Goal: Task Accomplishment & Management: Use online tool/utility

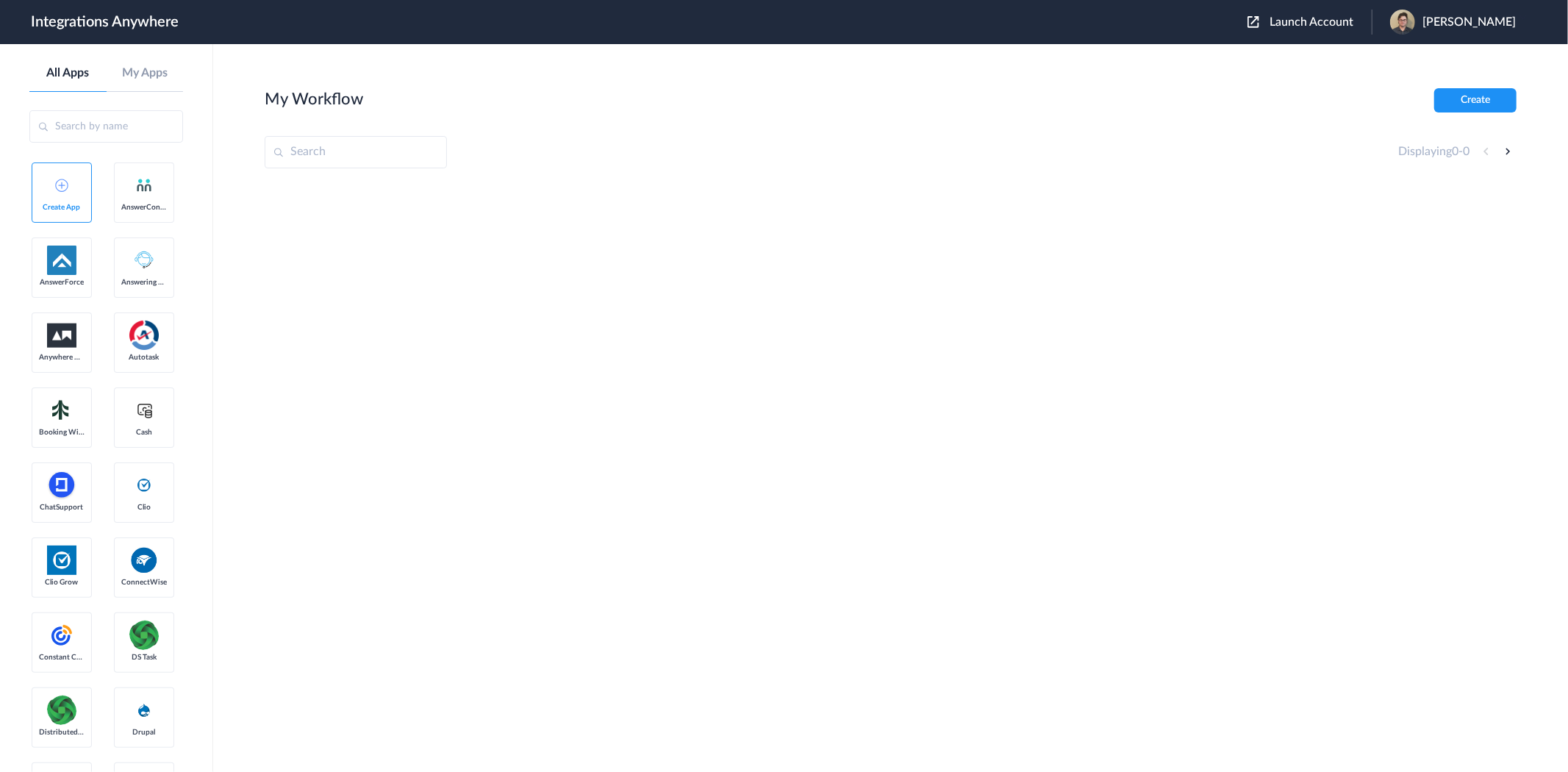
click at [1323, 23] on span "Launch Account" at bounding box center [1311, 22] width 84 height 11
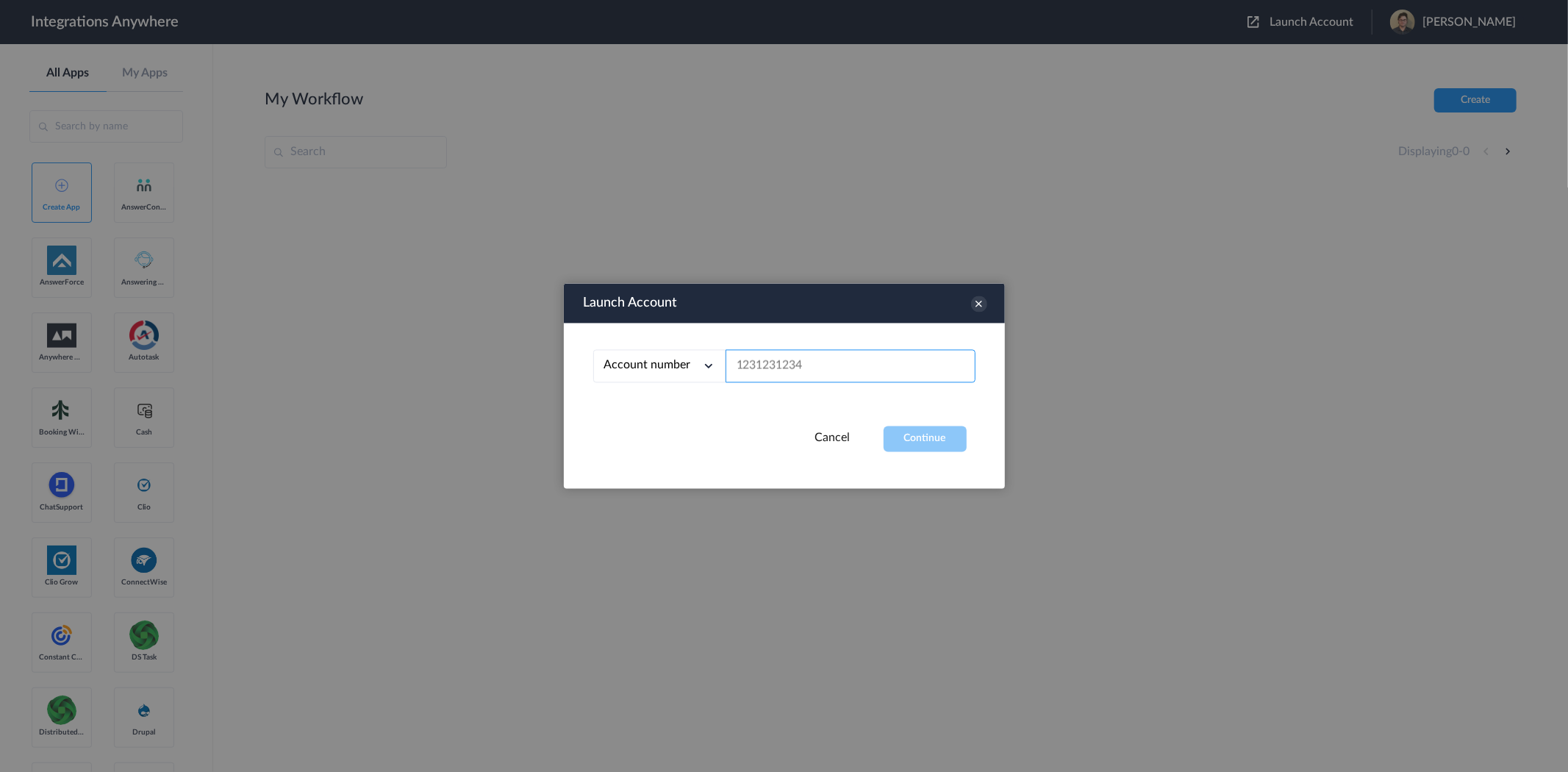
click at [816, 369] on input "text" at bounding box center [849, 367] width 250 height 33
paste input "2075502951"
type input "2075502951"
click at [923, 434] on button "Continue" at bounding box center [924, 439] width 83 height 26
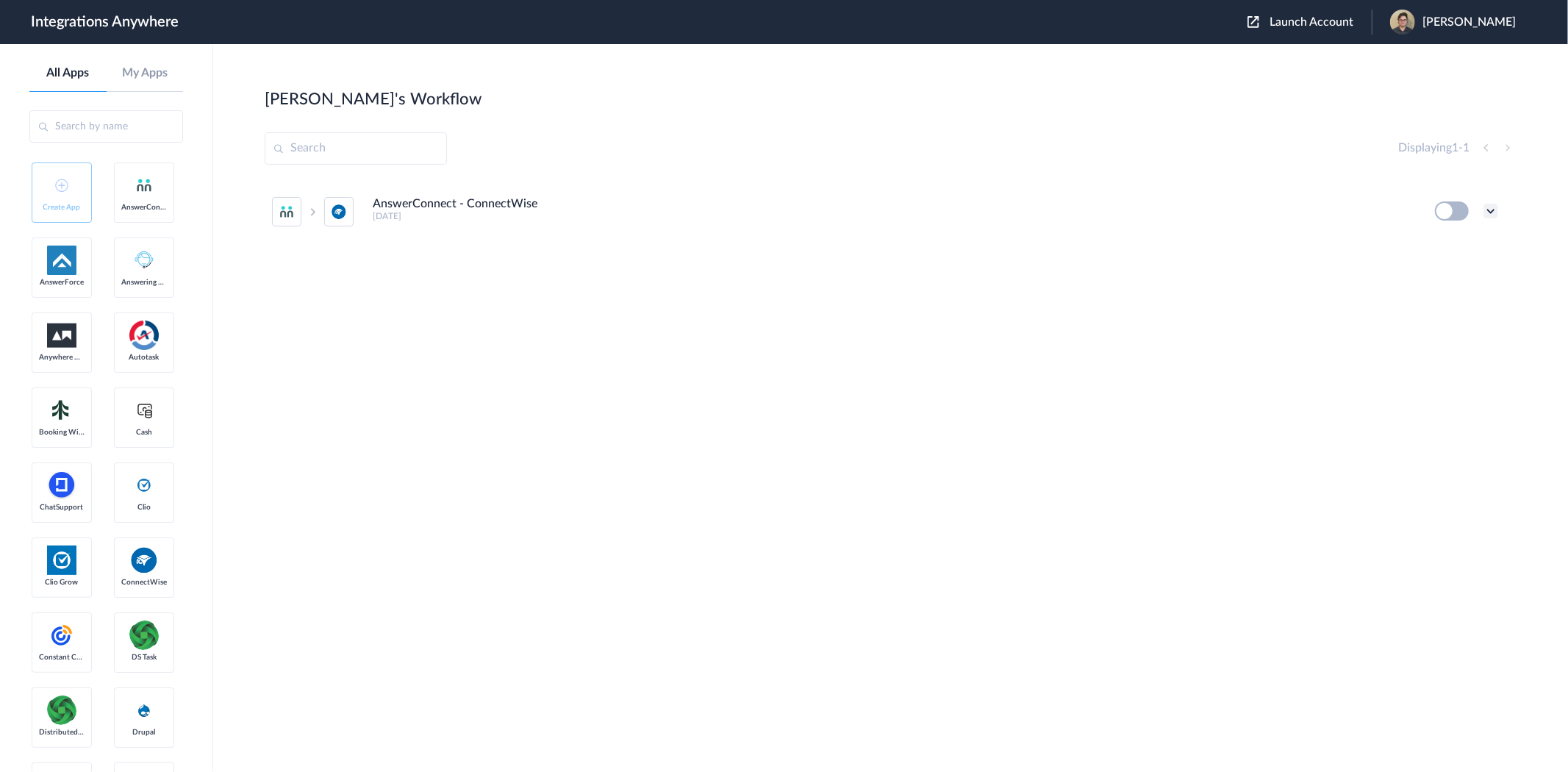
click at [1492, 209] on icon at bounding box center [1489, 210] width 14 height 14
click at [1456, 241] on li "Edit" at bounding box center [1449, 245] width 96 height 28
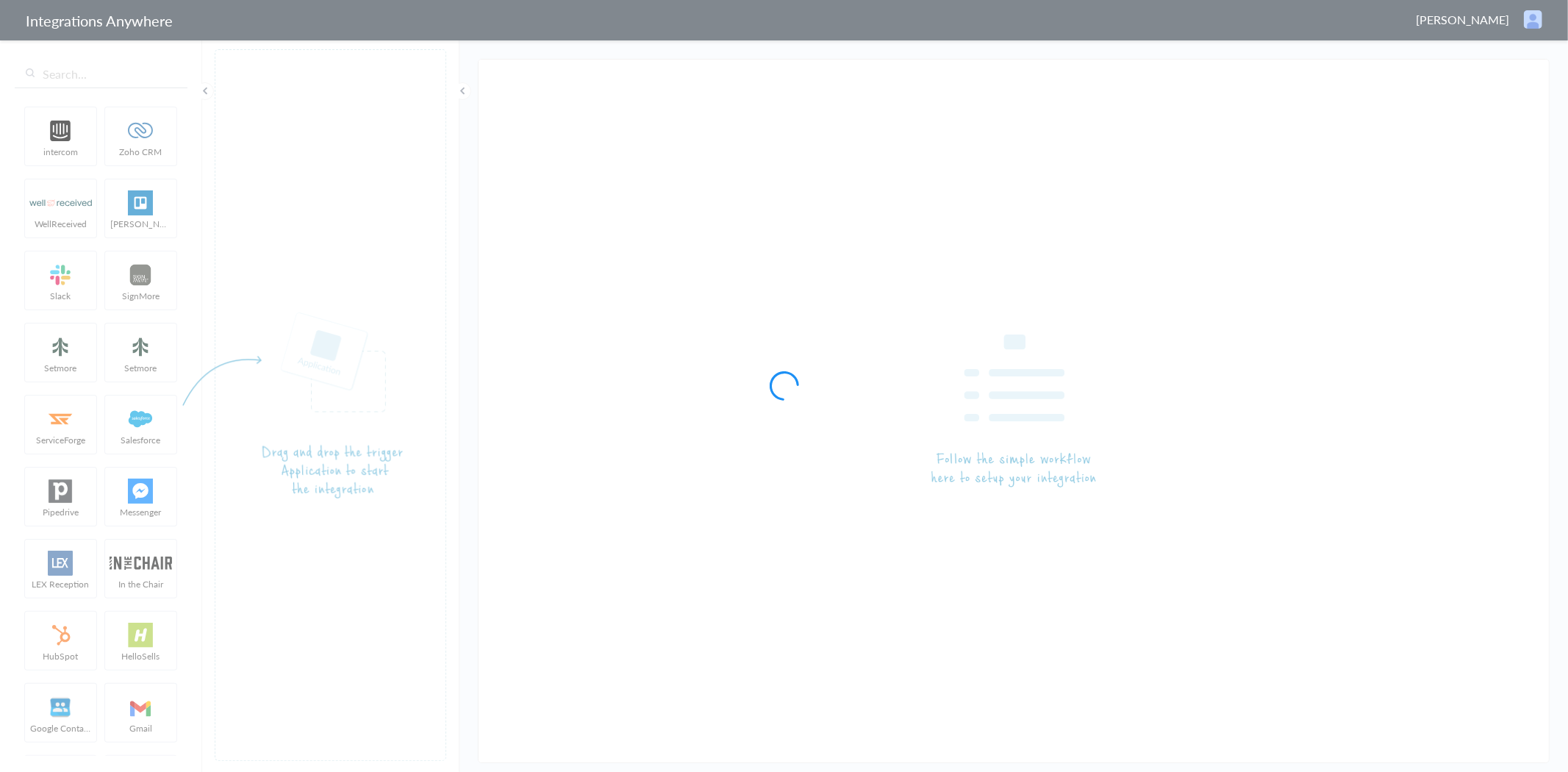
type input "AnswerConnect - ConnectWise"
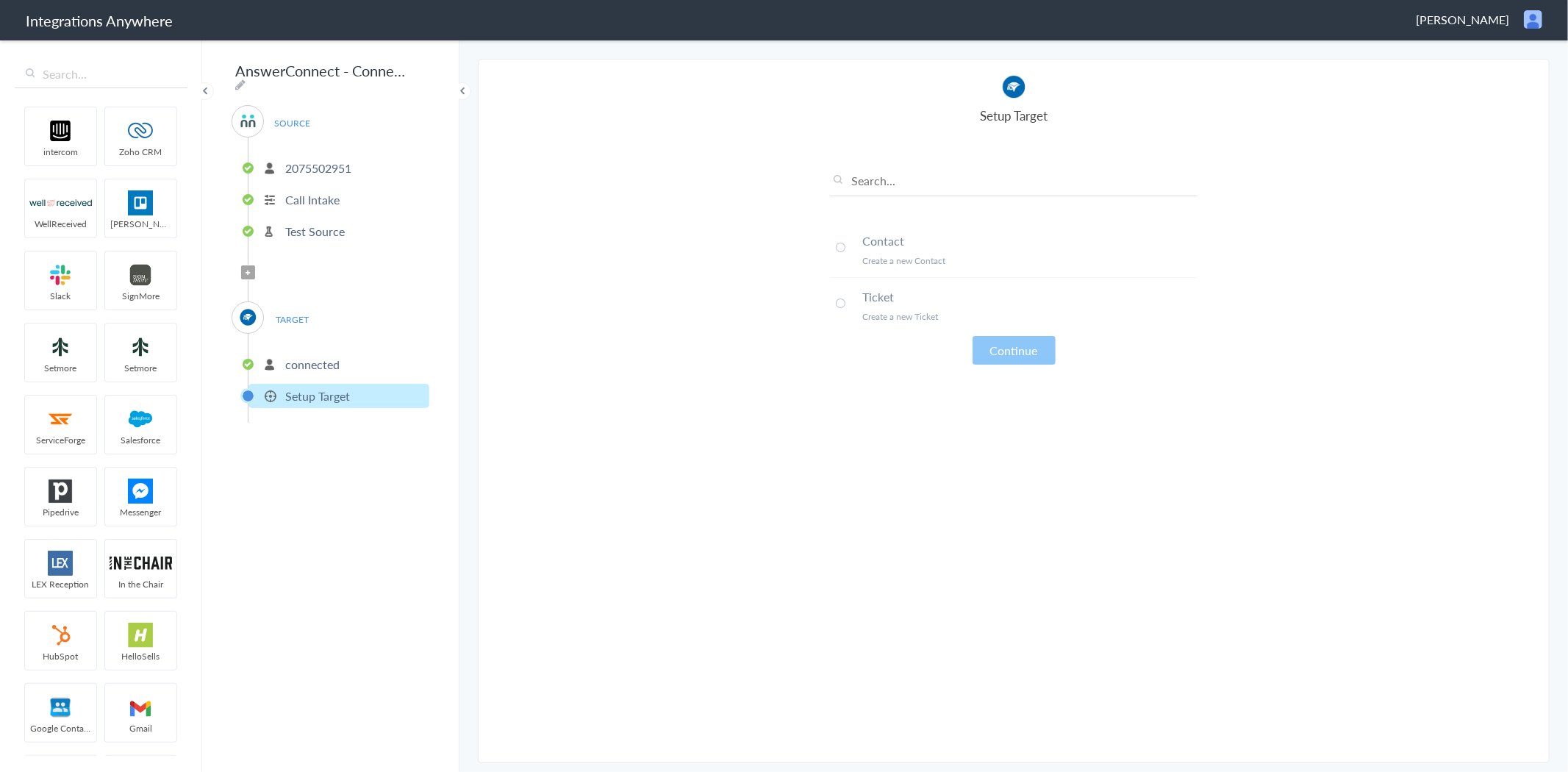
click at [843, 300] on span at bounding box center [840, 303] width 9 height 9
click at [1017, 347] on button "Continue" at bounding box center [1013, 350] width 83 height 28
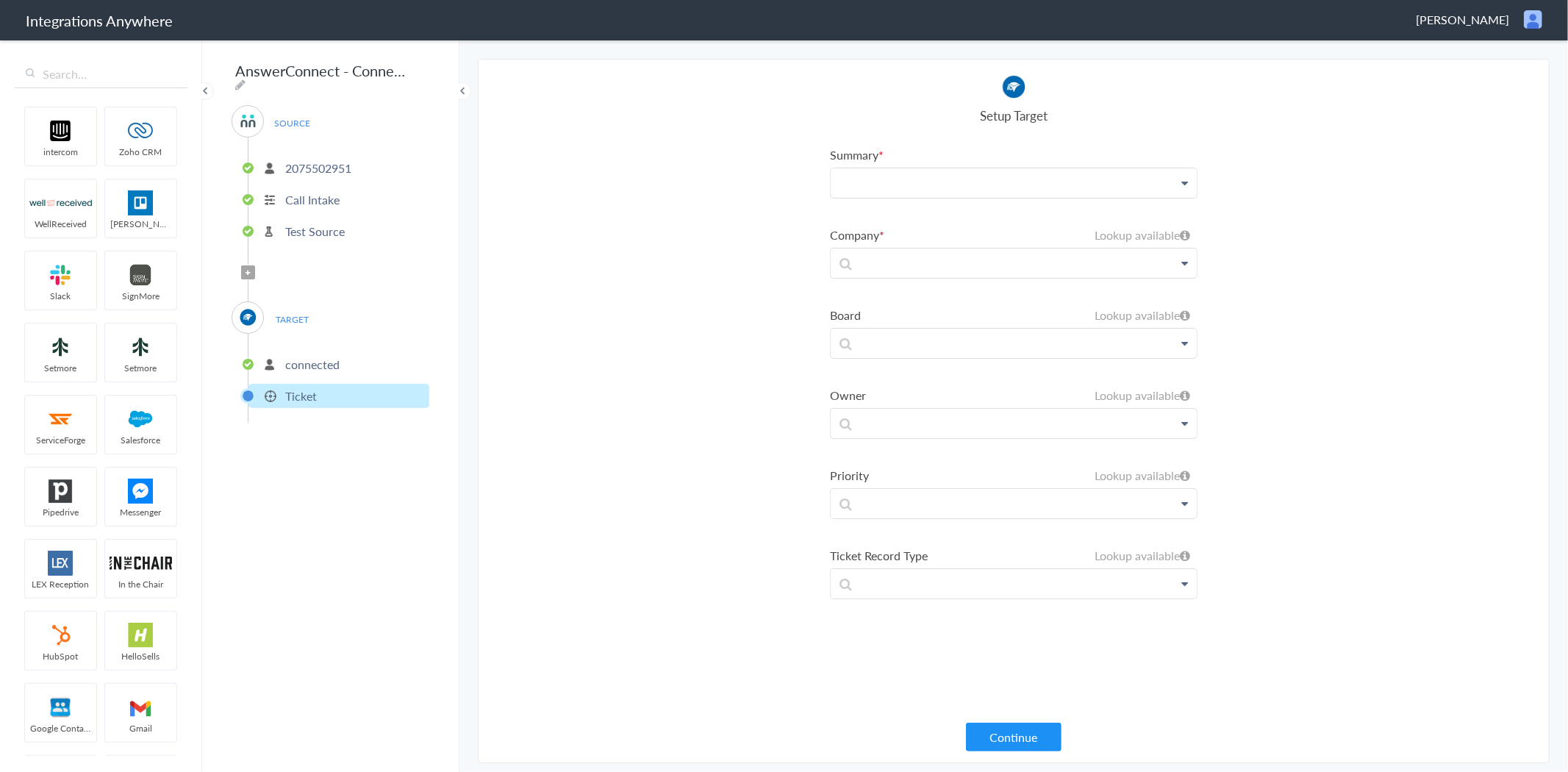
click at [920, 175] on p at bounding box center [1014, 182] width 366 height 29
click at [936, 217] on link "Type Of Issue?" at bounding box center [1014, 225] width 366 height 31
click at [912, 205] on p at bounding box center [1014, 186] width 366 height 37
click at [1278, 248] on section "Select Account 2075502951 Rename Delete (4 days ago) + connect Continue Setup S…" at bounding box center [1013, 411] width 1072 height 705
click at [292, 160] on p "2075502951" at bounding box center [318, 168] width 66 height 17
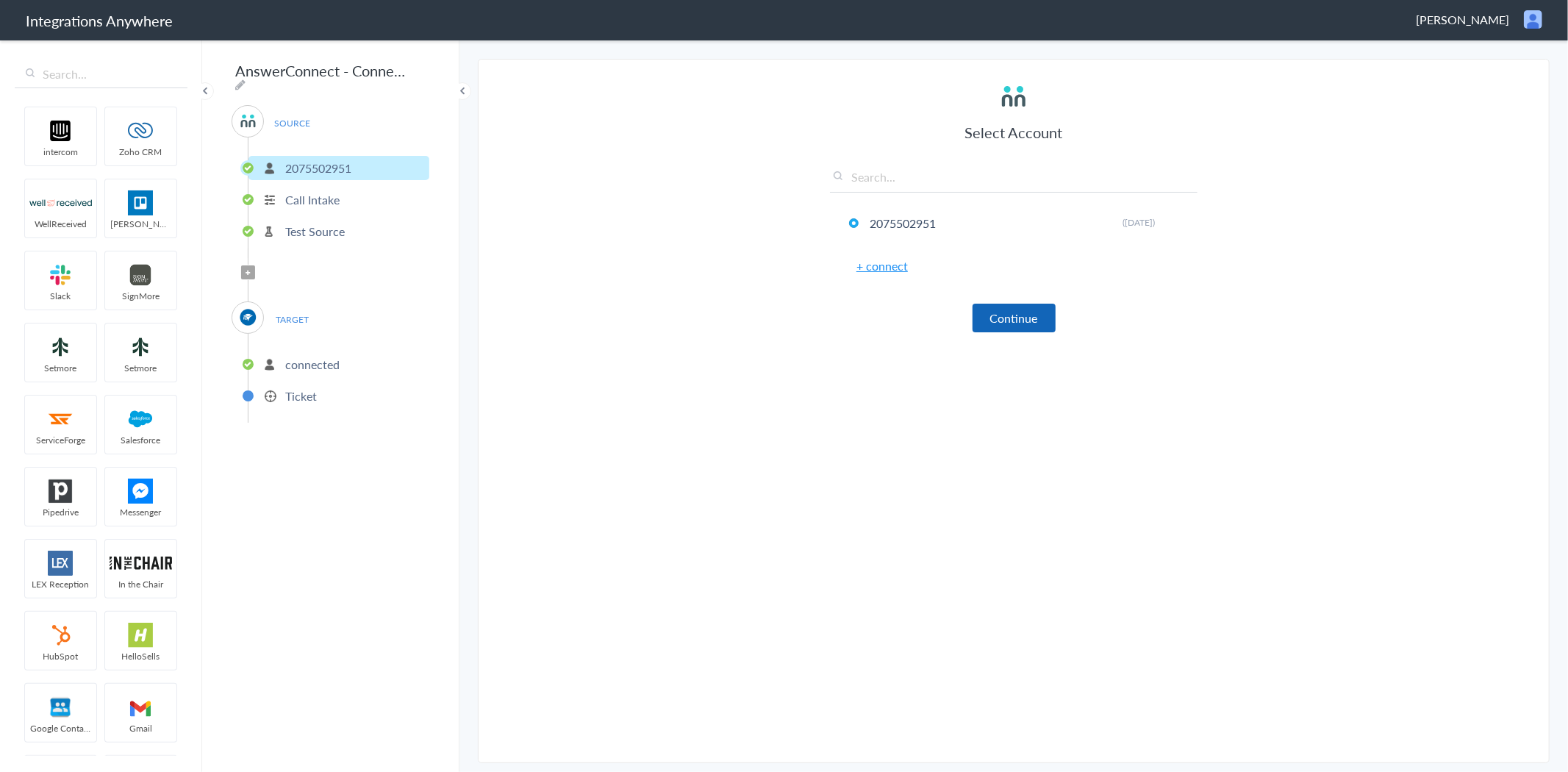
click at [1013, 311] on button "Continue" at bounding box center [1013, 318] width 83 height 28
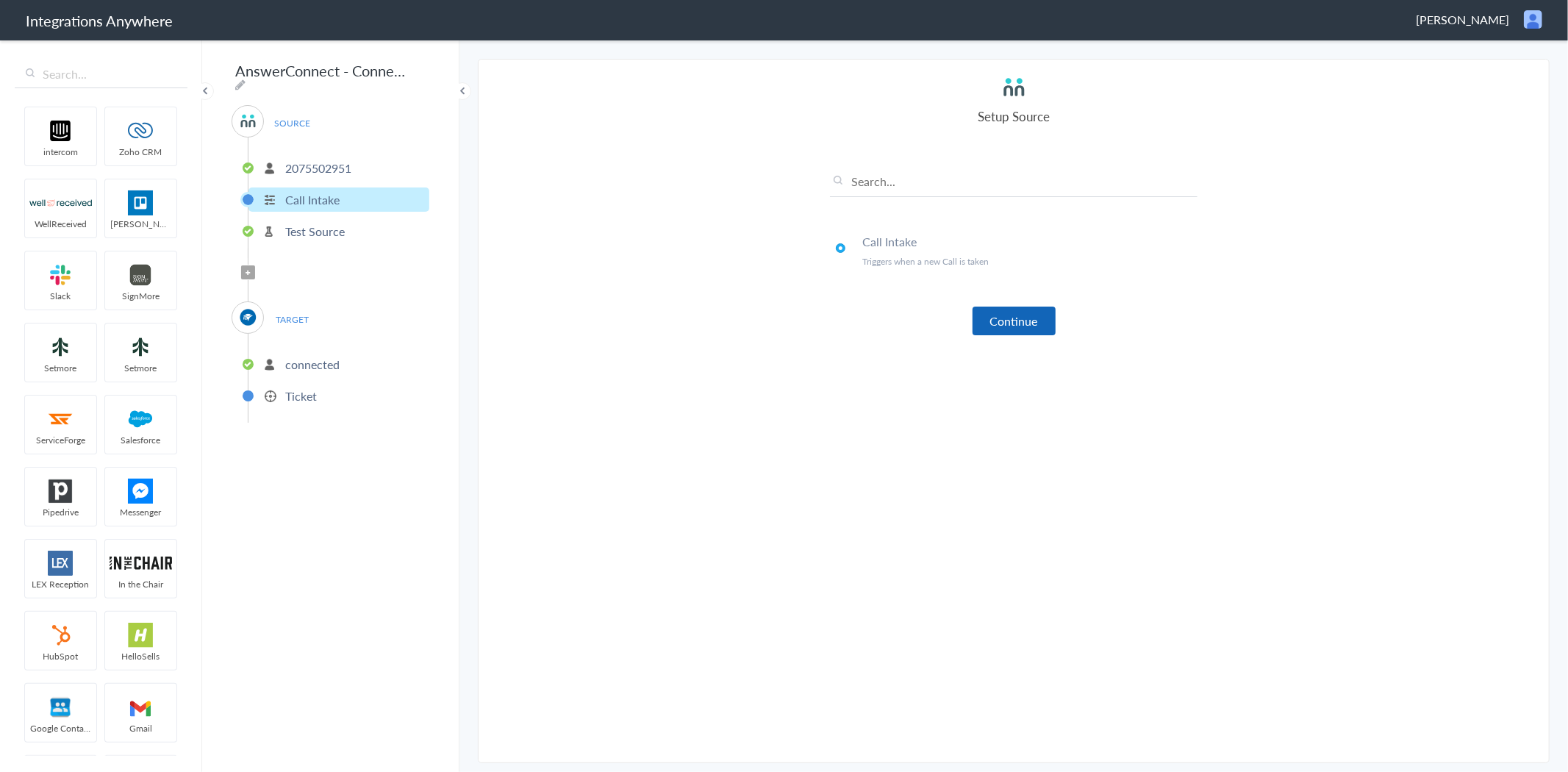
click at [1018, 316] on button "Continue" at bounding box center [1013, 321] width 83 height 28
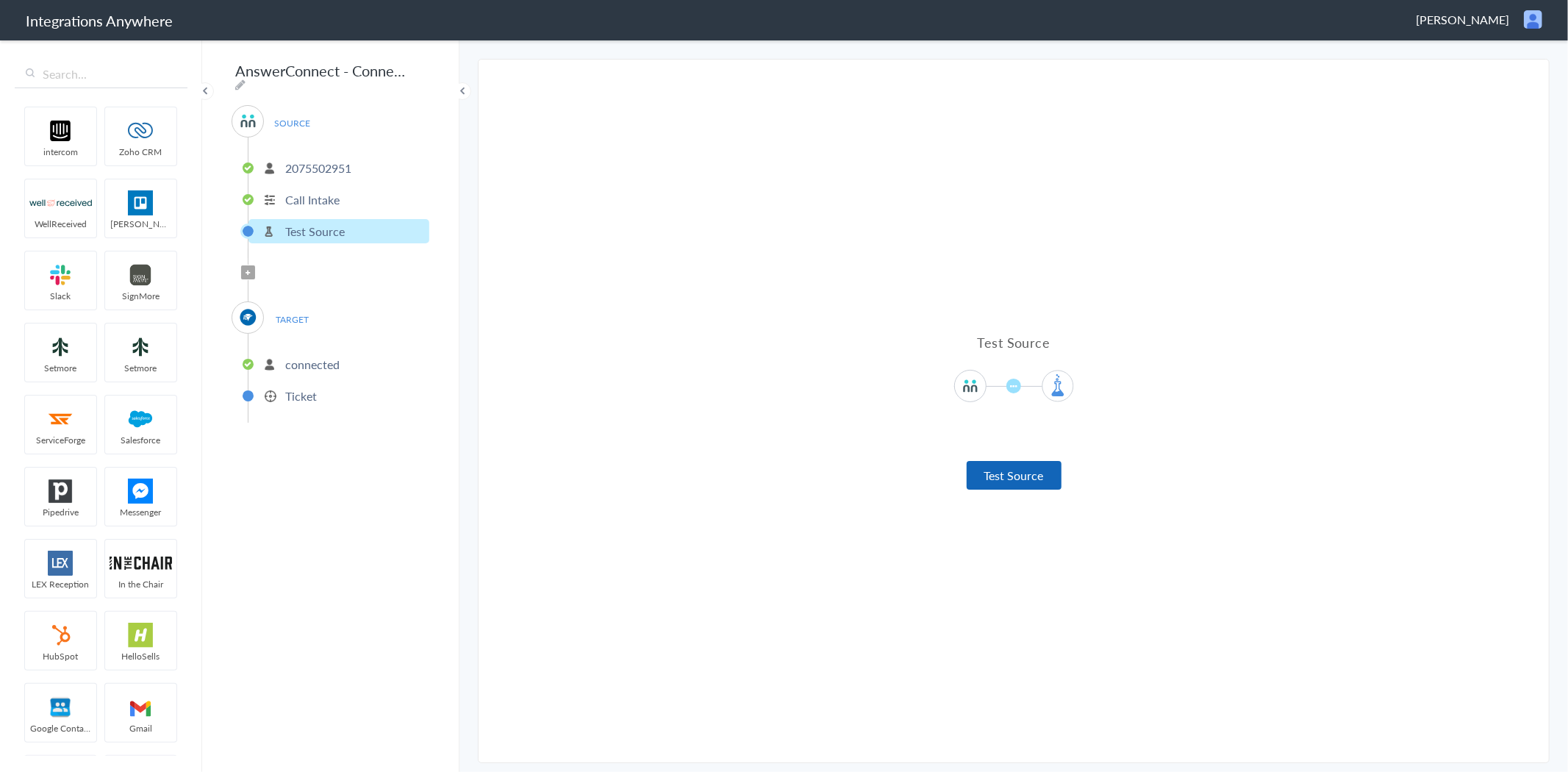
click at [1016, 475] on button "Test Source" at bounding box center [1014, 475] width 95 height 28
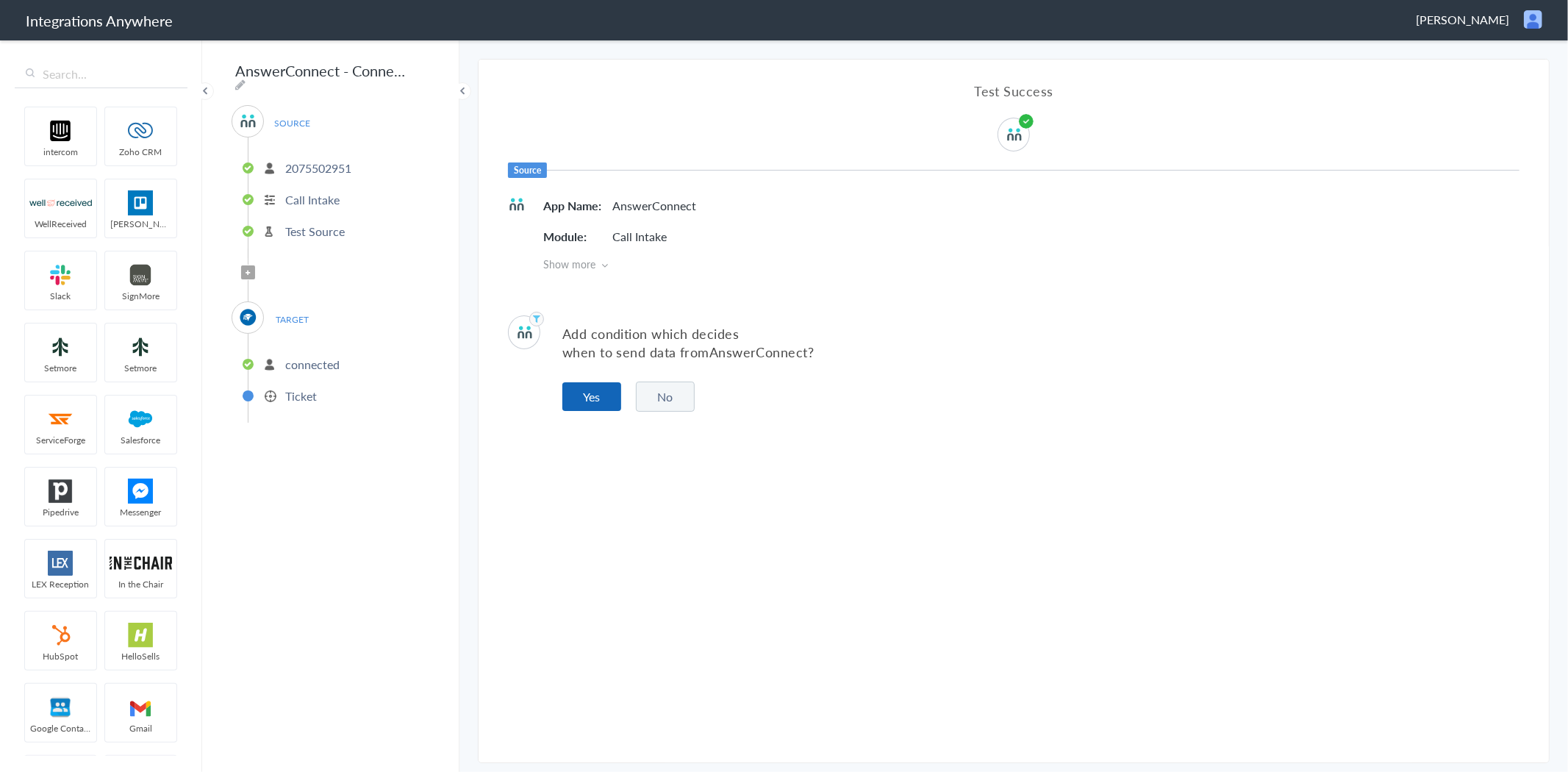
click at [591, 399] on button "Yes" at bounding box center [591, 397] width 59 height 28
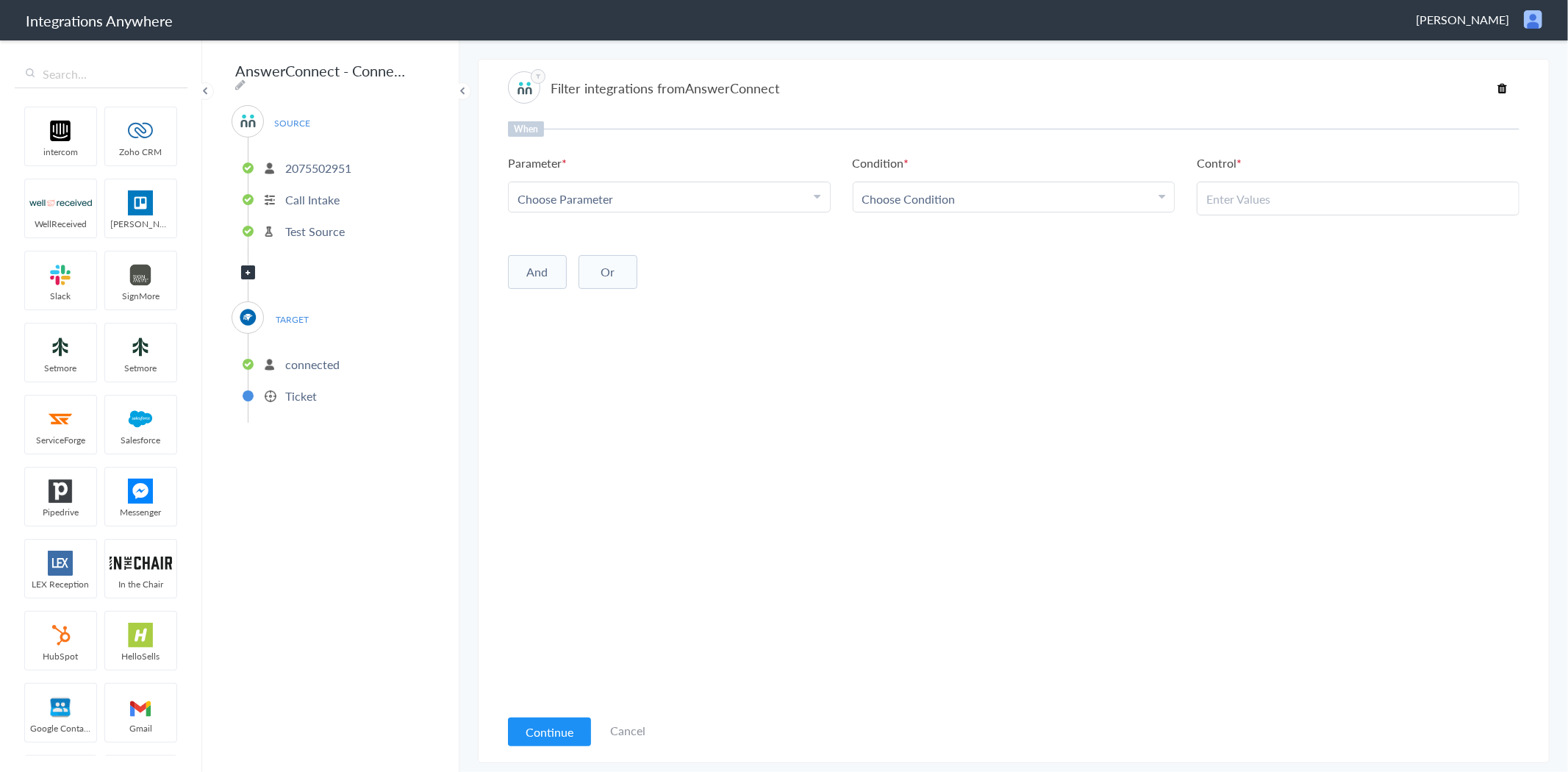
click at [717, 199] on div "Choose Parameter" at bounding box center [669, 199] width 304 height 17
drag, startPoint x: 600, startPoint y: 266, endPoint x: 607, endPoint y: 263, distance: 7.6
click at [600, 266] on link "Call Closing Note" at bounding box center [669, 268] width 321 height 31
click at [933, 191] on span "Choose Condition" at bounding box center [908, 199] width 93 height 17
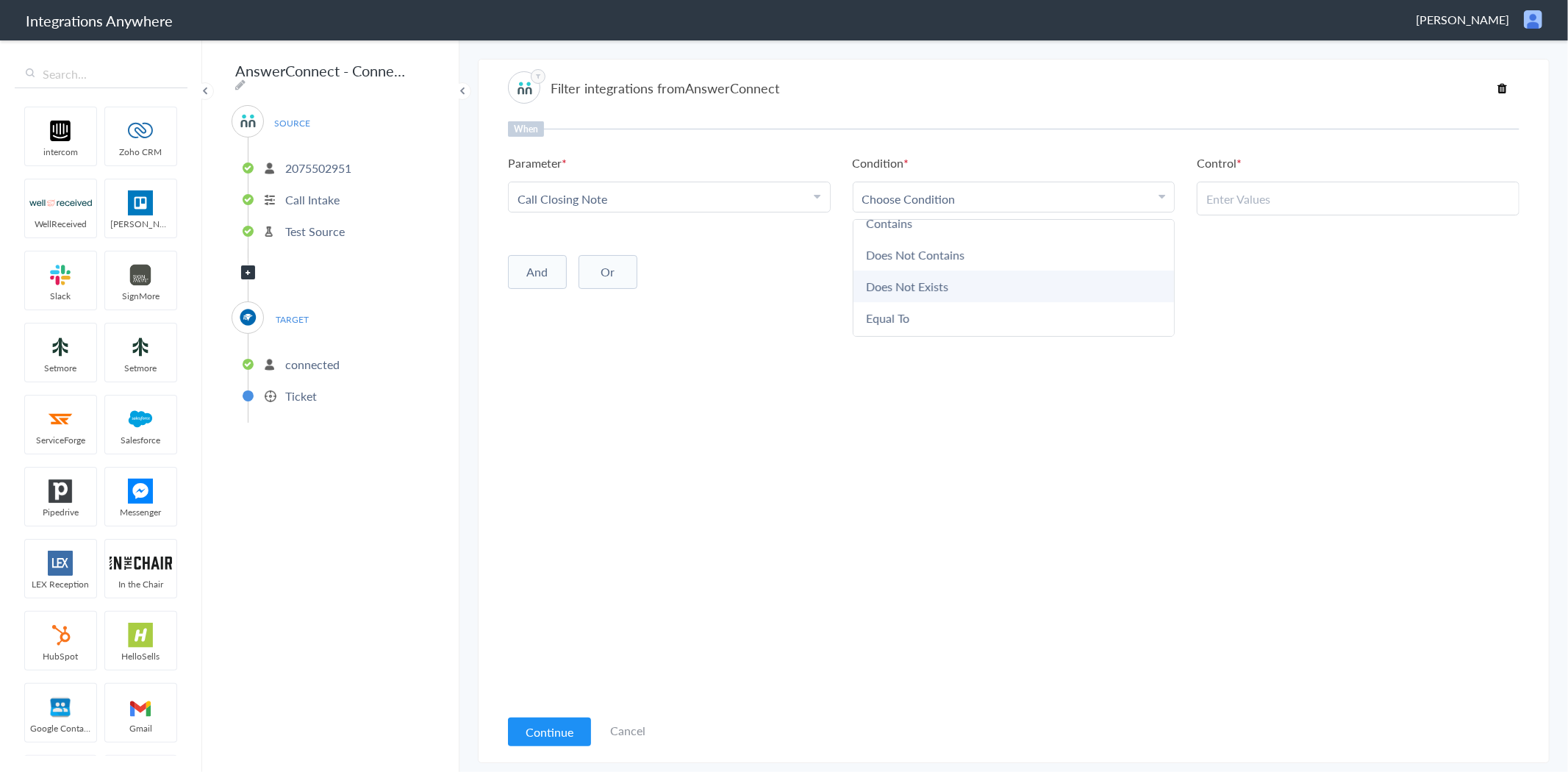
scroll to position [74, 0]
click at [926, 255] on link "Does Not Exists" at bounding box center [1014, 259] width 321 height 31
click at [542, 272] on button "And" at bounding box center [537, 270] width 59 height 34
click at [611, 292] on span "Choose Parameter" at bounding box center [565, 300] width 96 height 17
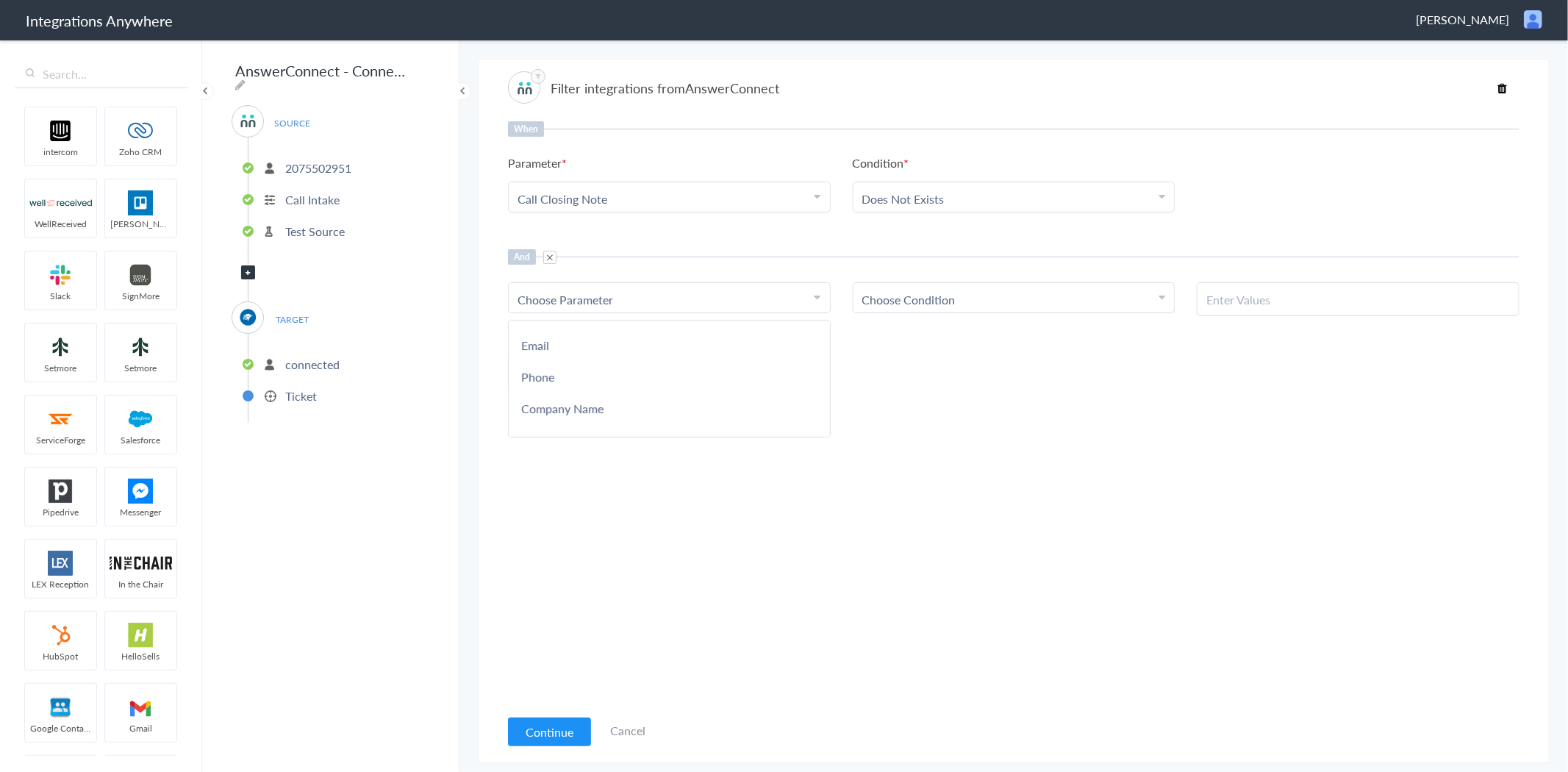
scroll to position [0, 0]
click at [583, 344] on input "text" at bounding box center [669, 339] width 321 height 31
type input "Call"
click at [585, 386] on link "Call Type" at bounding box center [669, 395] width 321 height 31
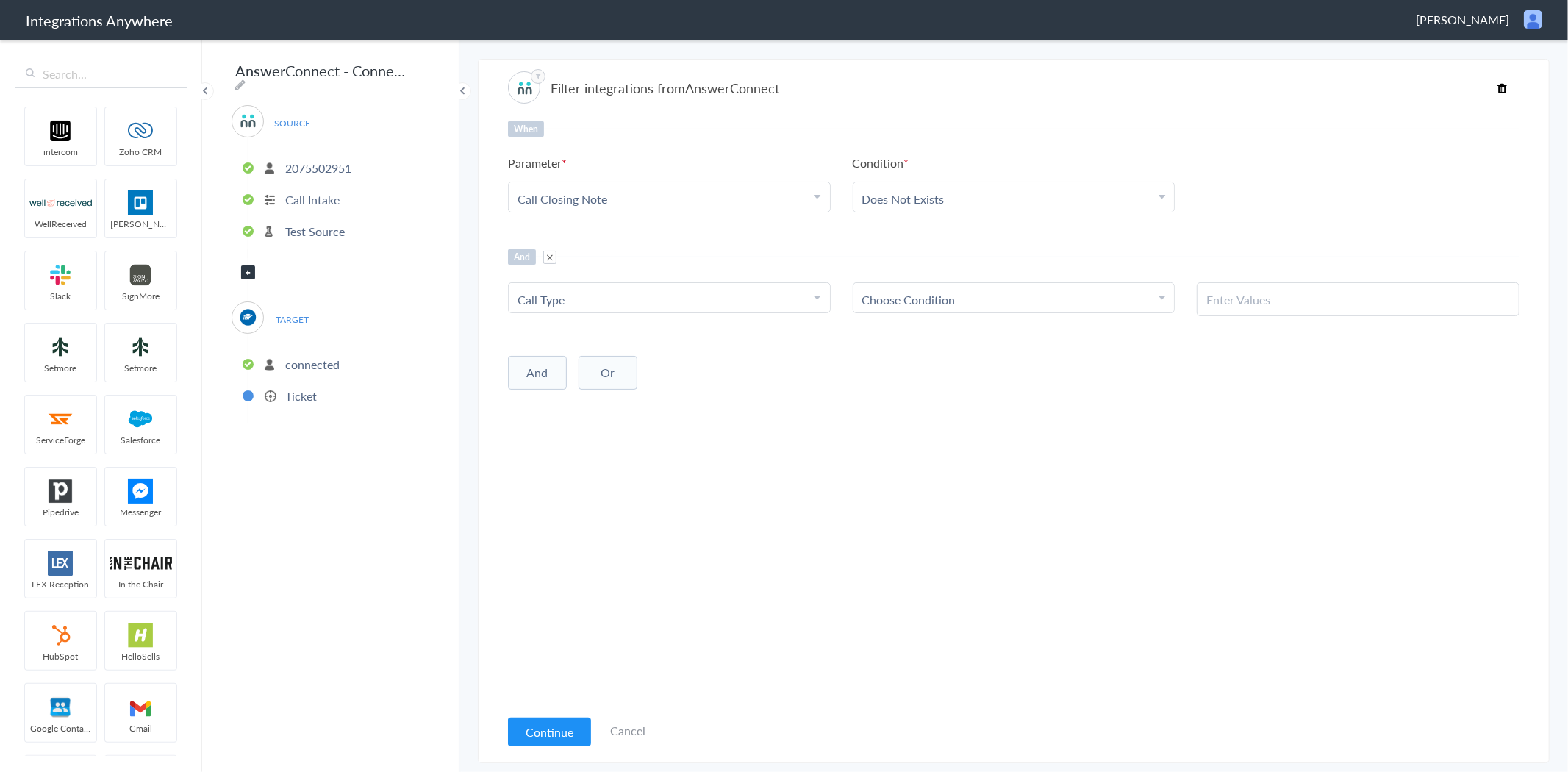
click at [982, 307] on link "Choose Condition" at bounding box center [1014, 297] width 321 height 29
click at [921, 387] on link "Equal To" at bounding box center [1014, 392] width 321 height 31
click at [1281, 292] on input "text" at bounding box center [1358, 300] width 304 height 17
click at [1100, 272] on div "And Choose Parameter Call Type First Name Last Name Email Phone Company Name Da…" at bounding box center [1013, 282] width 1011 height 66
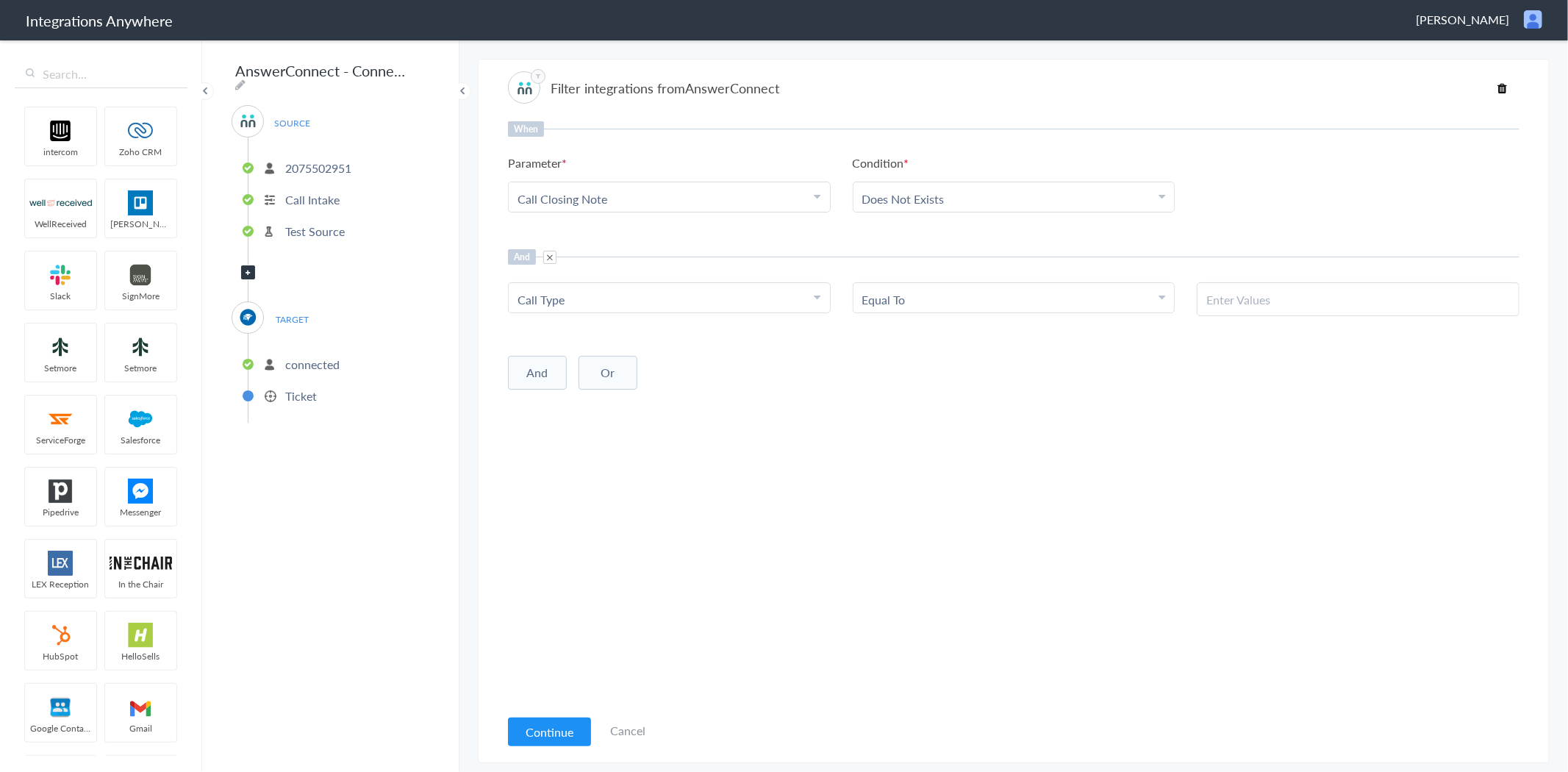
click at [1089, 299] on li "Equal To" at bounding box center [1010, 300] width 297 height 17
drag, startPoint x: 937, startPoint y: 377, endPoint x: 967, endPoint y: 372, distance: 30.4
click at [939, 377] on link "Contains" at bounding box center [1014, 371] width 321 height 31
click at [1274, 304] on input "text" at bounding box center [1358, 300] width 304 height 17
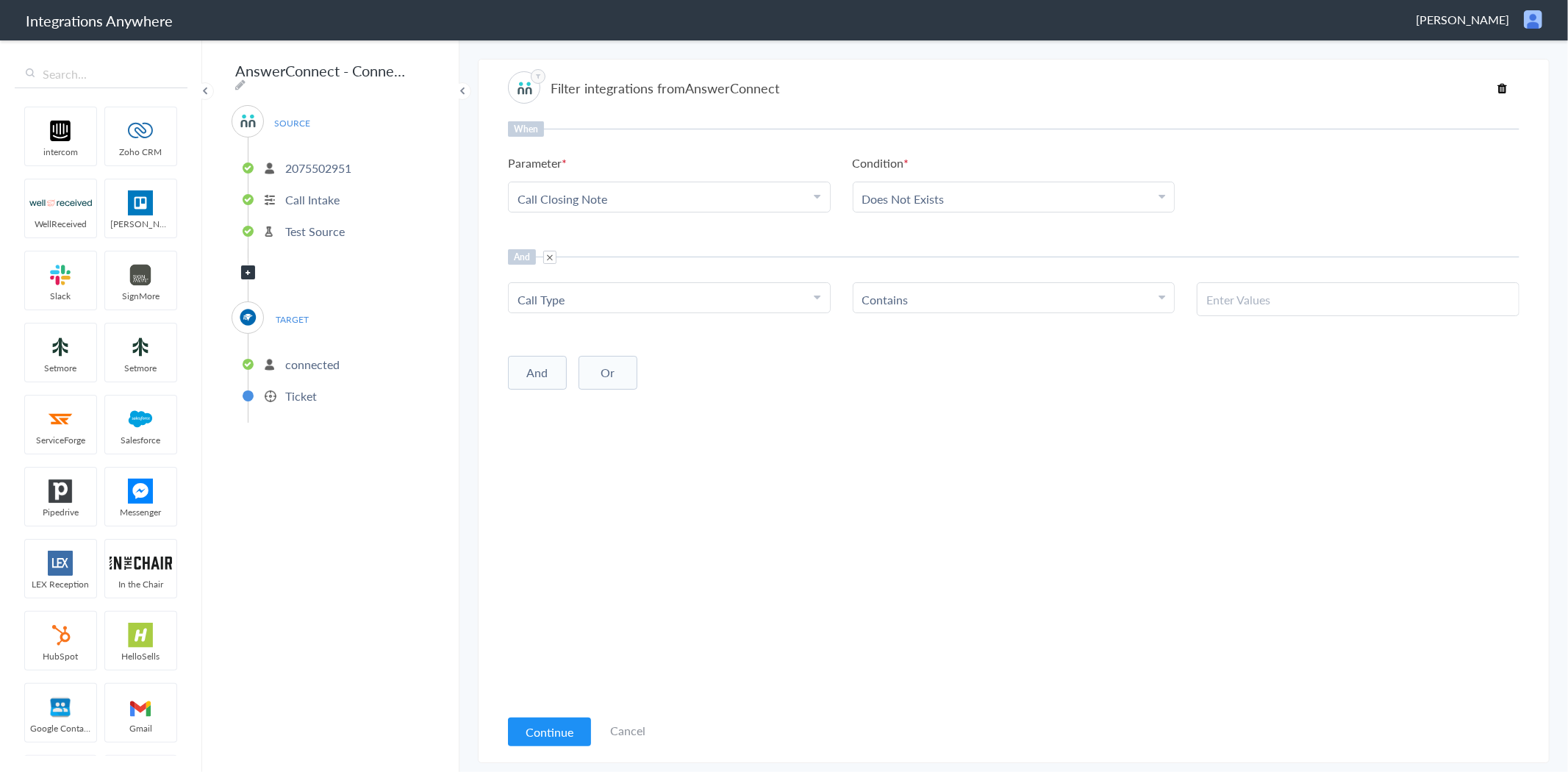
paste input "Service"
type input "Service"
click at [961, 302] on li "Contains" at bounding box center [1010, 300] width 297 height 17
click at [838, 508] on div "When Parameter Choose Parameter Call Closing Note First Name Last Name Email Ph…" at bounding box center [1013, 414] width 1011 height 585
click at [565, 730] on button "Continue" at bounding box center [549, 732] width 83 height 28
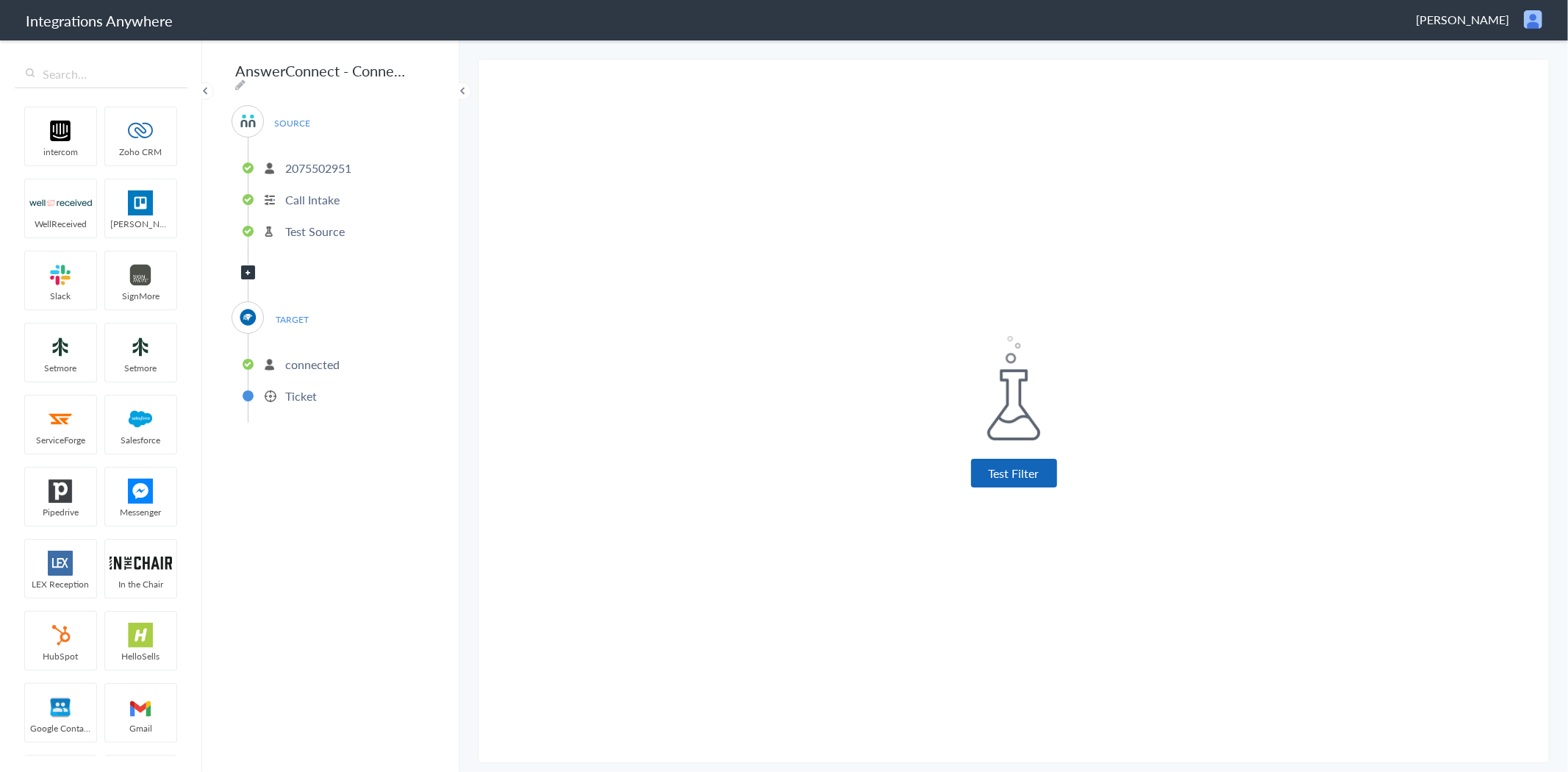
click at [1036, 467] on button "Test Filter" at bounding box center [1014, 473] width 86 height 28
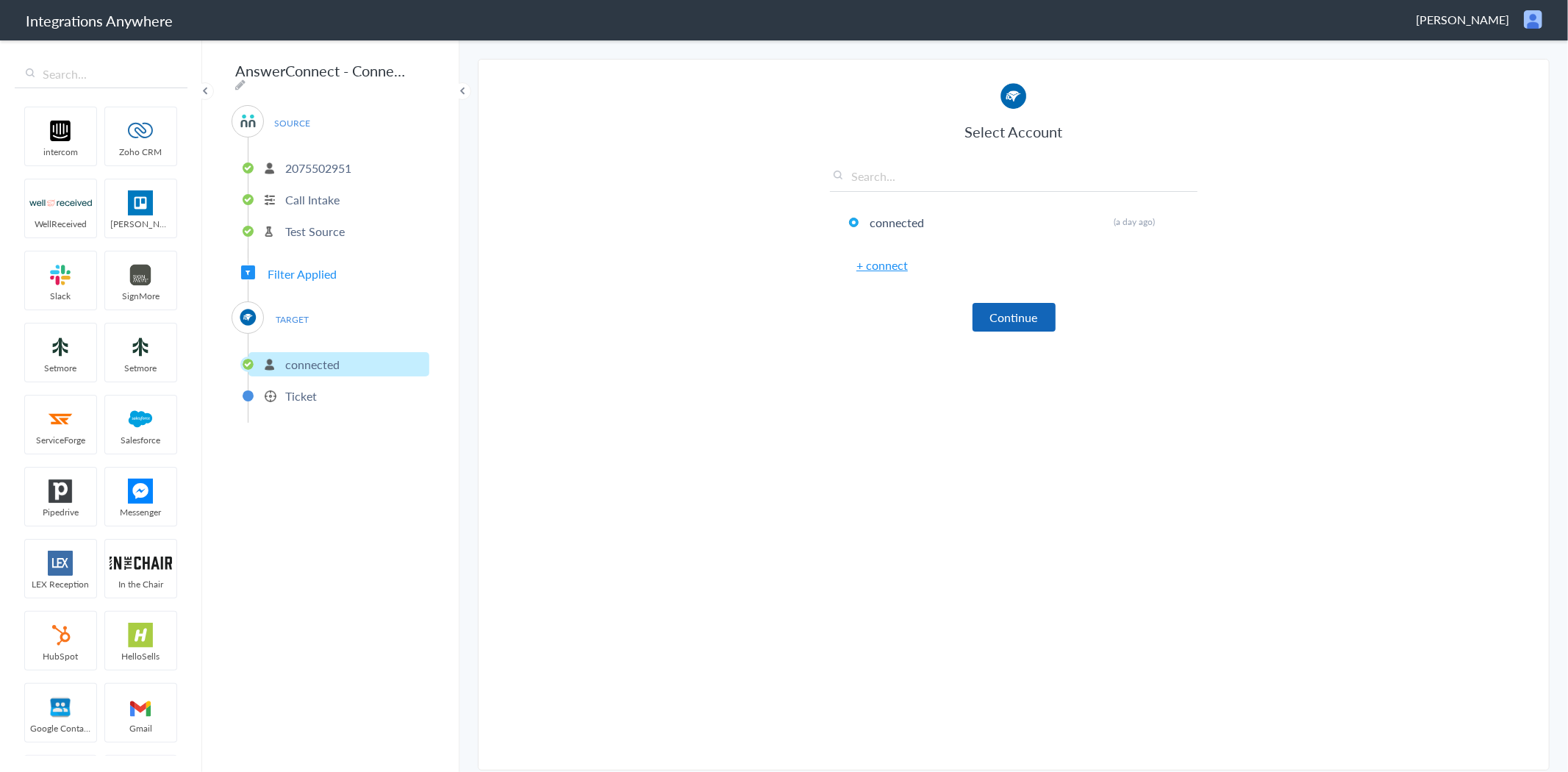
click at [1019, 319] on button "Continue" at bounding box center [1013, 317] width 83 height 28
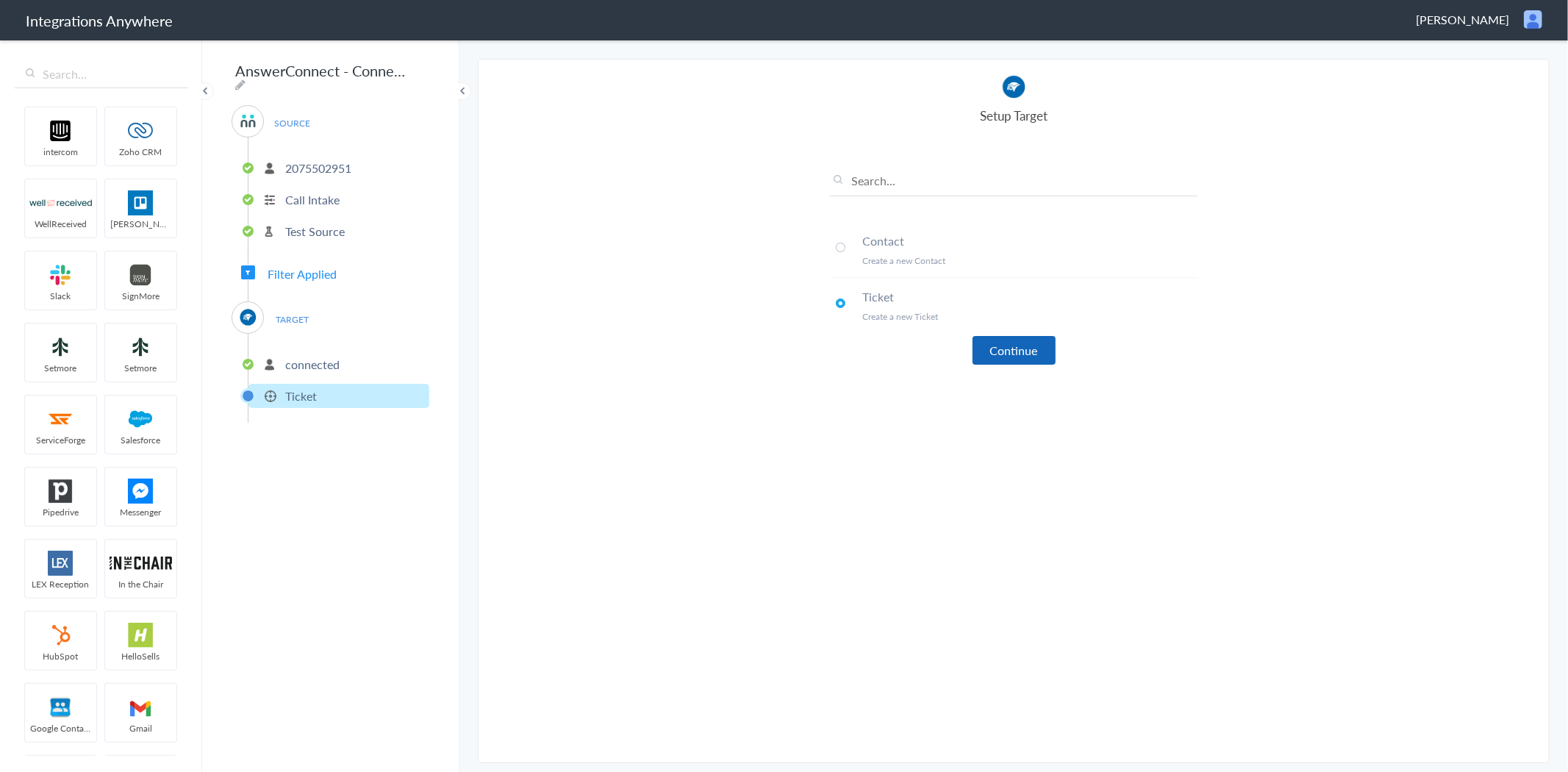
click at [1015, 353] on button "Continue" at bounding box center [1013, 350] width 83 height 28
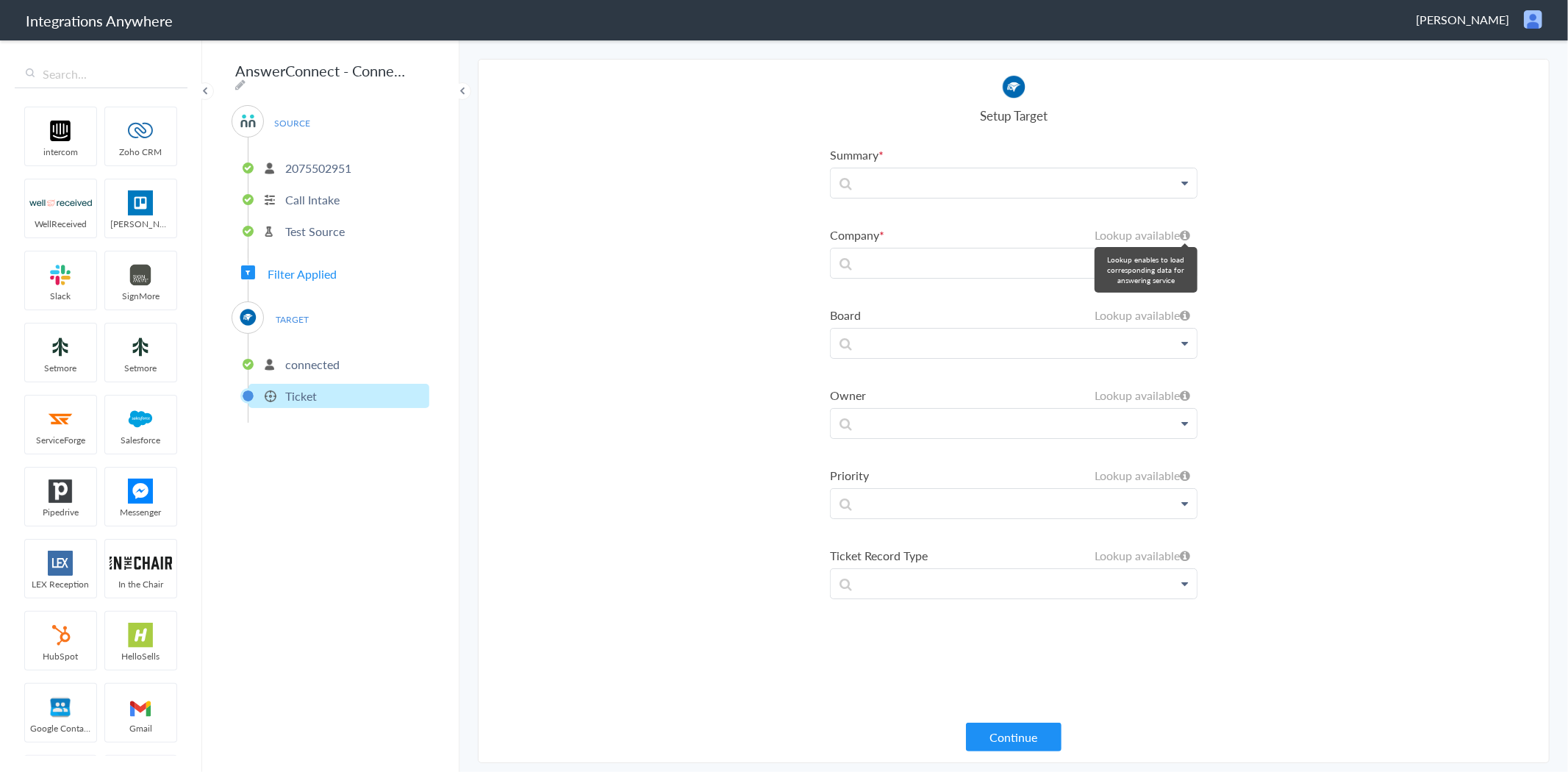
click at [1164, 234] on h6 "Lookup available" at bounding box center [1142, 235] width 96 height 17
click at [1185, 189] on icon at bounding box center [1184, 183] width 7 height 11
click at [1179, 226] on h6 "Lookup available" at bounding box center [1142, 235] width 96 height 17
click at [1184, 232] on icon at bounding box center [1185, 235] width 10 height 11
click at [1288, 230] on section "Select Account 2075502951 Rename Delete (4 days ago) + connect Continue Setup S…" at bounding box center [1013, 411] width 1072 height 705
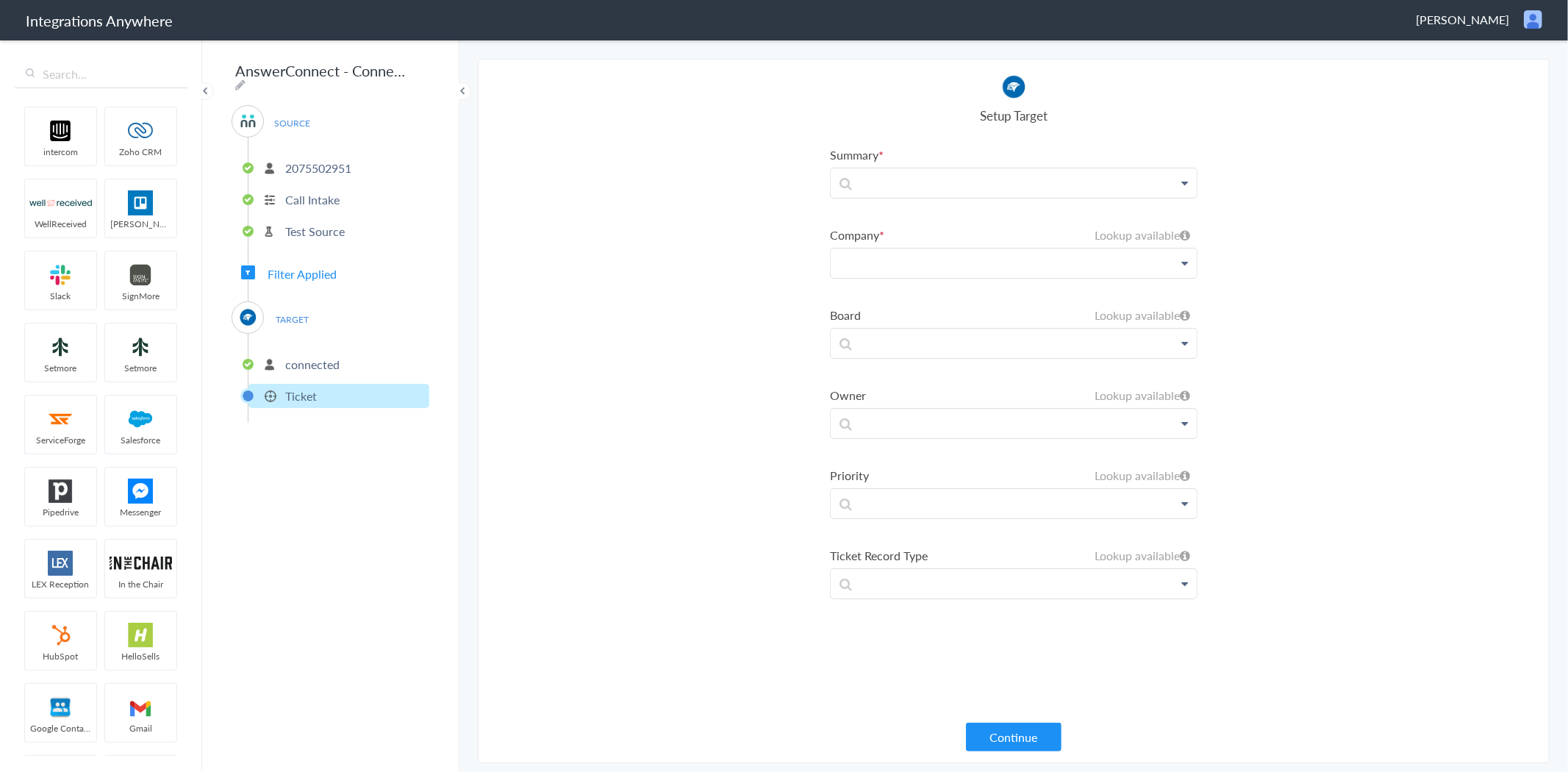
click at [1025, 198] on p at bounding box center [1014, 182] width 366 height 29
click at [1174, 233] on h6 "Lookup available" at bounding box center [1142, 235] width 96 height 17
click at [1184, 189] on icon at bounding box center [1184, 183] width 7 height 11
click at [1185, 230] on icon at bounding box center [1185, 235] width 10 height 11
click at [1187, 198] on p at bounding box center [1014, 182] width 366 height 29
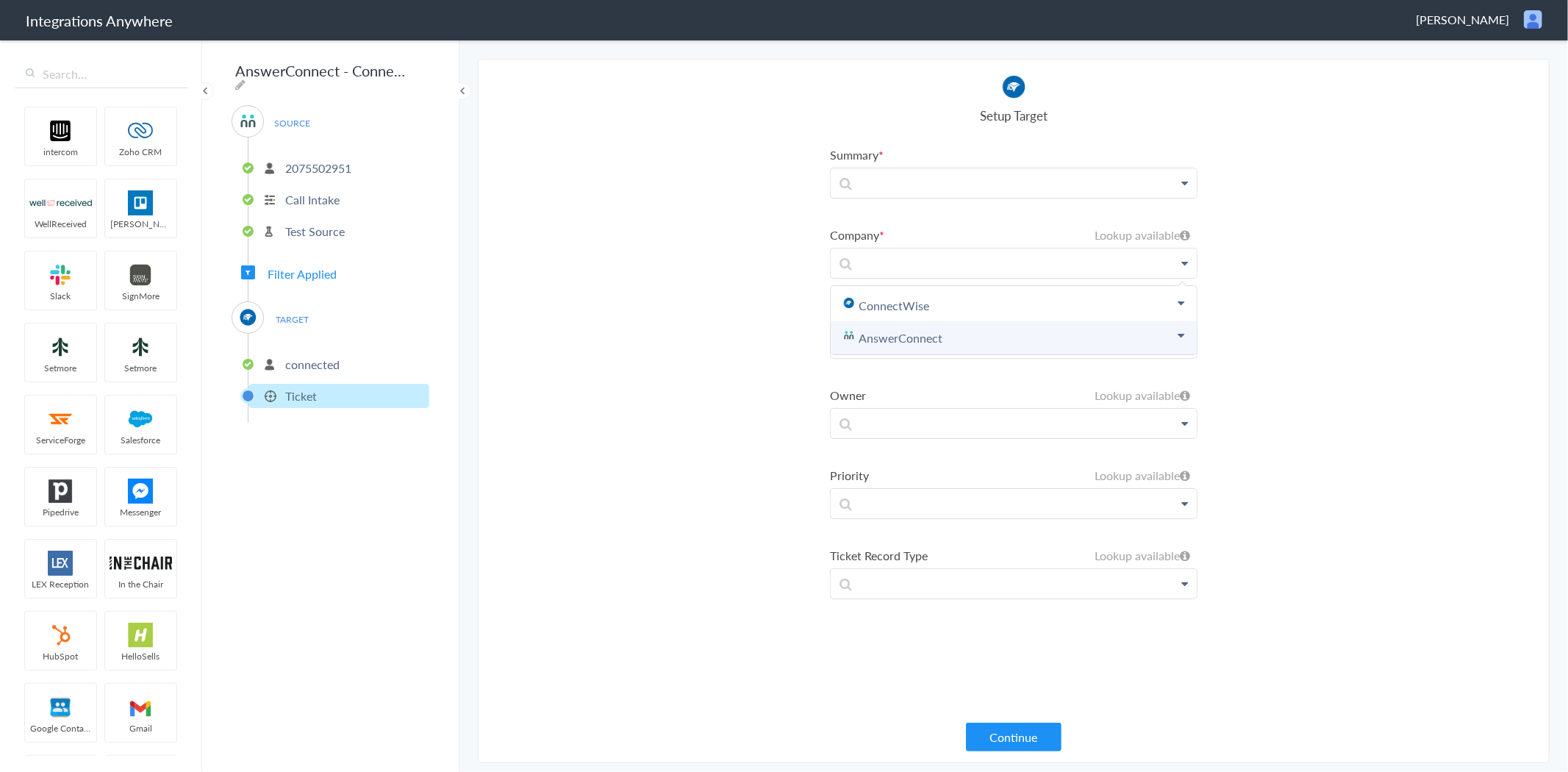
click at [968, 334] on link "AnswerConnect" at bounding box center [1014, 338] width 366 height 32
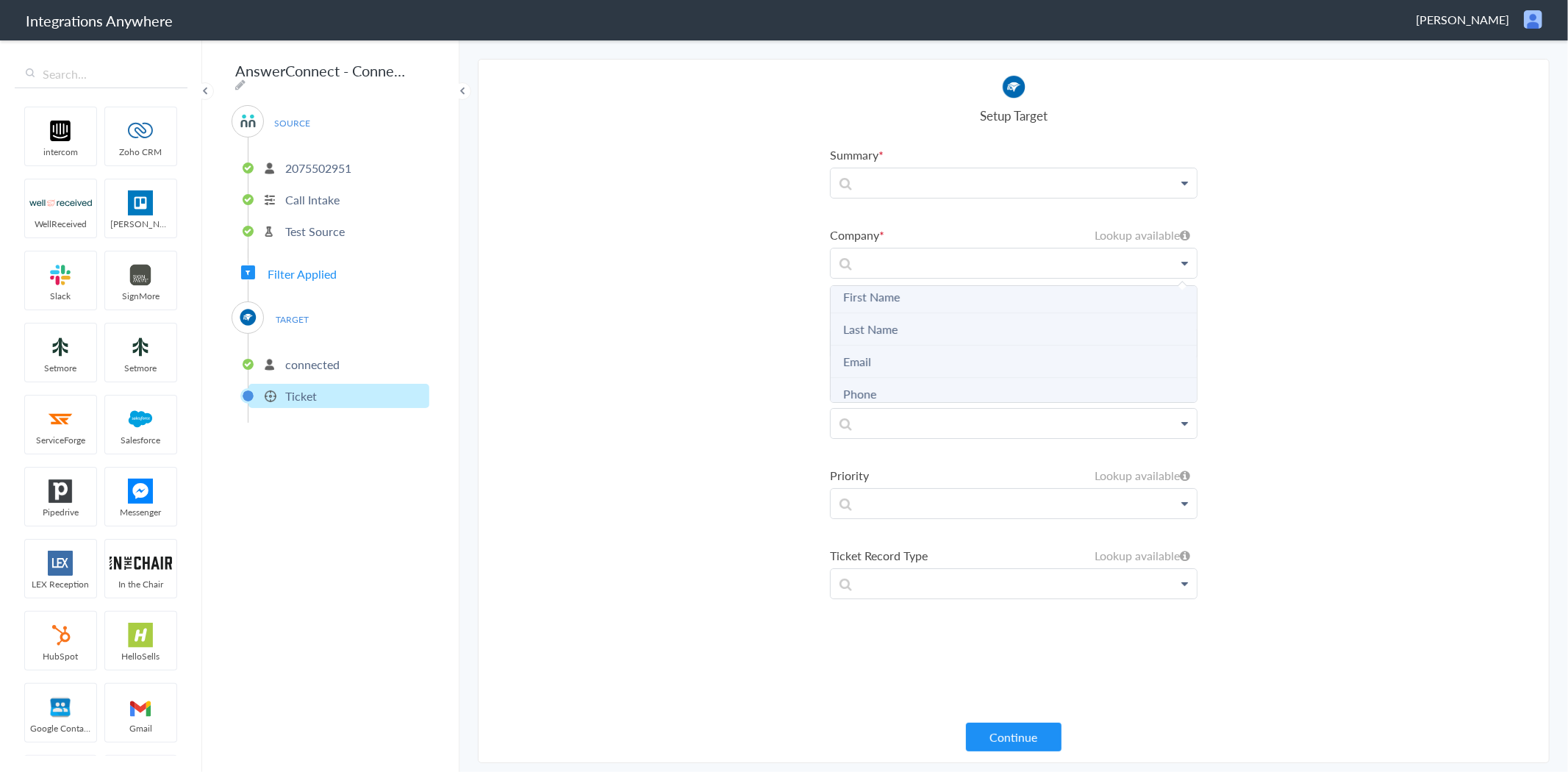
scroll to position [163, 0]
click at [907, 330] on link "Company Name" at bounding box center [884, 336] width 83 height 17
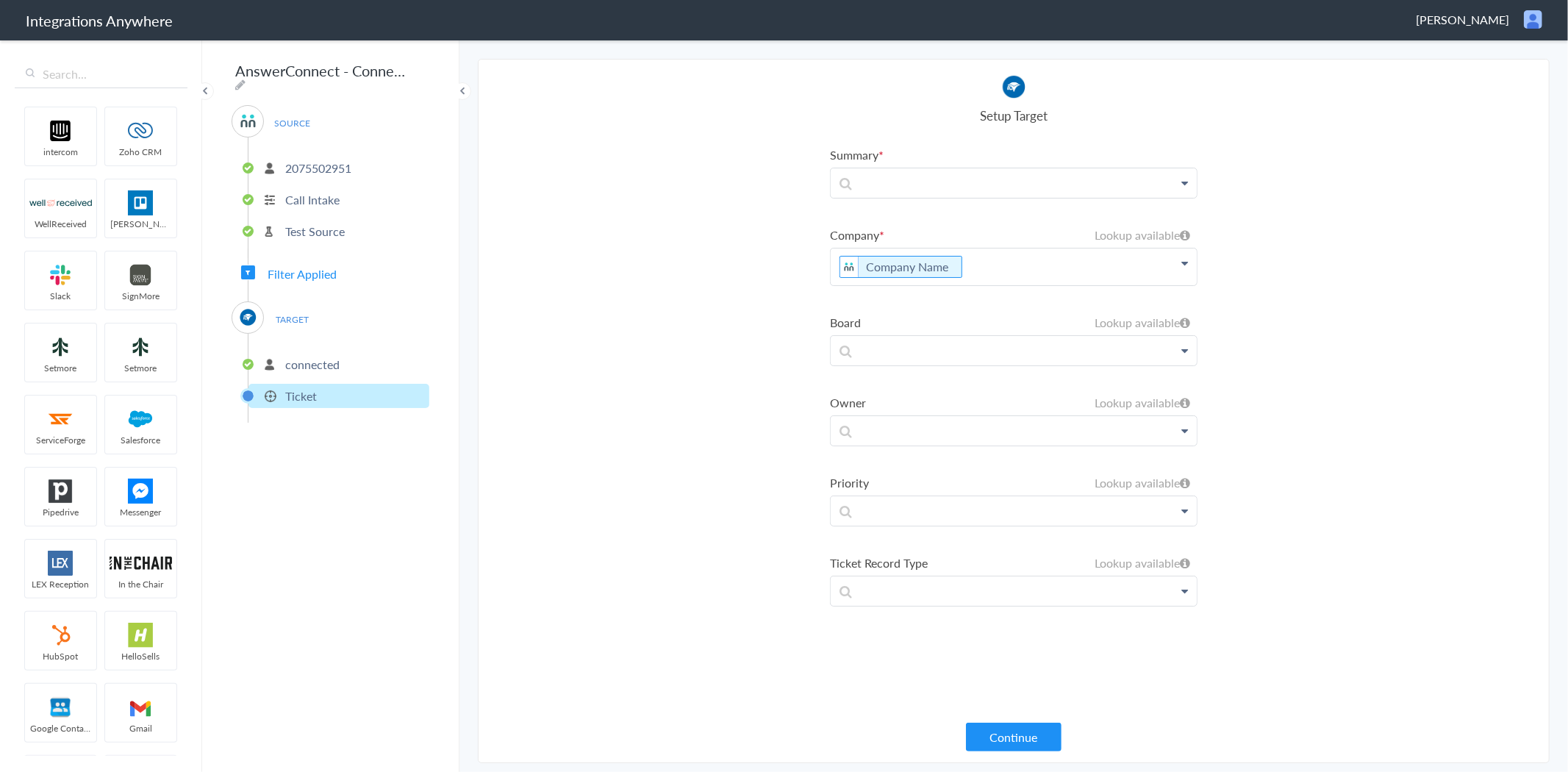
click at [1228, 301] on section "Select Account 2075502951 Rename Delete (4 days ago) + connect Continue Setup S…" at bounding box center [1013, 411] width 1072 height 705
click at [1178, 198] on p "Company Name" at bounding box center [1014, 182] width 366 height 29
click at [0, 0] on link "ConnectWise" at bounding box center [0, 0] width 0 height 0
click at [1036, 261] on p "Company Name" at bounding box center [1014, 267] width 366 height 37
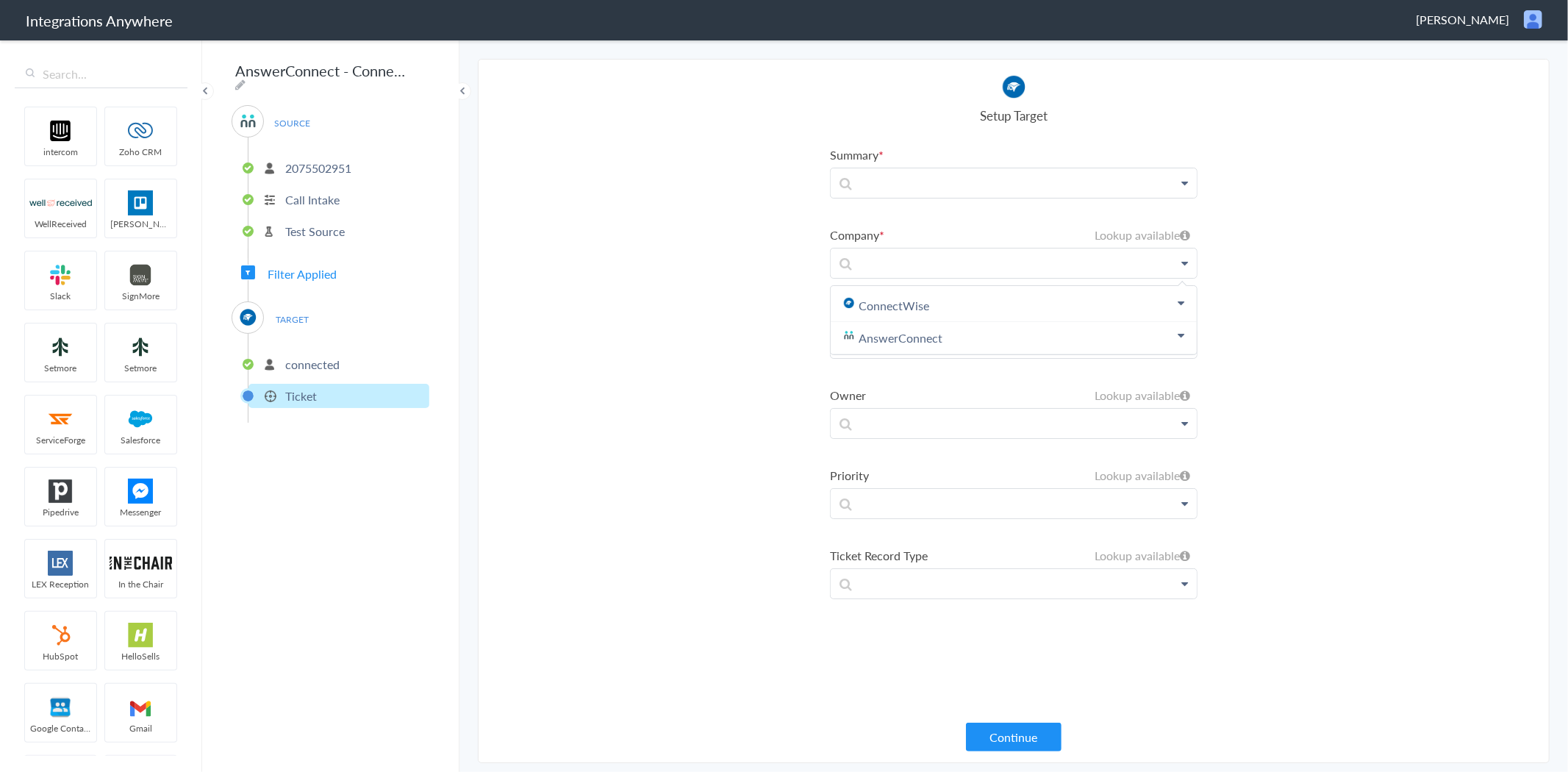
click at [1261, 287] on section "Select Account 2075502951 Rename Delete (4 days ago) + connect Continue Setup S…" at bounding box center [1013, 411] width 1072 height 705
click at [1018, 198] on p at bounding box center [1014, 182] width 366 height 29
click at [1198, 285] on section "Select Account 2075502951 Rename Delete (4 days ago) + connect Continue Setup S…" at bounding box center [1013, 411] width 1072 height 705
click at [1185, 232] on icon at bounding box center [1185, 235] width 10 height 11
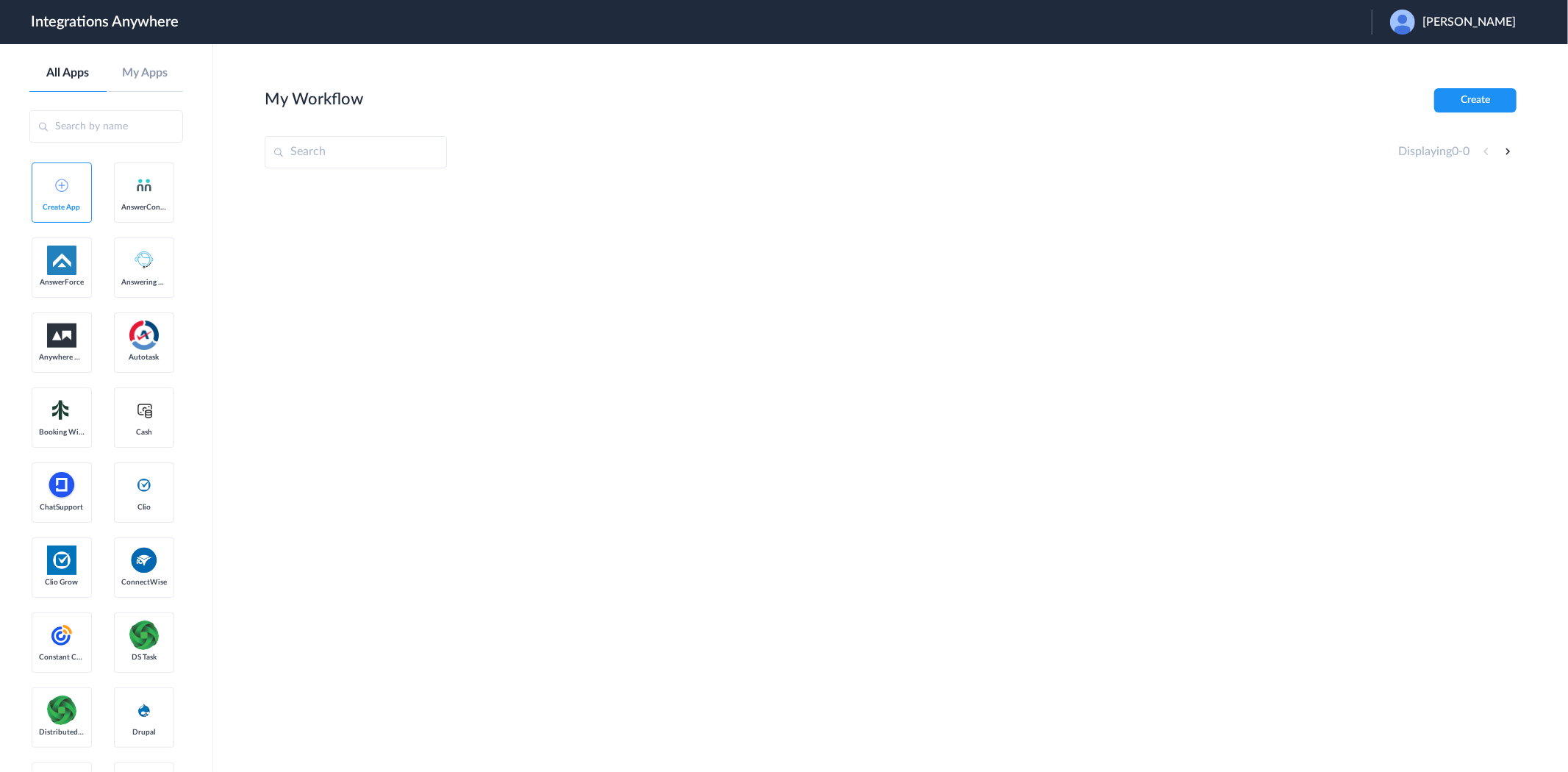
click at [1414, 23] on img at bounding box center [1402, 22] width 25 height 25
click at [1413, 55] on link "Logout" at bounding box center [1397, 59] width 31 height 10
click at [1300, 21] on span "Launch Account" at bounding box center [1311, 22] width 84 height 11
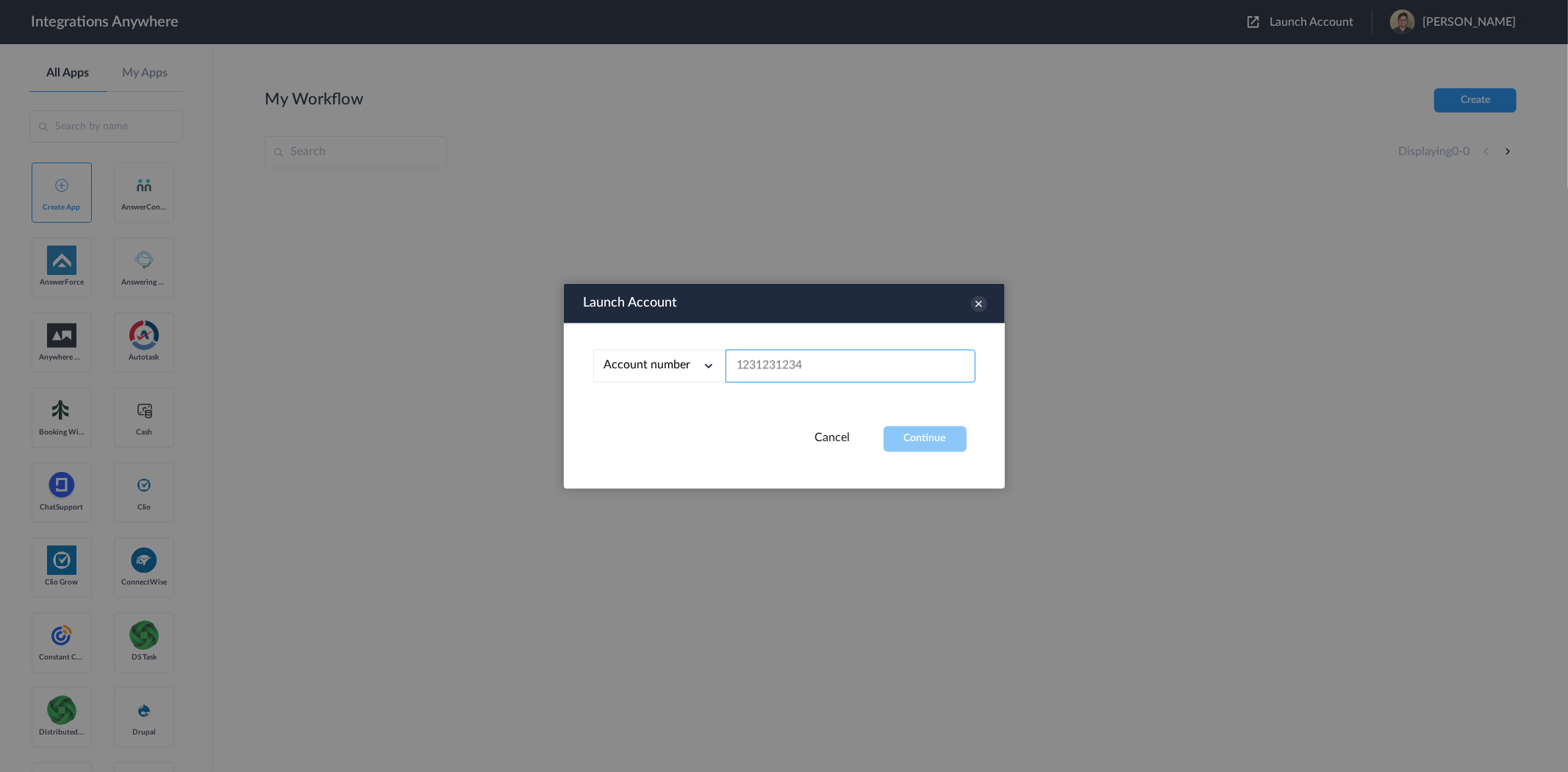
click at [845, 369] on input "text" at bounding box center [849, 367] width 250 height 33
paste input "8302418376"
click at [939, 431] on button "Continue" at bounding box center [924, 439] width 83 height 26
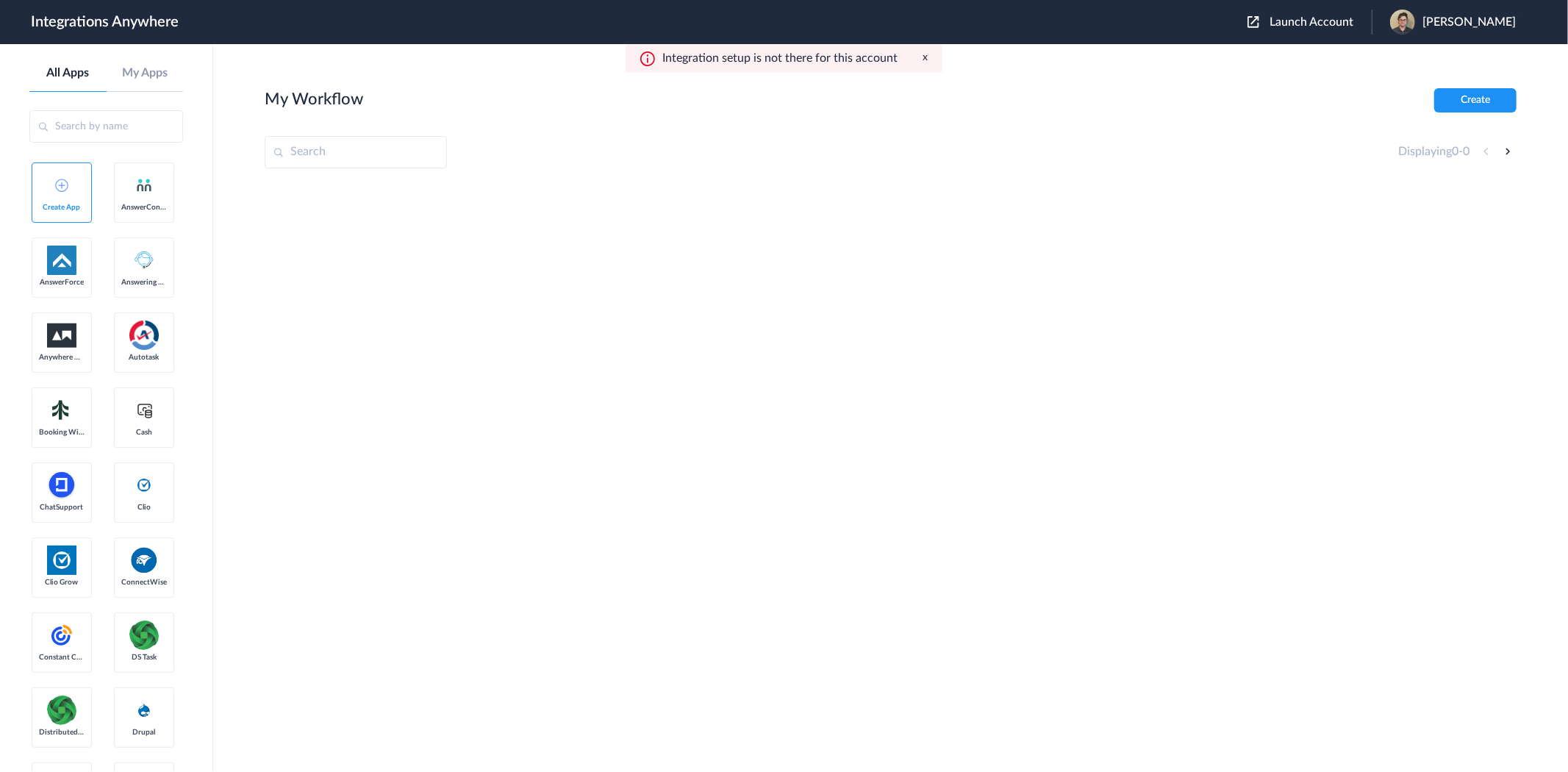
click at [1311, 8] on header "Integrations Anywhere Launch Account Zachary Amsden My Account Logout" at bounding box center [784, 22] width 1568 height 44
click at [1304, 23] on span "Launch Account" at bounding box center [1311, 22] width 84 height 11
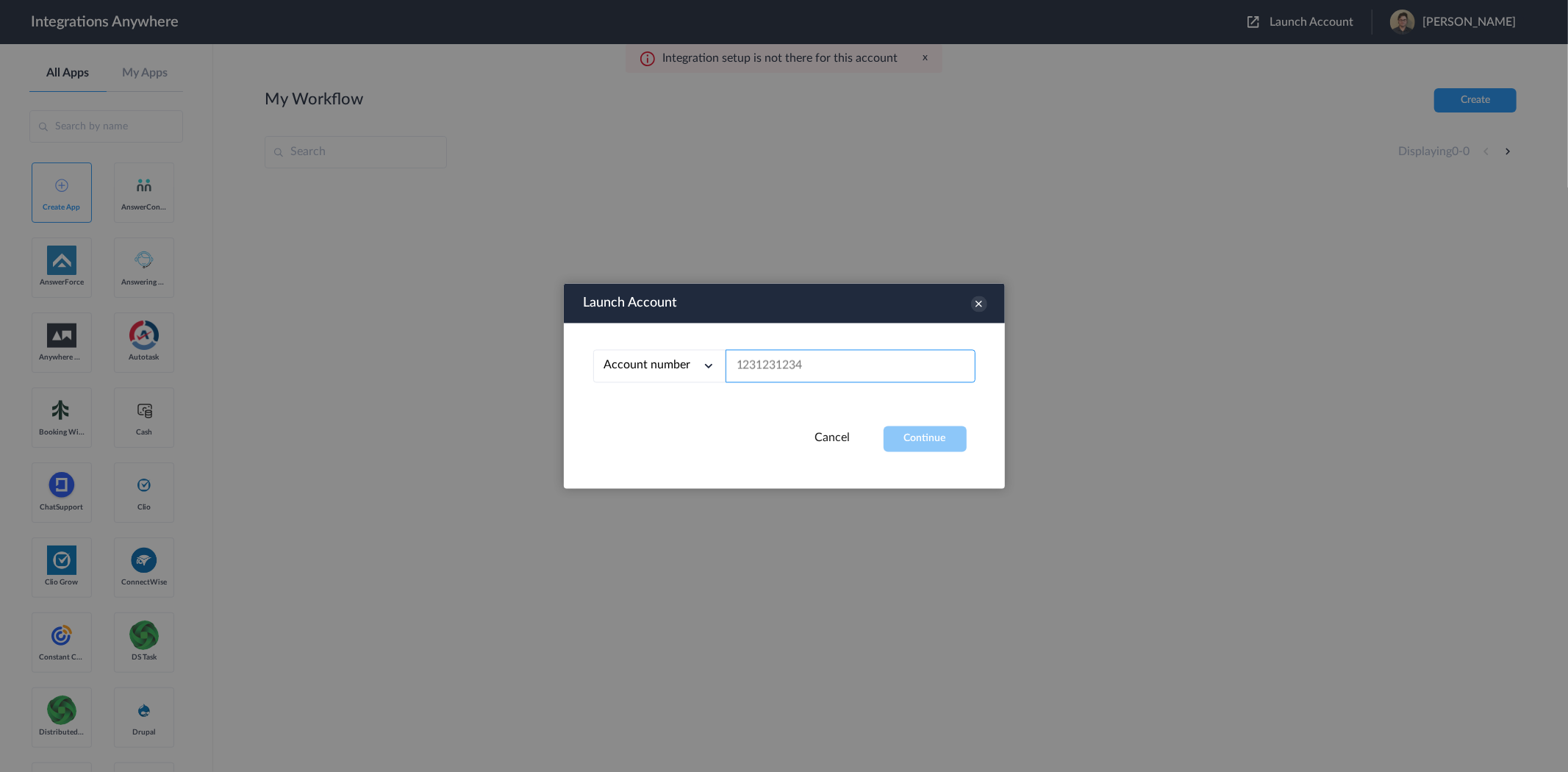
click at [799, 369] on input "text" at bounding box center [849, 367] width 250 height 33
paste input "8777290865"
click at [924, 432] on button "Continue" at bounding box center [924, 439] width 83 height 26
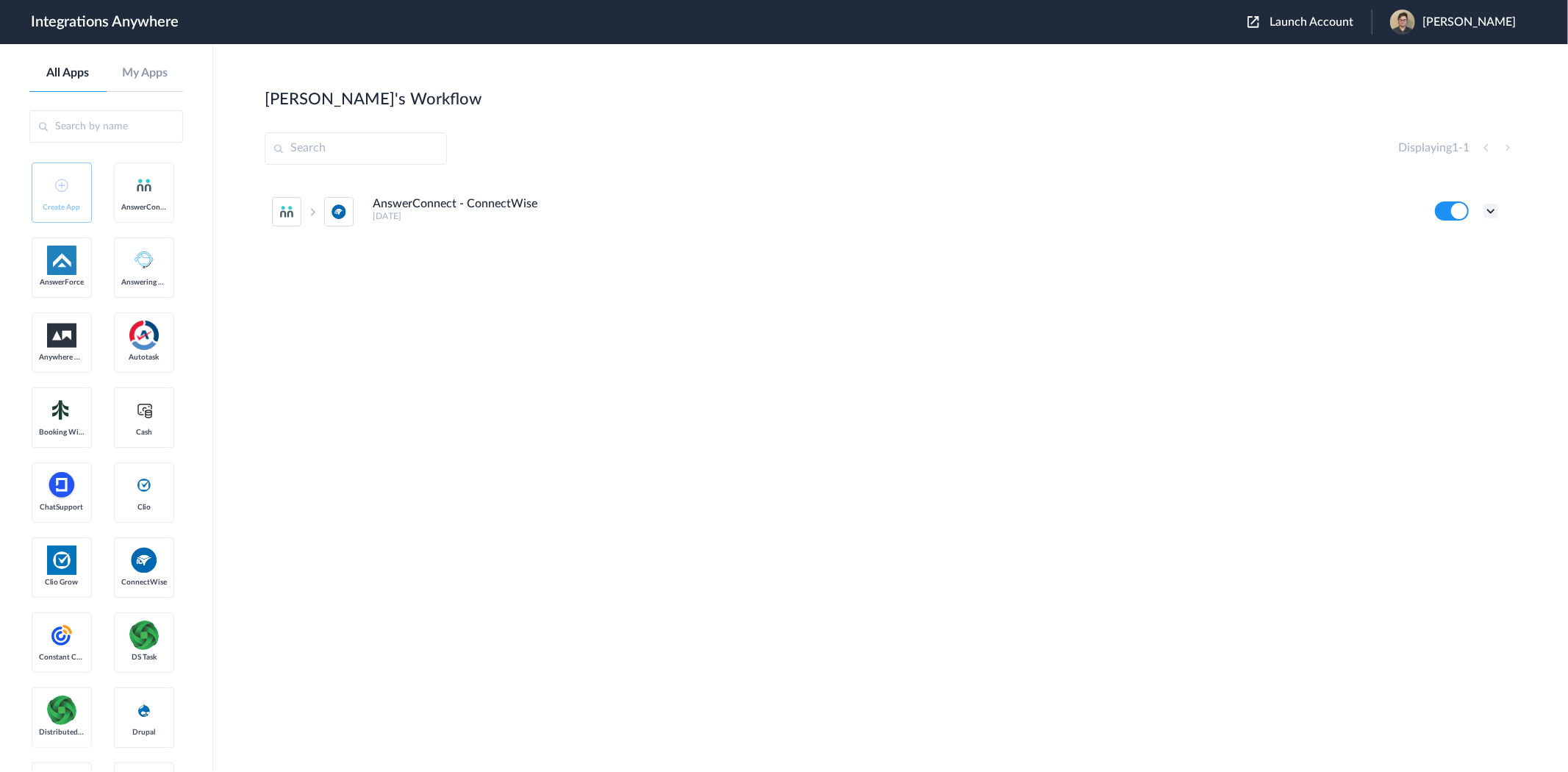
click at [1489, 207] on icon at bounding box center [1489, 210] width 14 height 14
click at [1451, 246] on li "Edit" at bounding box center [1449, 245] width 96 height 28
click at [1300, 22] on span "Launch Account" at bounding box center [1311, 22] width 84 height 11
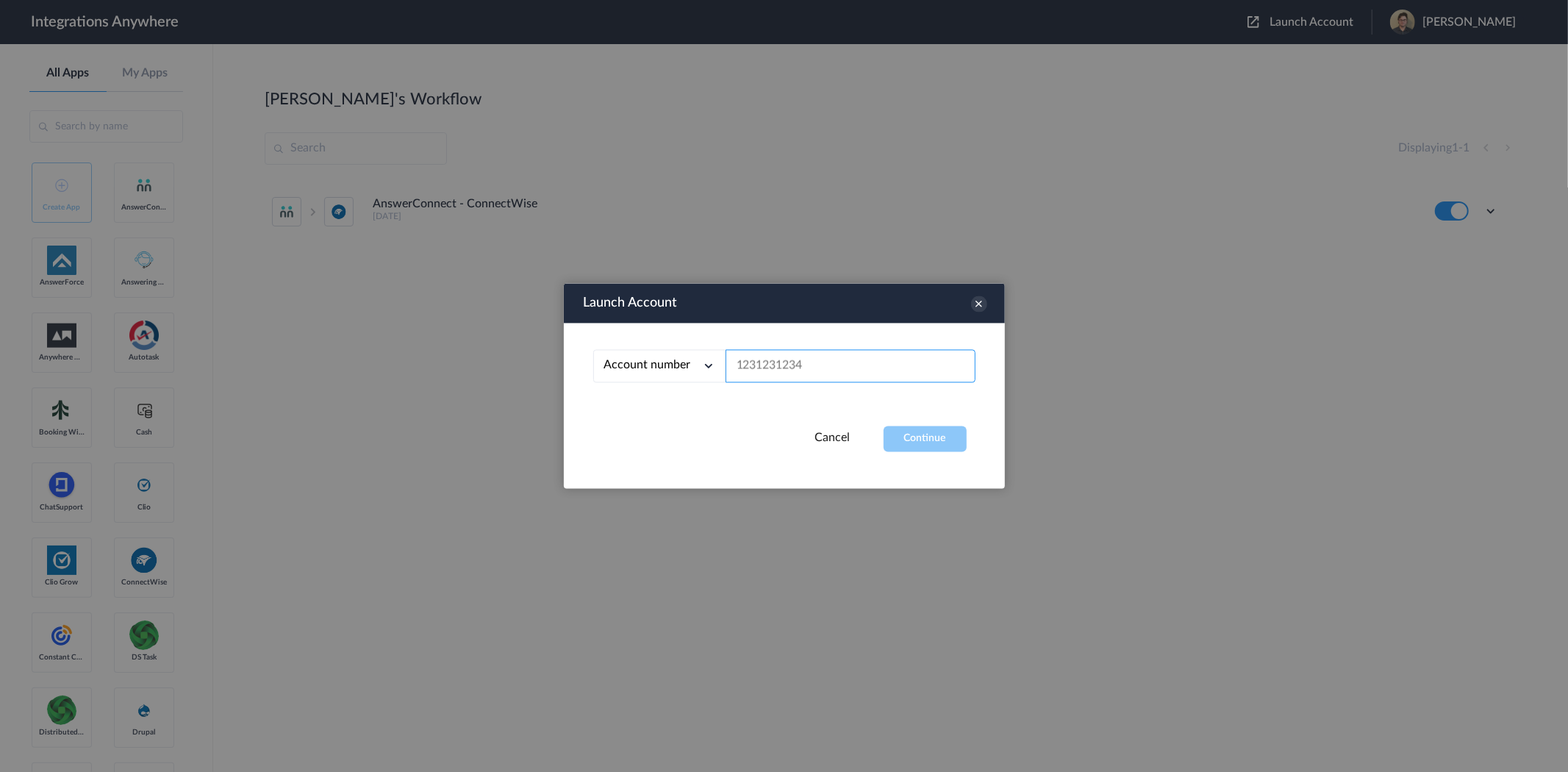
click at [824, 367] on input "text" at bounding box center [849, 367] width 250 height 33
paste input "2075502951"
type input "2075502951"
click at [933, 438] on button "Continue" at bounding box center [924, 439] width 83 height 26
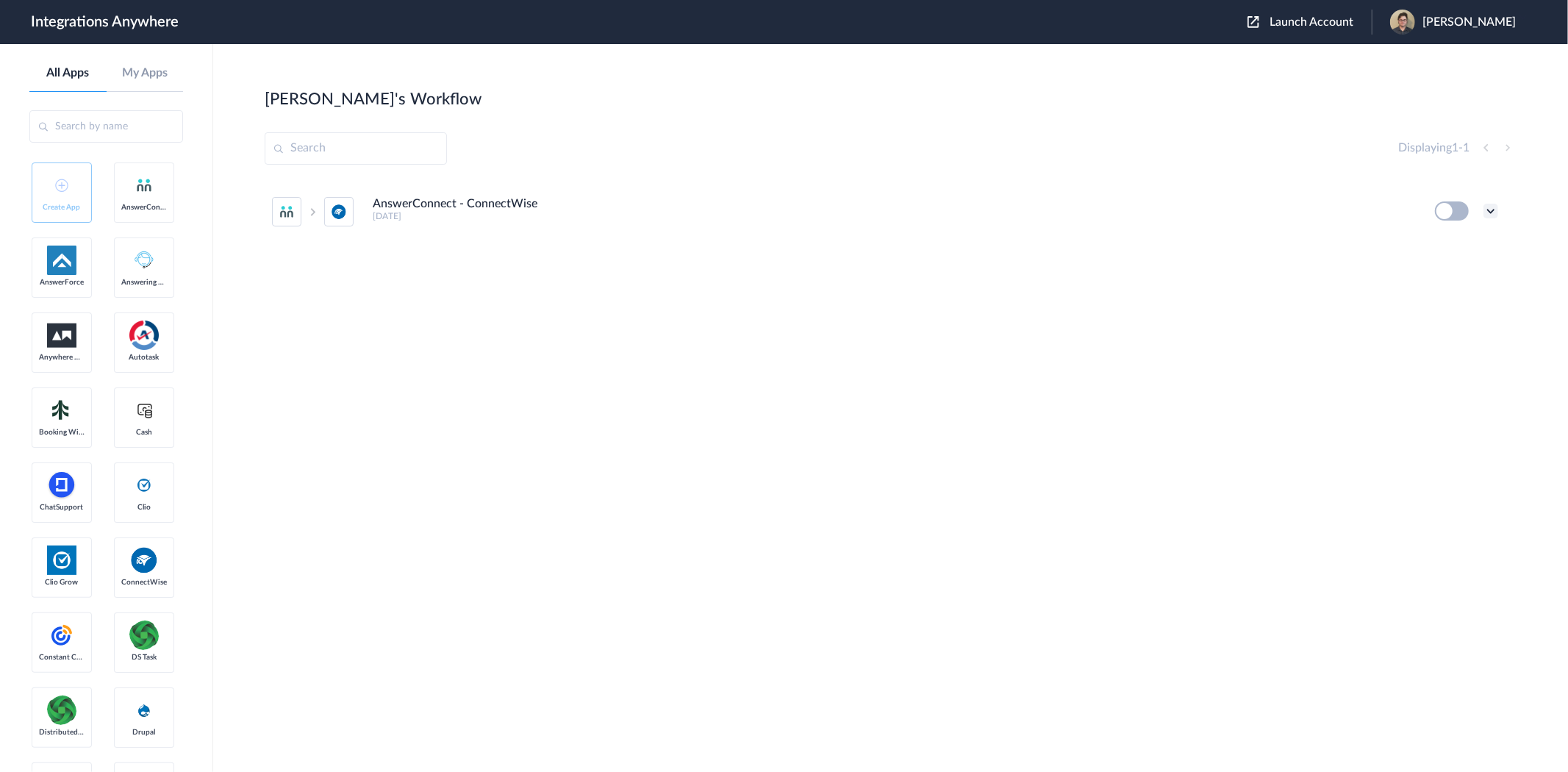
click at [1493, 210] on icon at bounding box center [1489, 210] width 14 height 14
click at [1450, 244] on li "Edit" at bounding box center [1449, 245] width 96 height 28
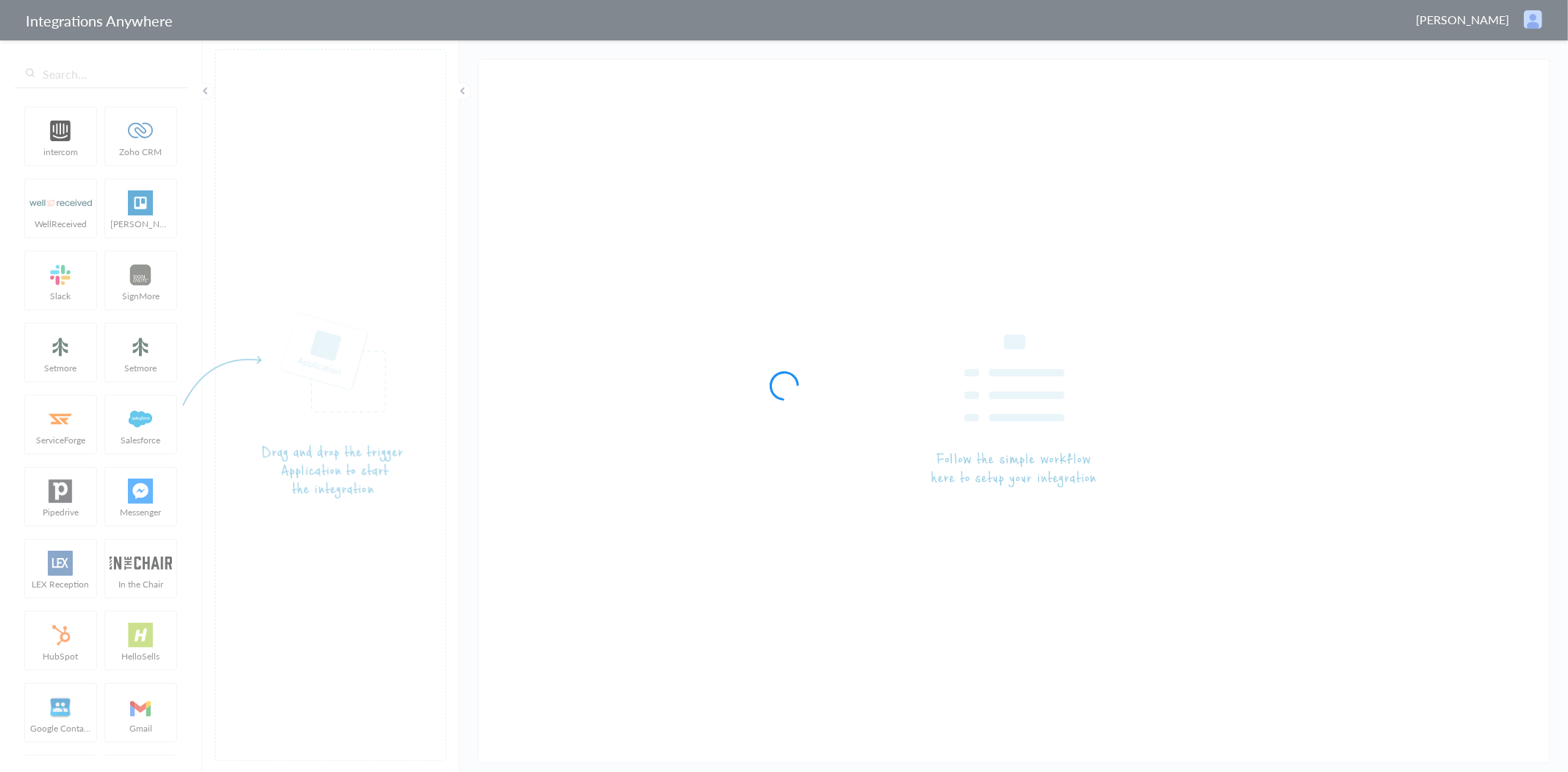
type input "AnswerConnect - ConnectWise"
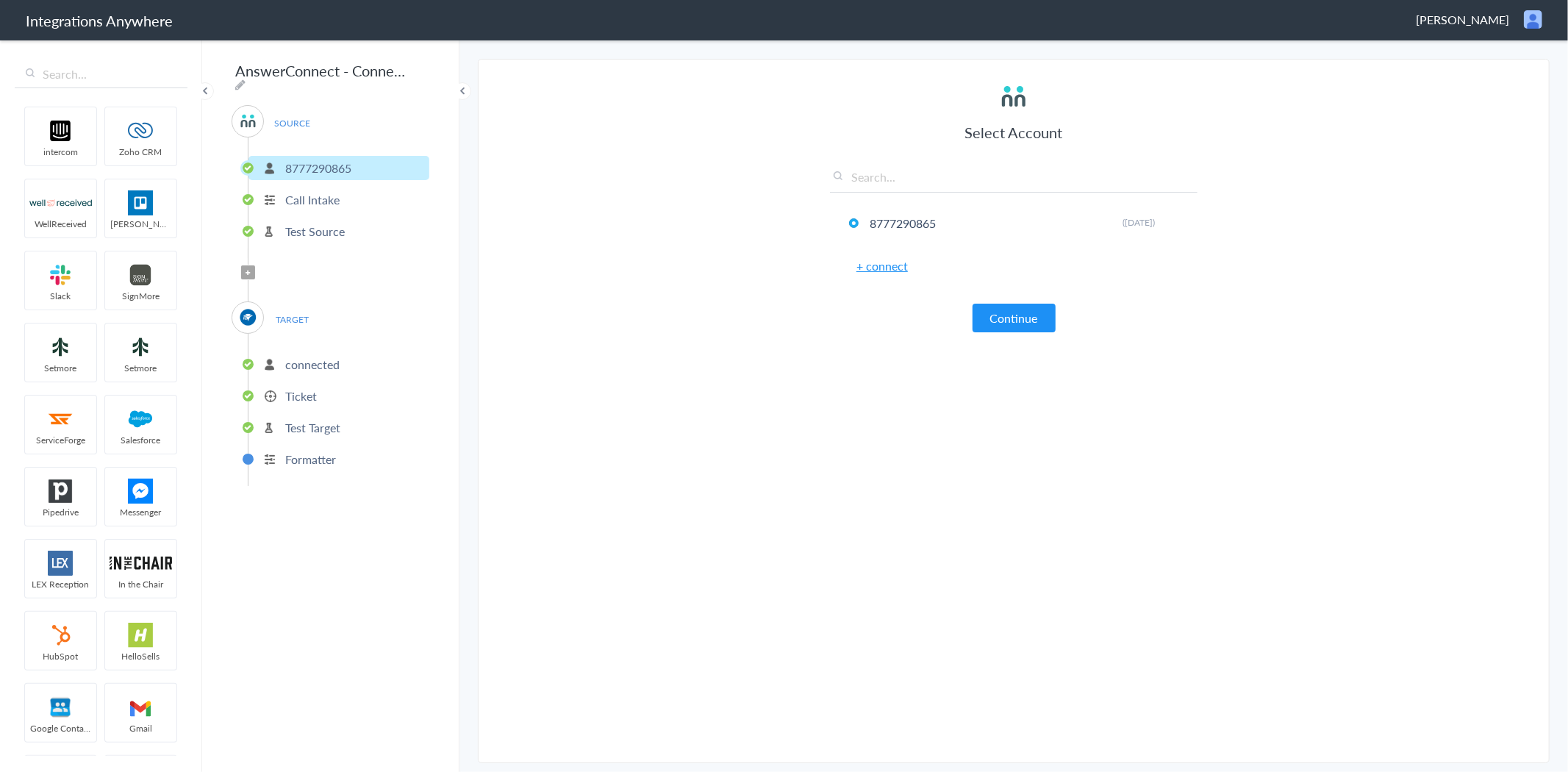
click at [319, 356] on p "connected" at bounding box center [311, 365] width 54 height 17
click at [299, 387] on p "Ticket" at bounding box center [300, 396] width 31 height 17
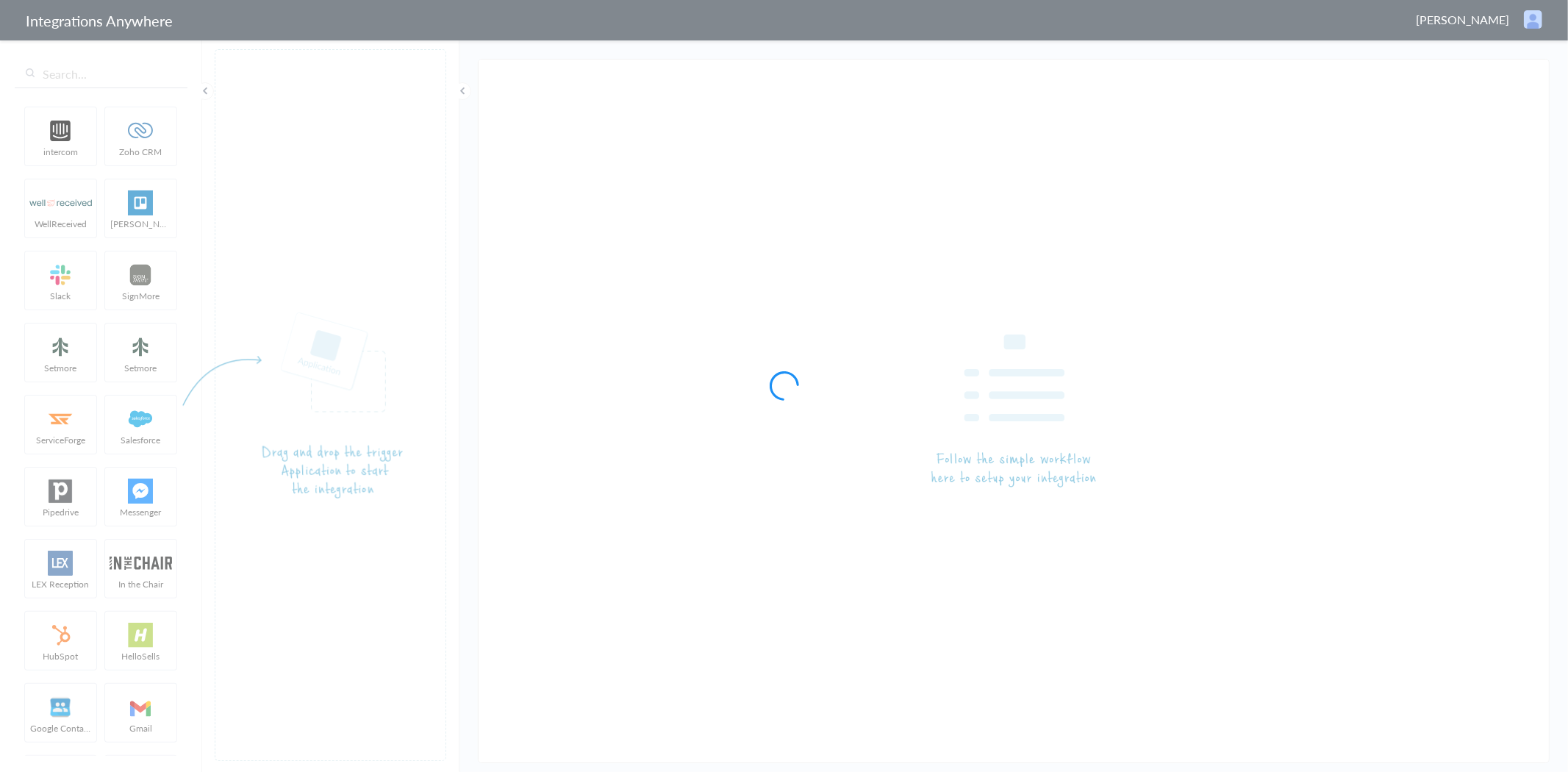
type input "AnswerConnect - ConnectWise"
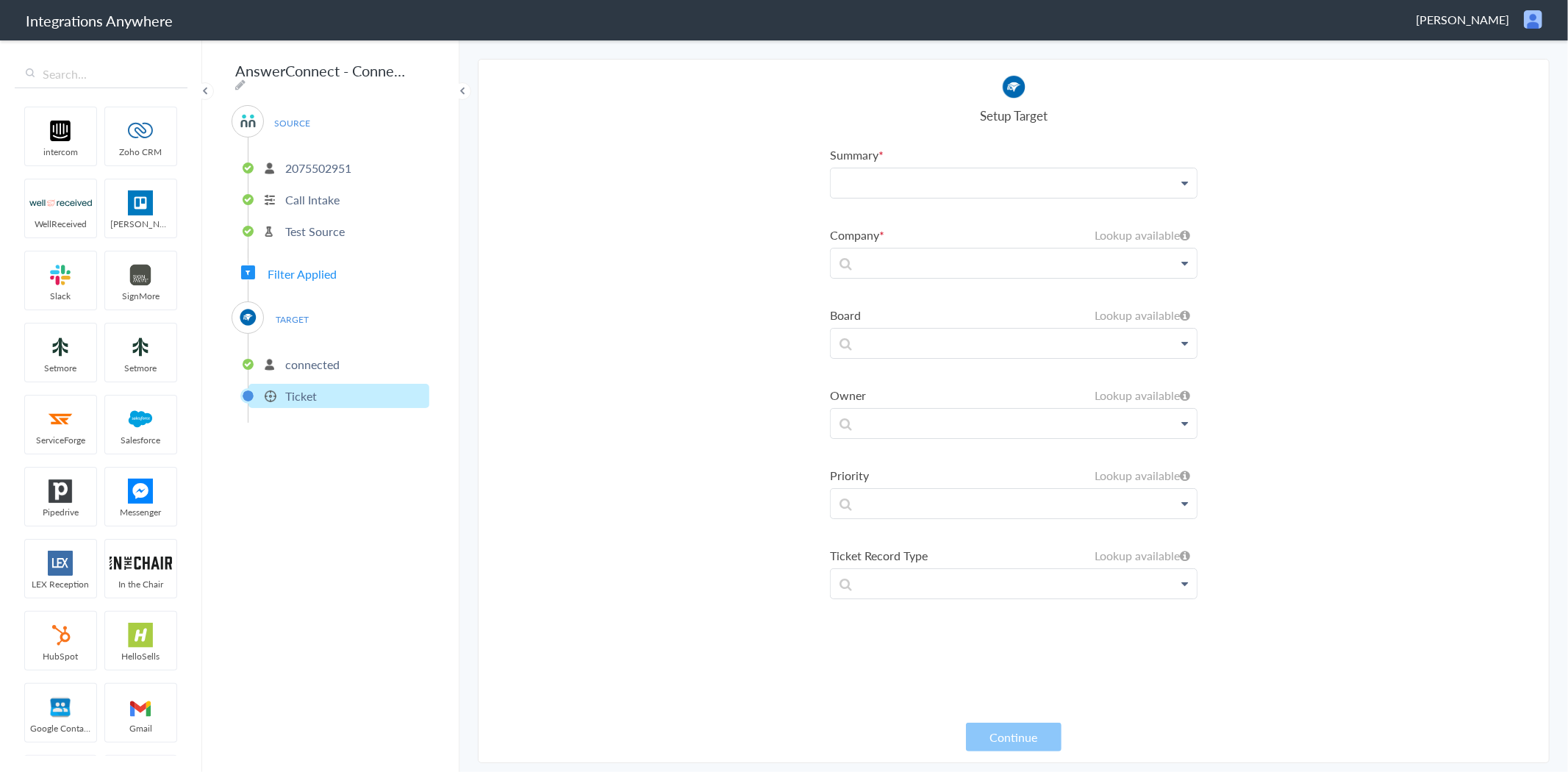
click at [871, 179] on p at bounding box center [1014, 182] width 366 height 28
click at [906, 239] on link "Type Of Issue?" at bounding box center [1014, 225] width 366 height 31
click at [904, 205] on p at bounding box center [1014, 186] width 366 height 37
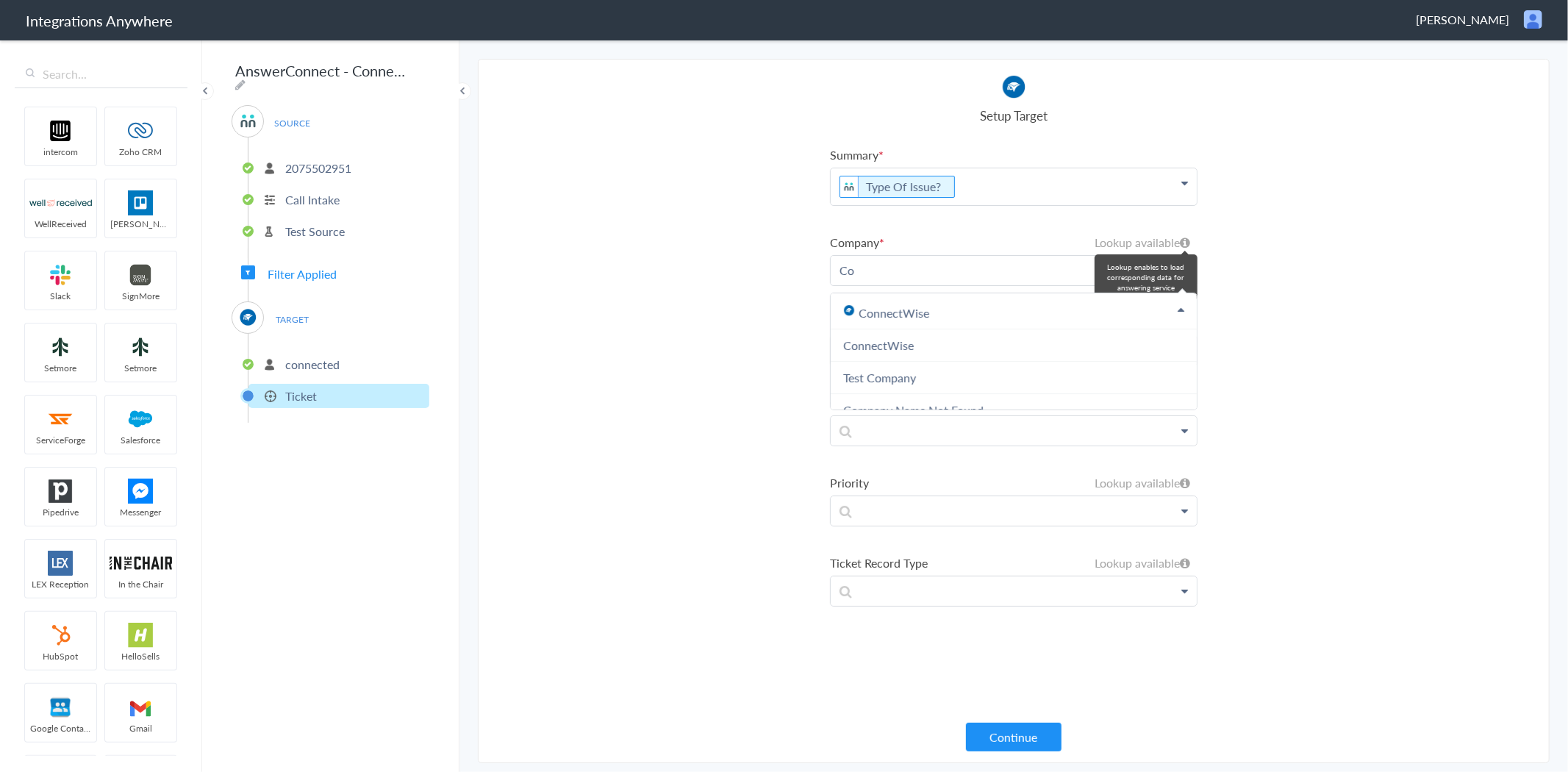
click at [1186, 234] on h6 "Lookup available" at bounding box center [1142, 242] width 96 height 17
drag, startPoint x: 1185, startPoint y: 284, endPoint x: 1090, endPoint y: 273, distance: 95.6
click at [1186, 205] on link "Co" at bounding box center [1014, 186] width 366 height 37
click at [1186, 189] on icon at bounding box center [1184, 183] width 7 height 11
click at [1090, 273] on p "Co" at bounding box center [1014, 270] width 366 height 28
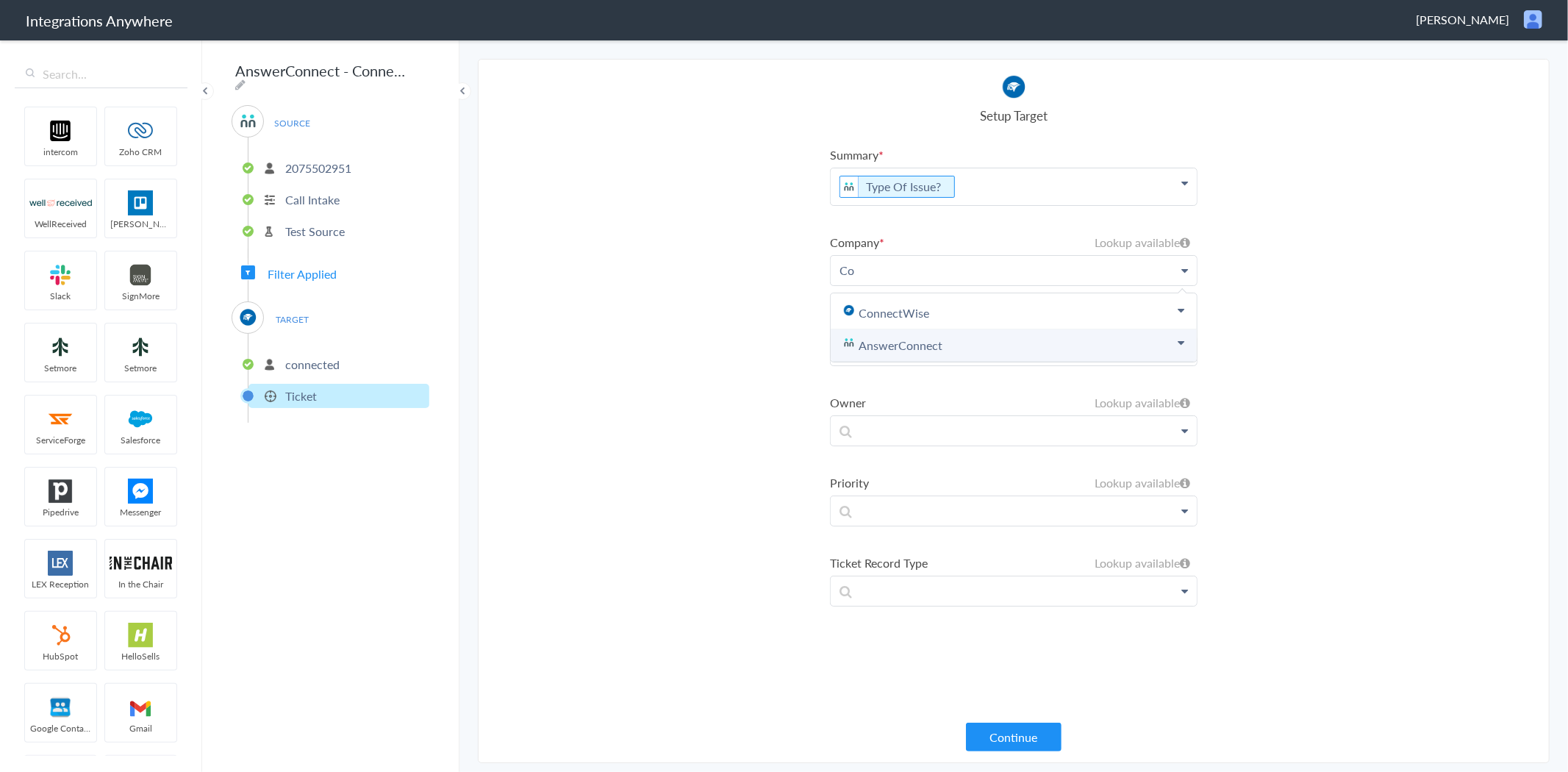
click at [893, 270] on p "Co" at bounding box center [1014, 270] width 366 height 28
click at [903, 350] on link "AnswerConnect" at bounding box center [1014, 346] width 366 height 32
click at [905, 370] on link "Company Name" at bounding box center [884, 378] width 83 height 17
click at [1297, 322] on section "Select Account 2075502951 Rename Delete ([DATE]) + connect Continue Setup Sourc…" at bounding box center [1013, 411] width 1072 height 705
click at [909, 205] on p at bounding box center [1014, 186] width 366 height 37
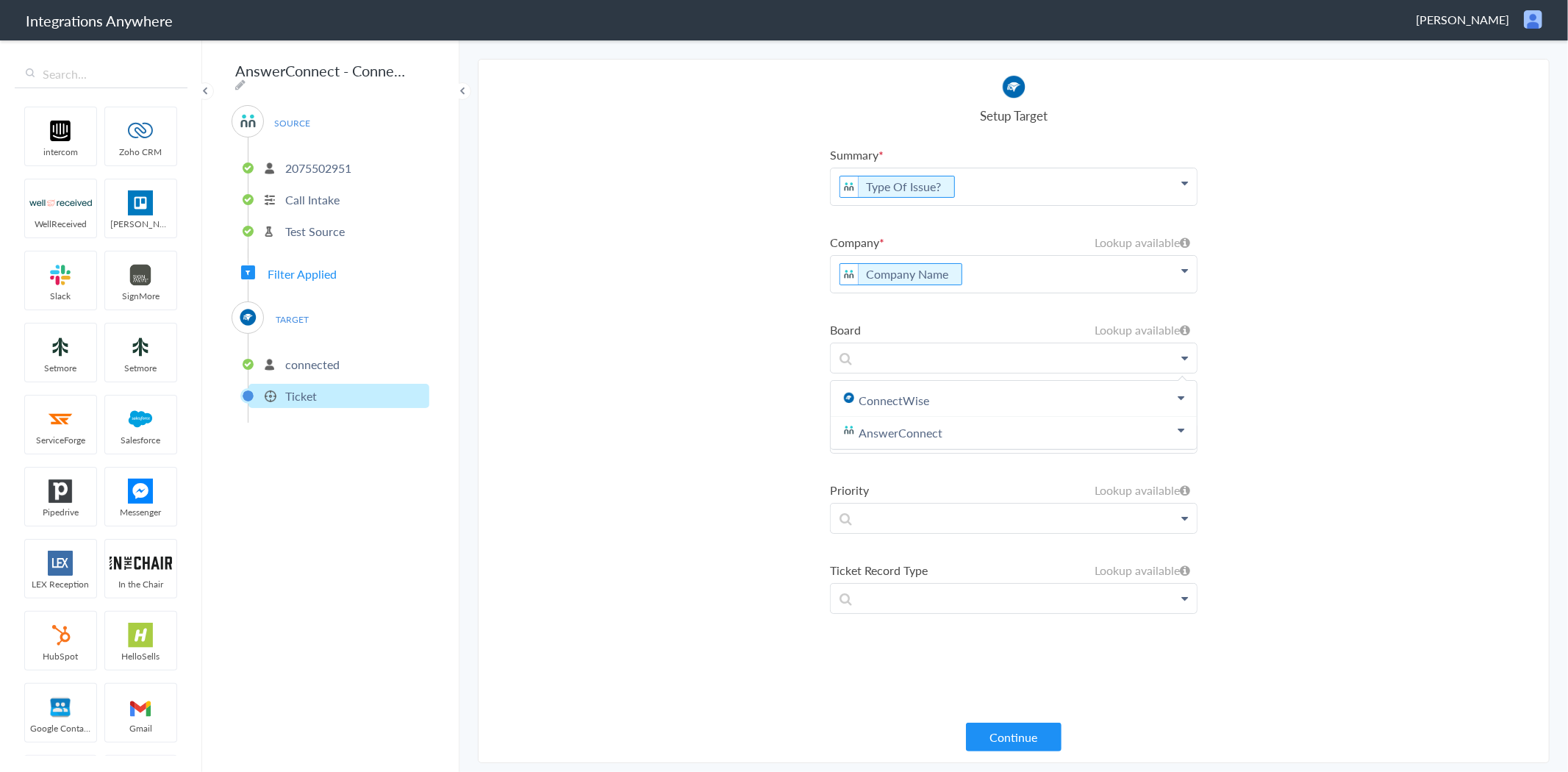
click at [1299, 336] on section "Select Account 2075502951 Rename Delete ([DATE]) + connect Continue Setup Sourc…" at bounding box center [1013, 411] width 1072 height 705
click at [1179, 205] on p at bounding box center [1014, 186] width 366 height 37
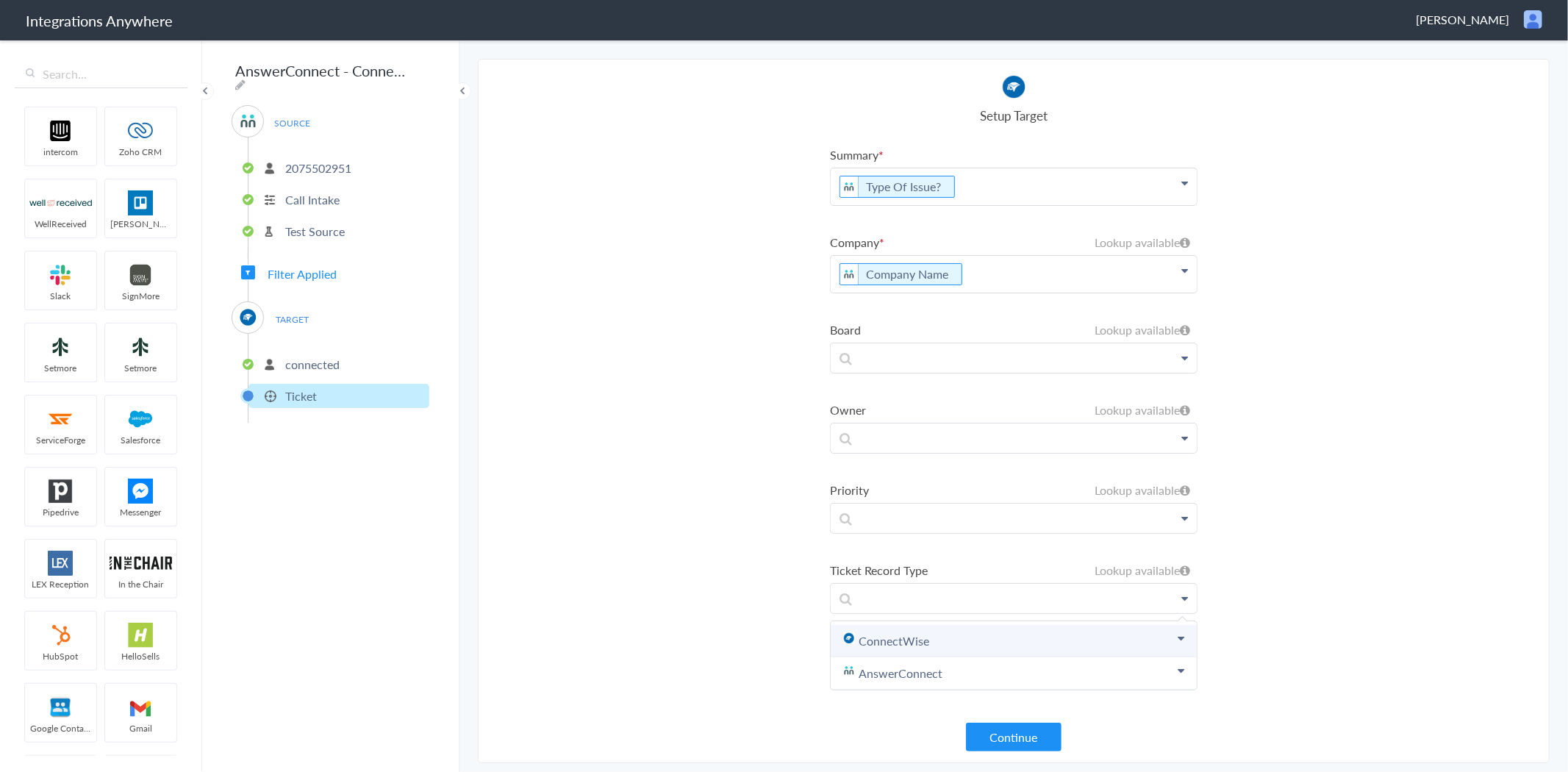
drag, startPoint x: 1122, startPoint y: 644, endPoint x: 1135, endPoint y: 635, distance: 15.8
click at [0, 0] on link "ConnectWise" at bounding box center [0, 0] width 0 height 0
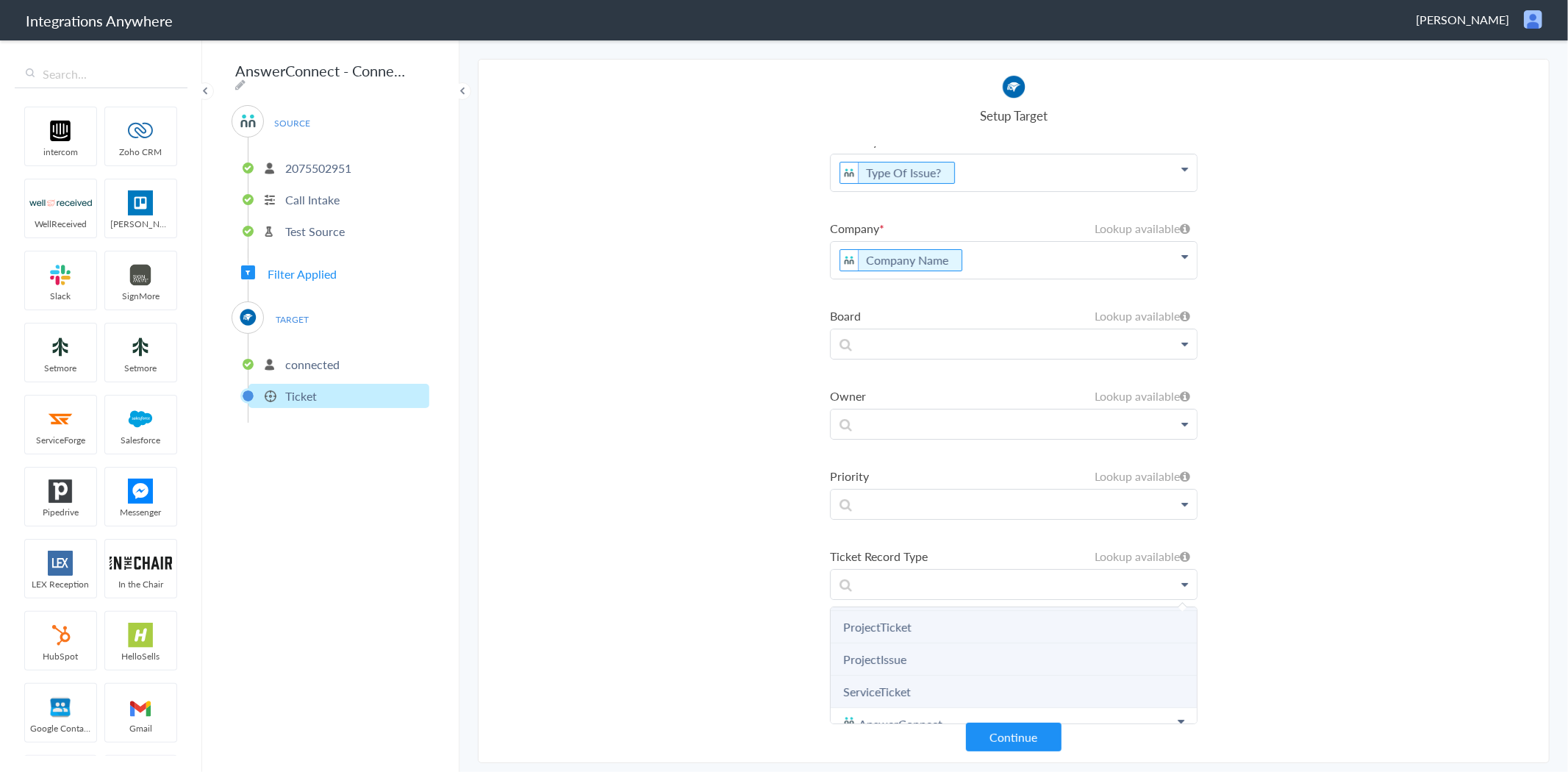
scroll to position [47, 0]
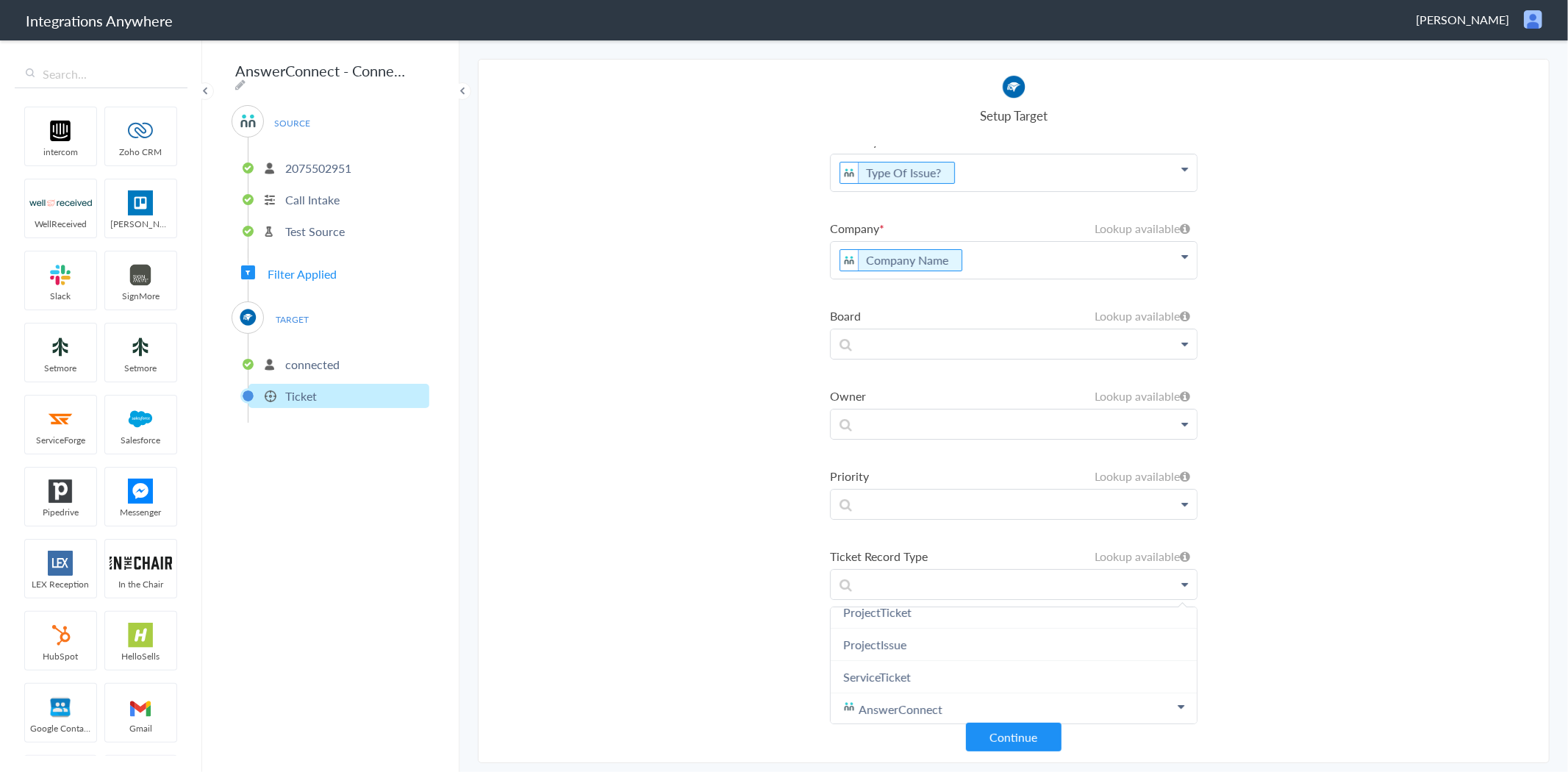
click at [607, 555] on section "Select Account 2075502951 Rename Delete ([DATE]) + connect Continue Setup Sourc…" at bounding box center [1013, 411] width 1072 height 705
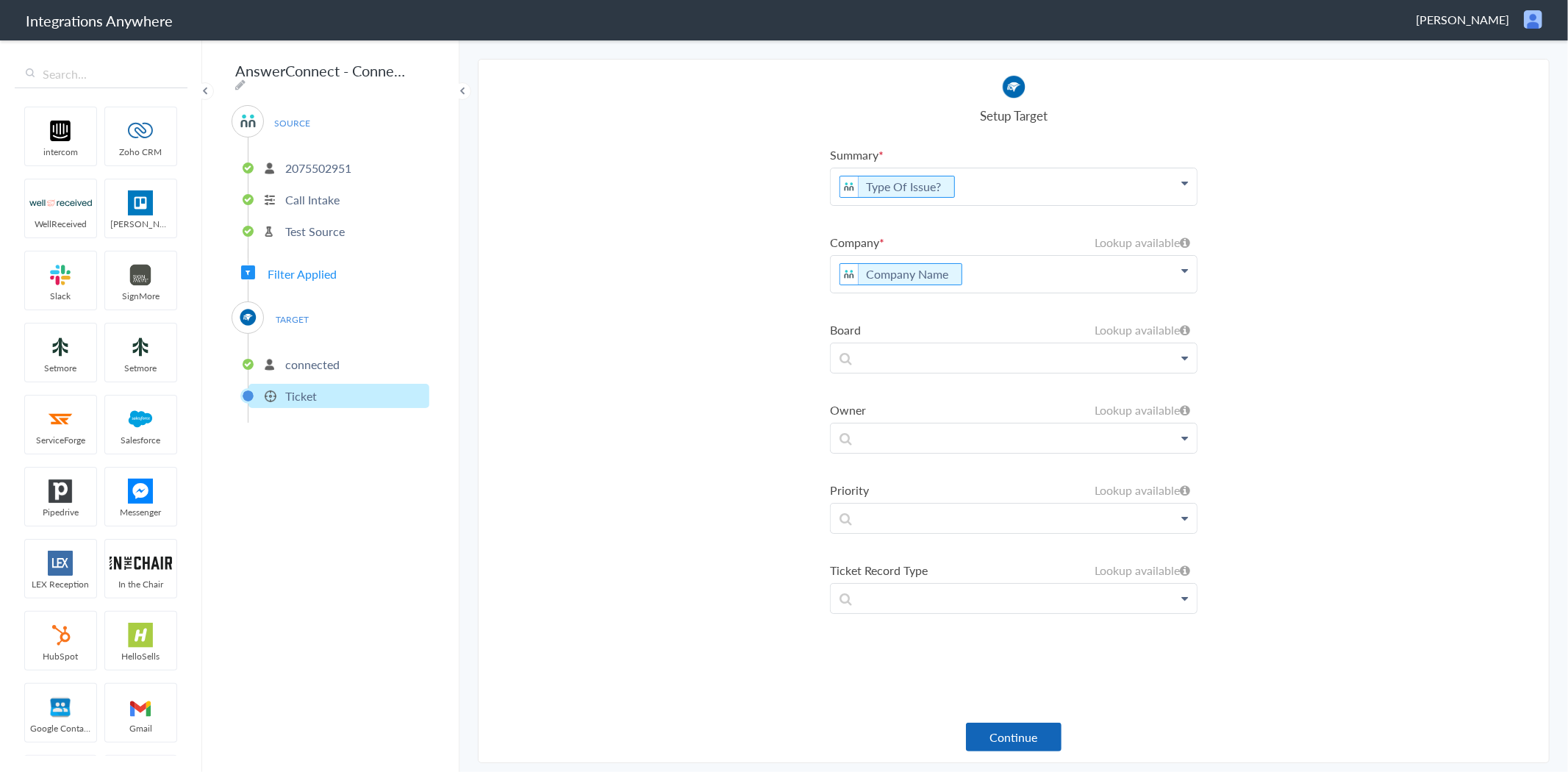
click at [1029, 737] on button "Continue" at bounding box center [1013, 737] width 96 height 28
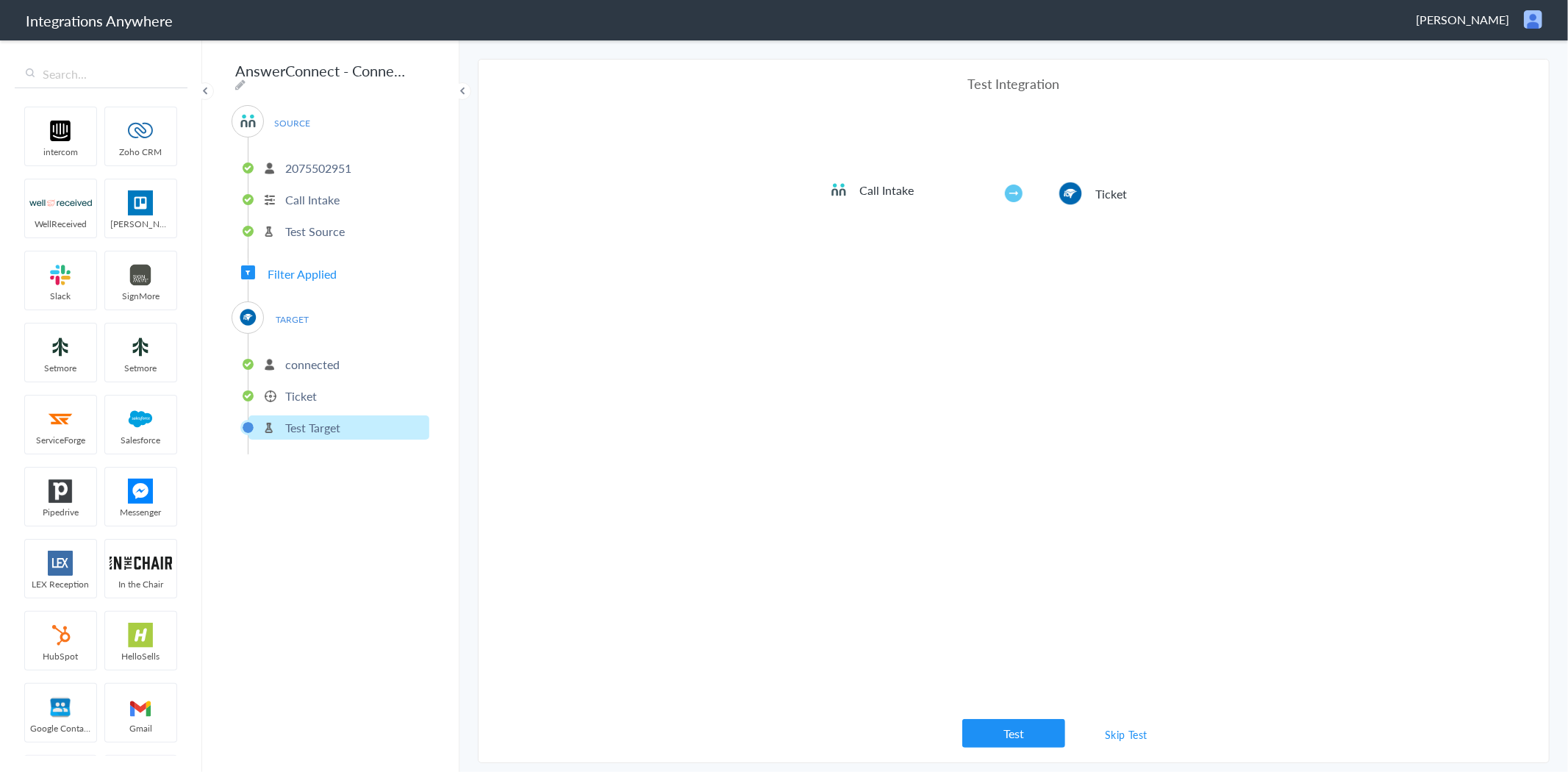
click at [322, 356] on p "connected" at bounding box center [311, 365] width 54 height 17
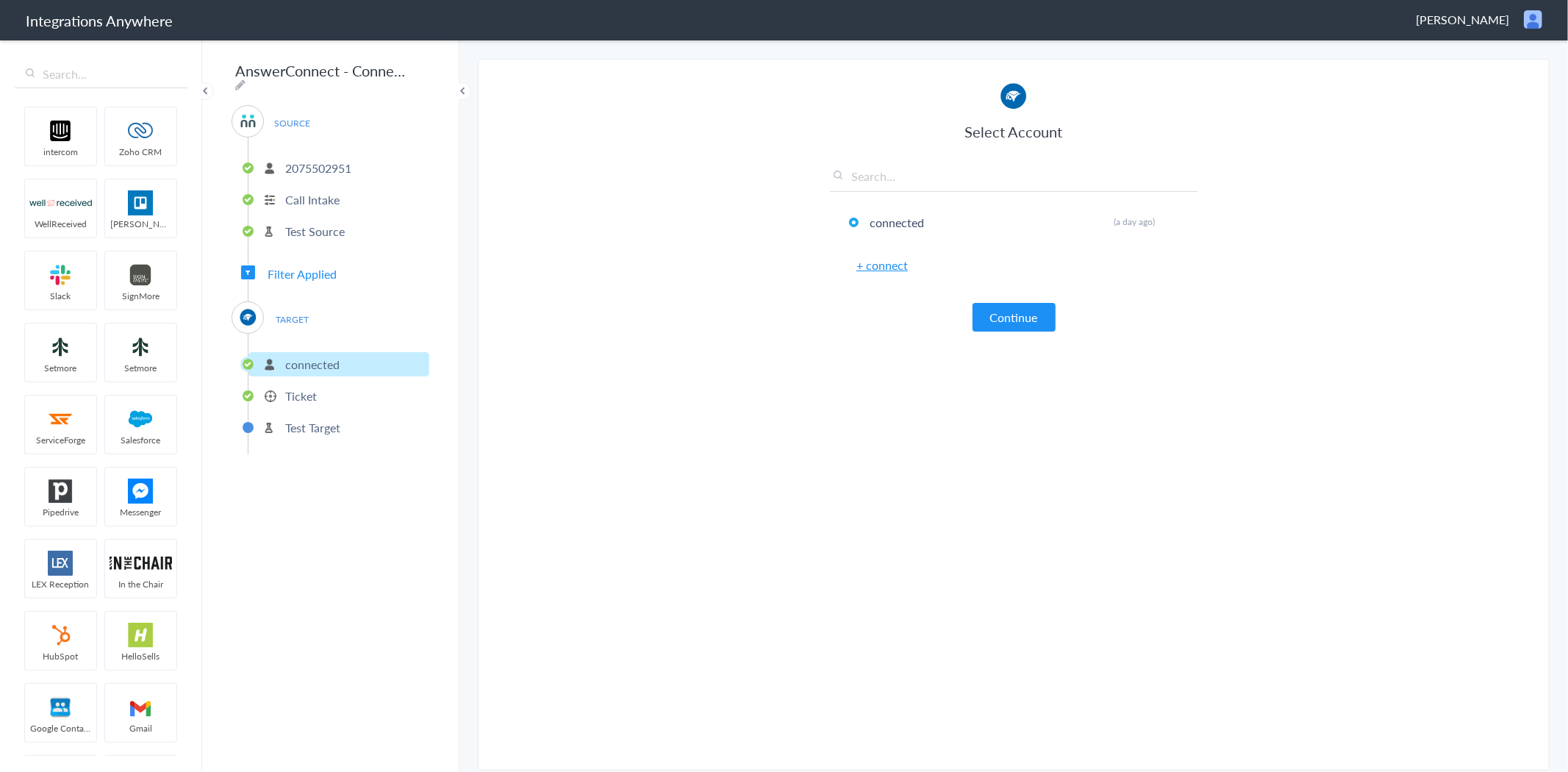
click at [308, 387] on p "Ticket" at bounding box center [300, 396] width 31 height 17
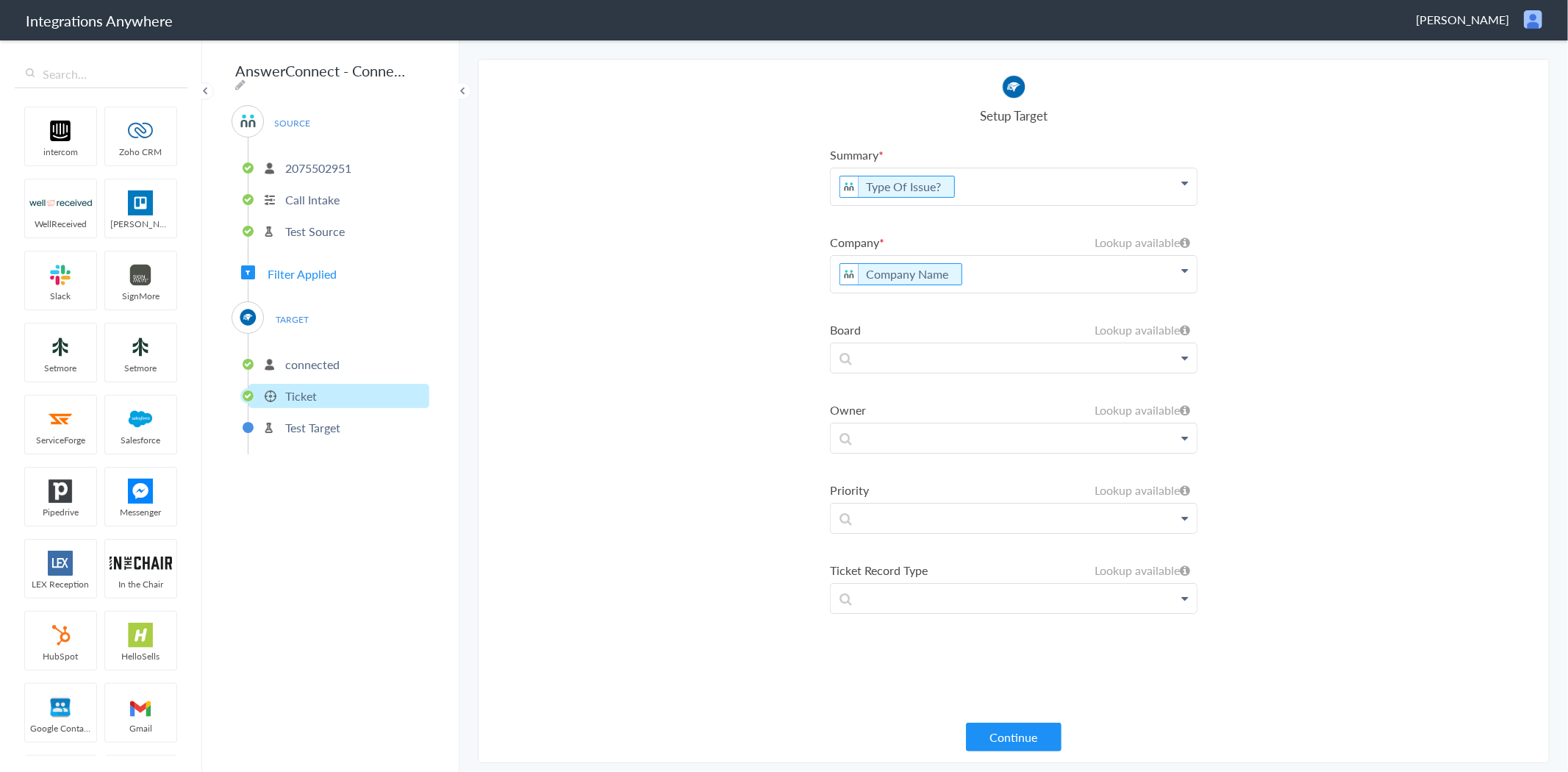
click at [1181, 189] on icon at bounding box center [1184, 183] width 7 height 11
click at [0, 0] on link "ConnectWise" at bounding box center [0, 0] width 0 height 0
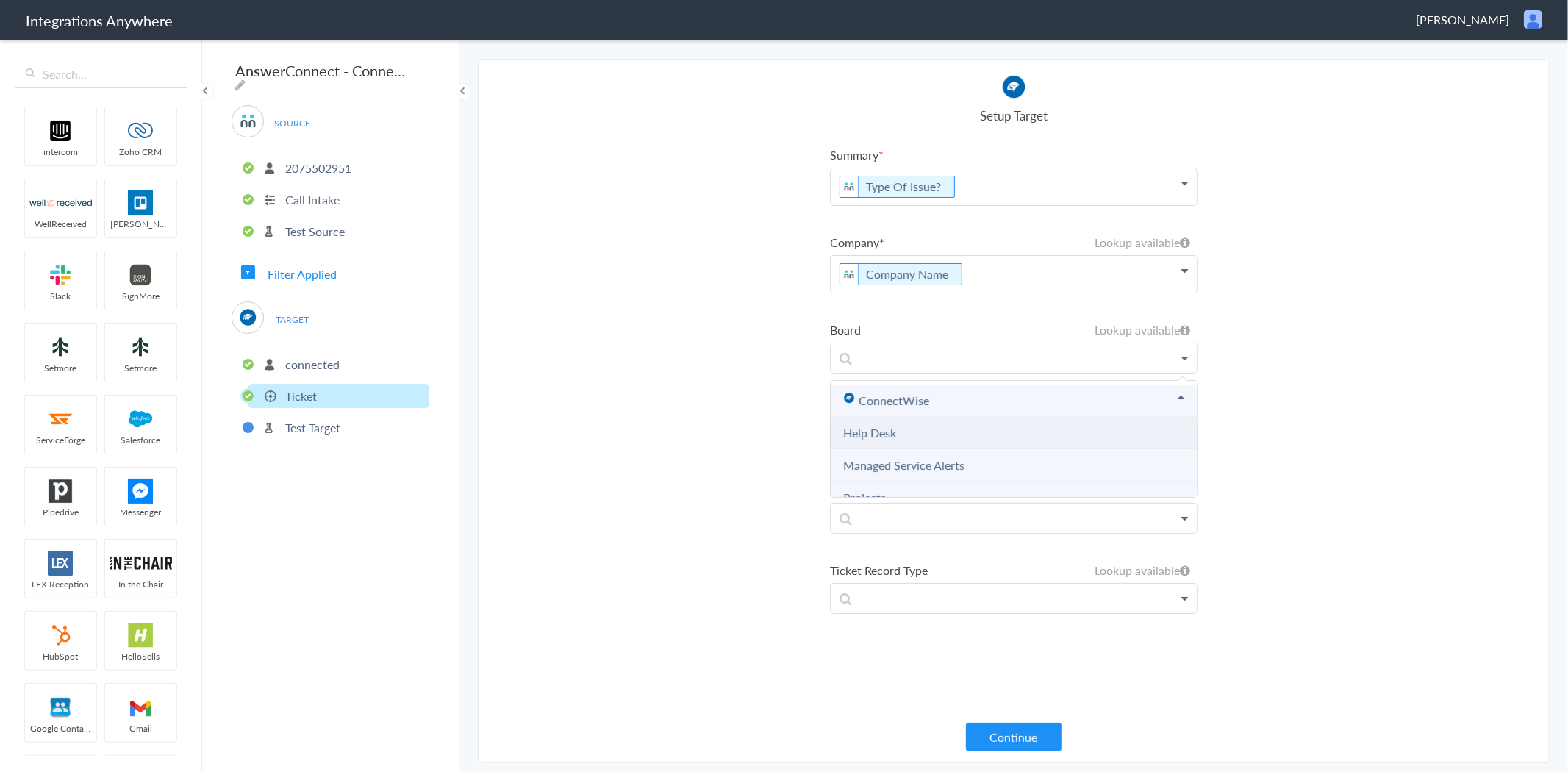
click at [898, 428] on li "Help Desk" at bounding box center [1014, 433] width 366 height 32
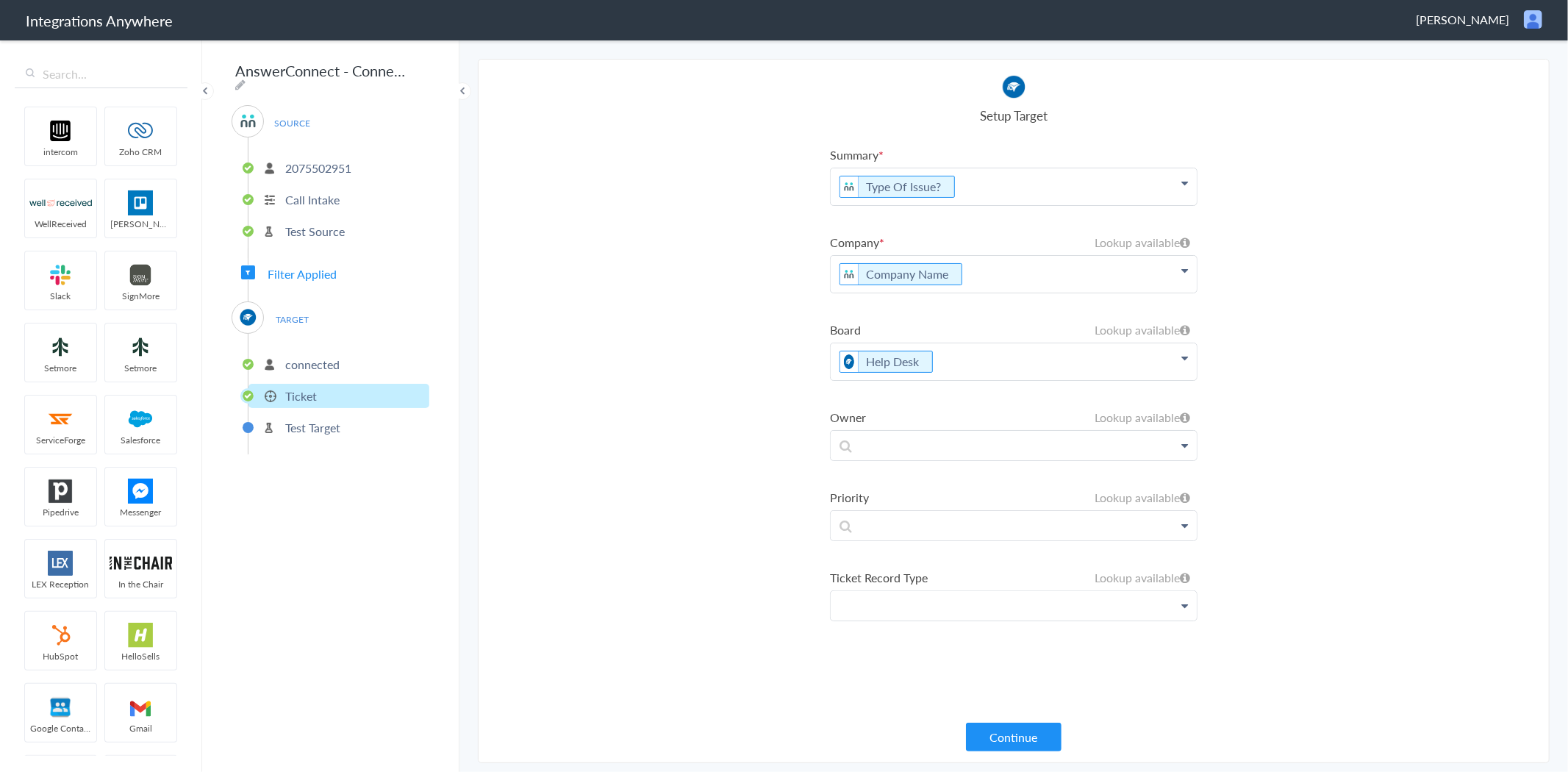
click at [1178, 205] on p at bounding box center [1014, 186] width 366 height 37
click at [0, 0] on link "ConnectWise" at bounding box center [0, 0] width 0 height 0
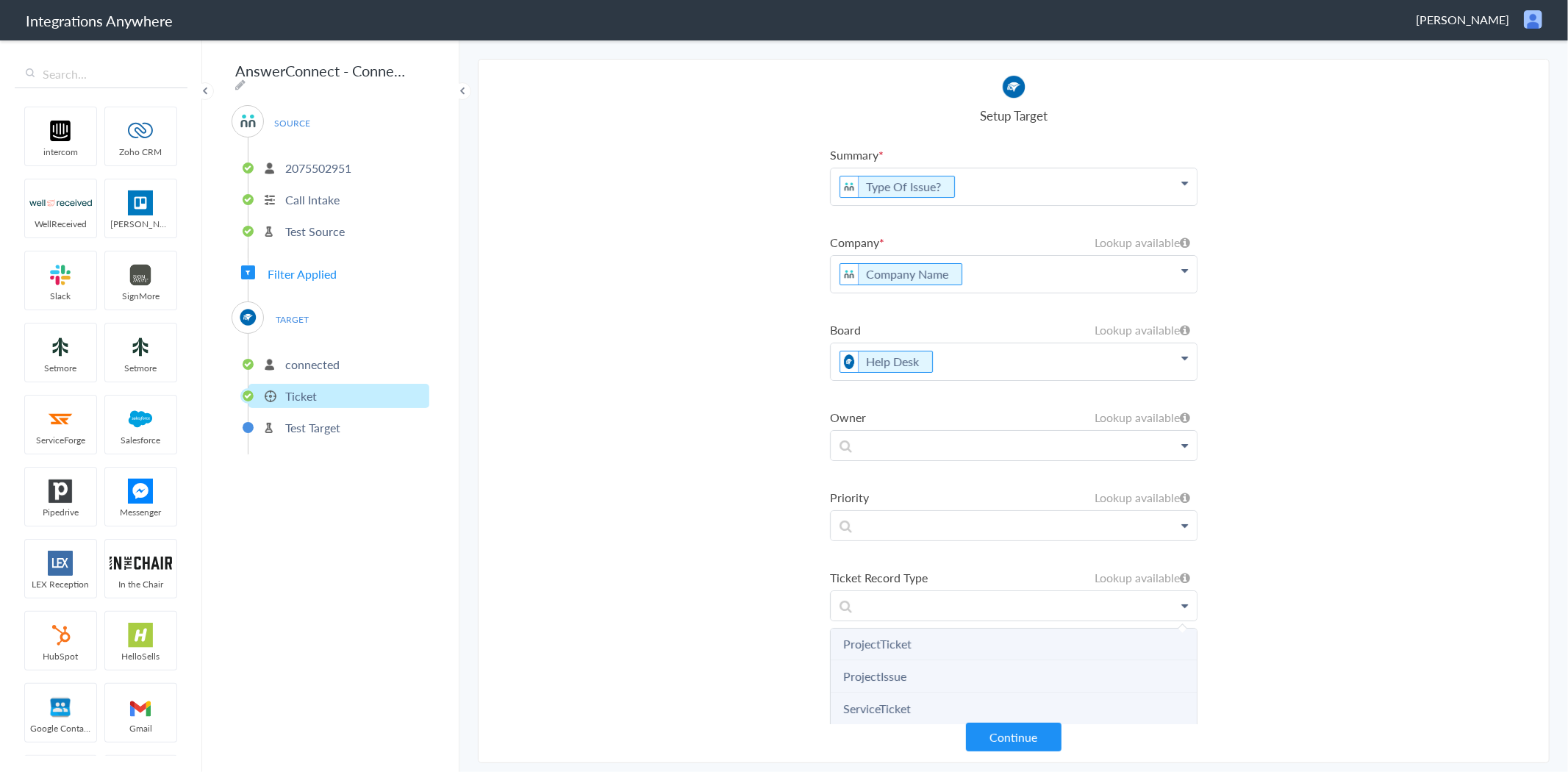
scroll to position [47, 0]
click at [913, 688] on li "ServiceTicket" at bounding box center [1014, 699] width 366 height 32
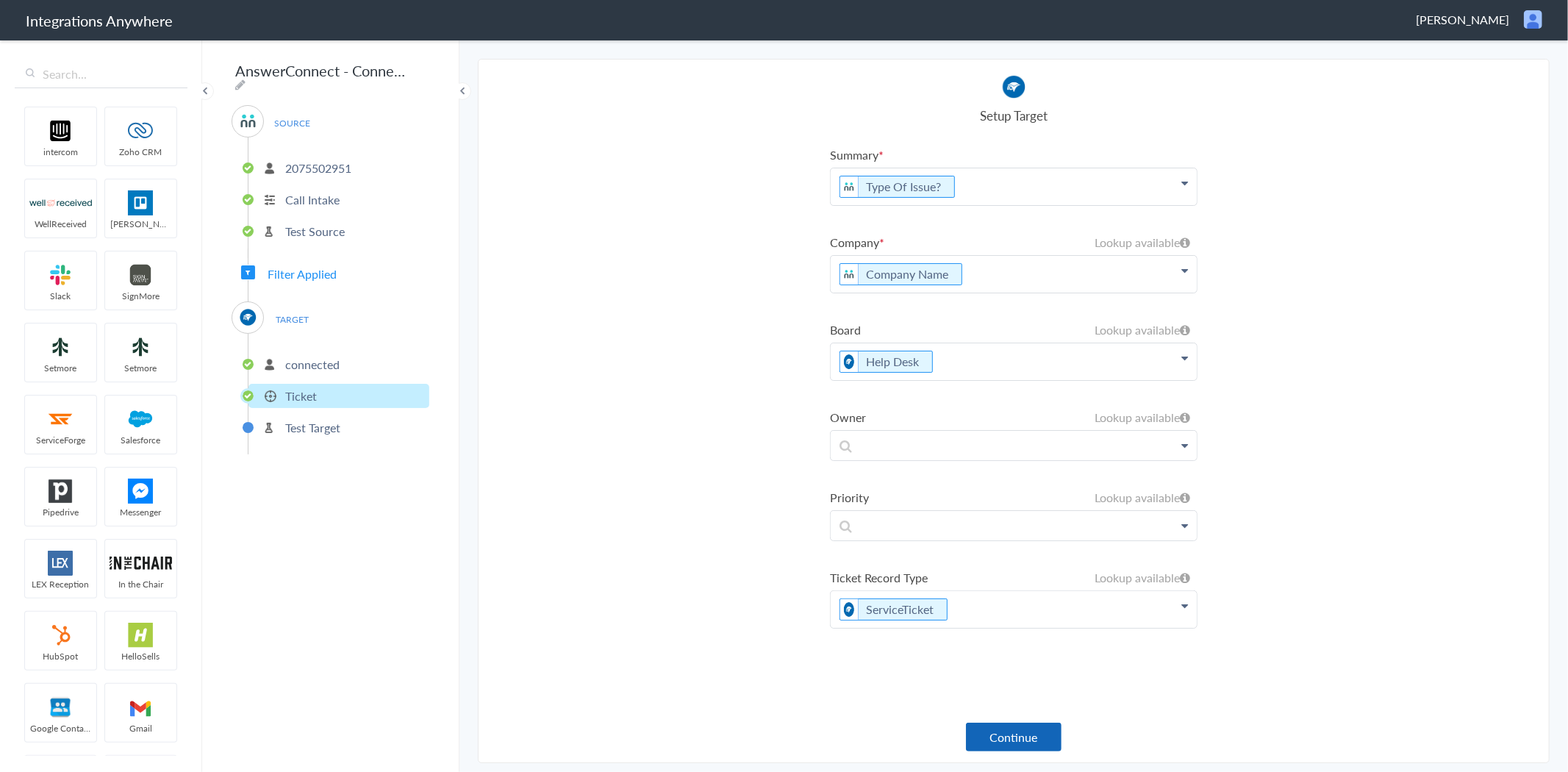
click at [1017, 738] on button "Continue" at bounding box center [1013, 737] width 96 height 28
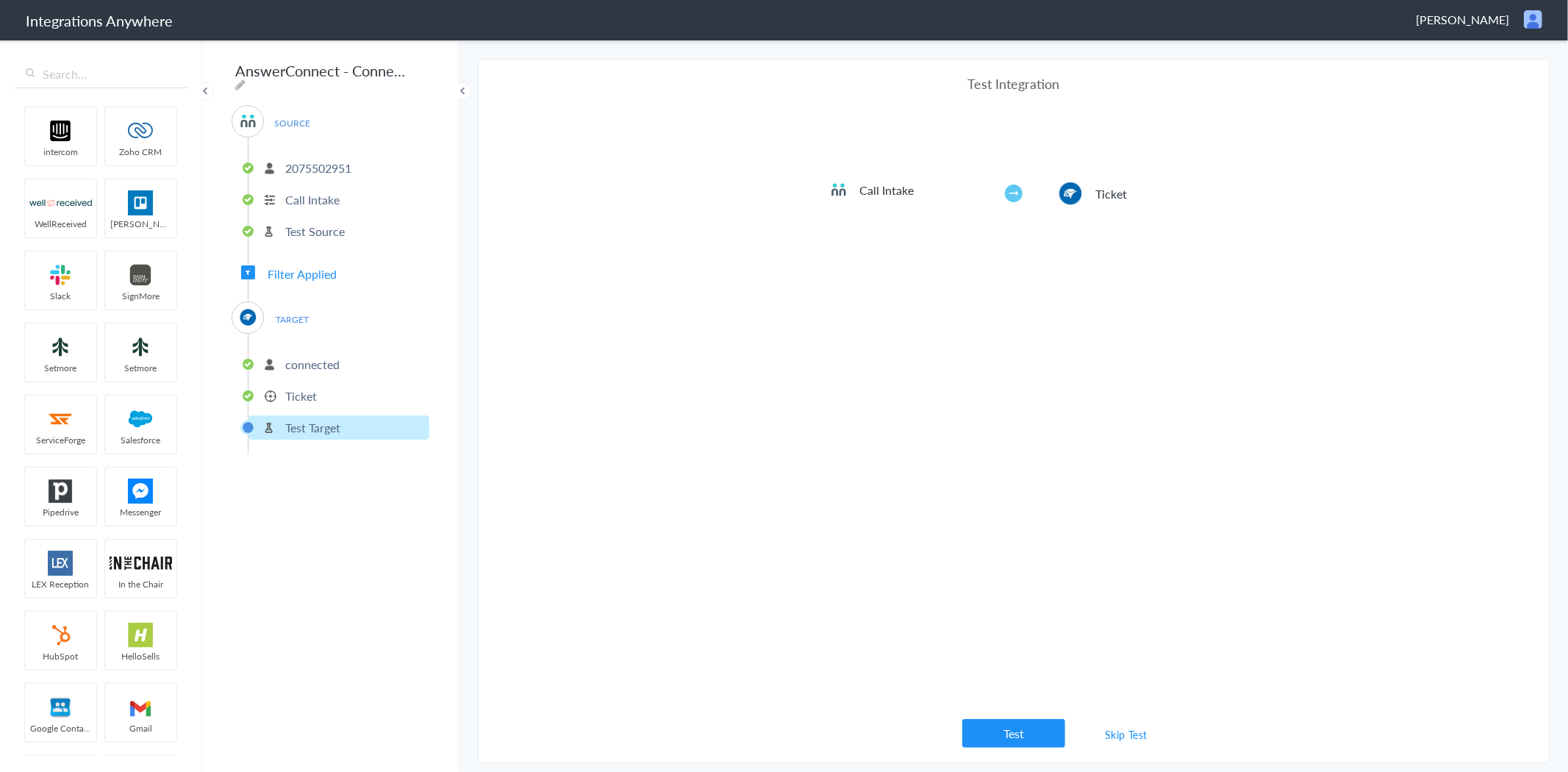
click at [1017, 738] on button "Test" at bounding box center [1014, 733] width 103 height 28
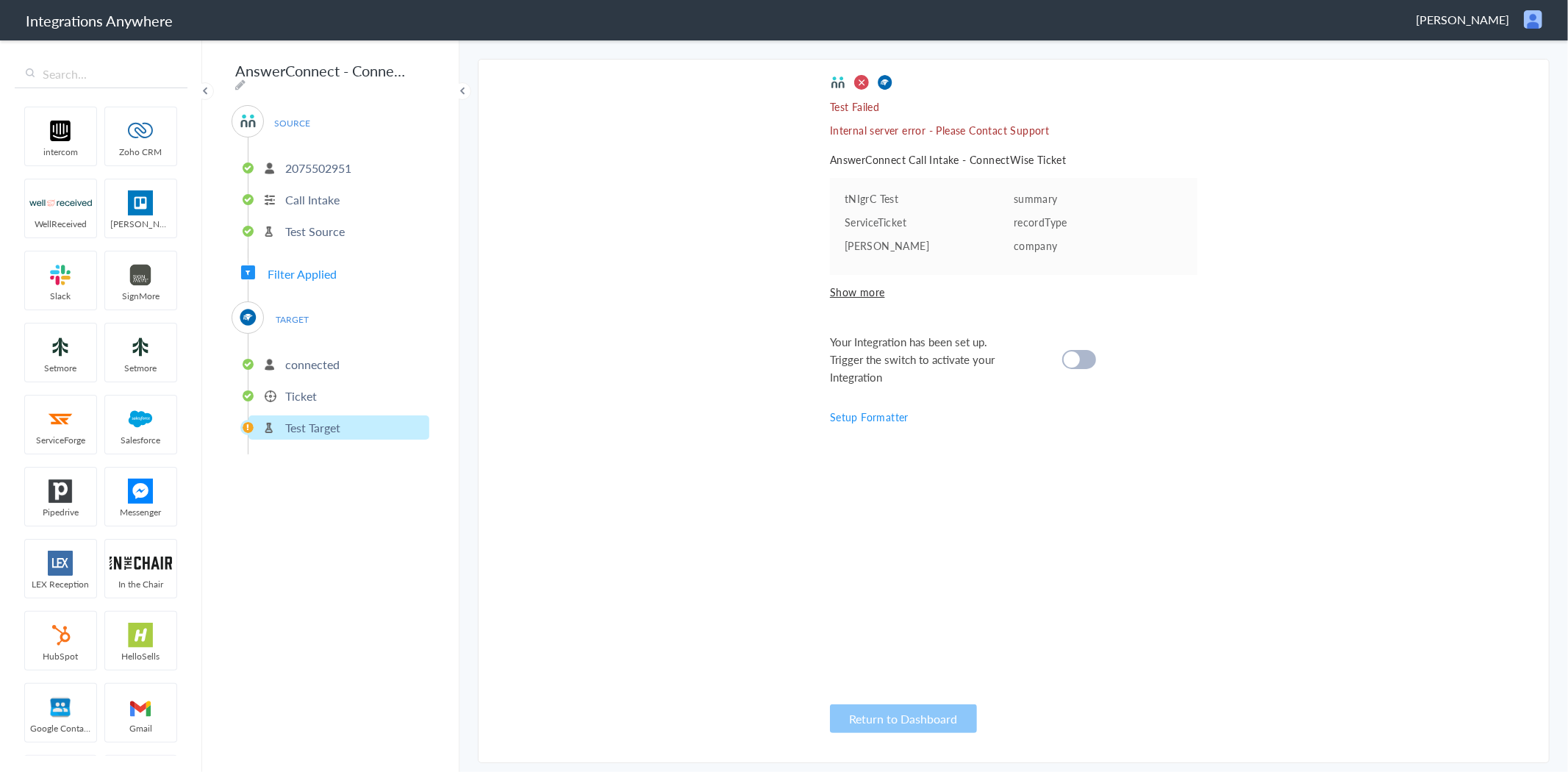
click at [310, 356] on p "connected" at bounding box center [311, 365] width 54 height 17
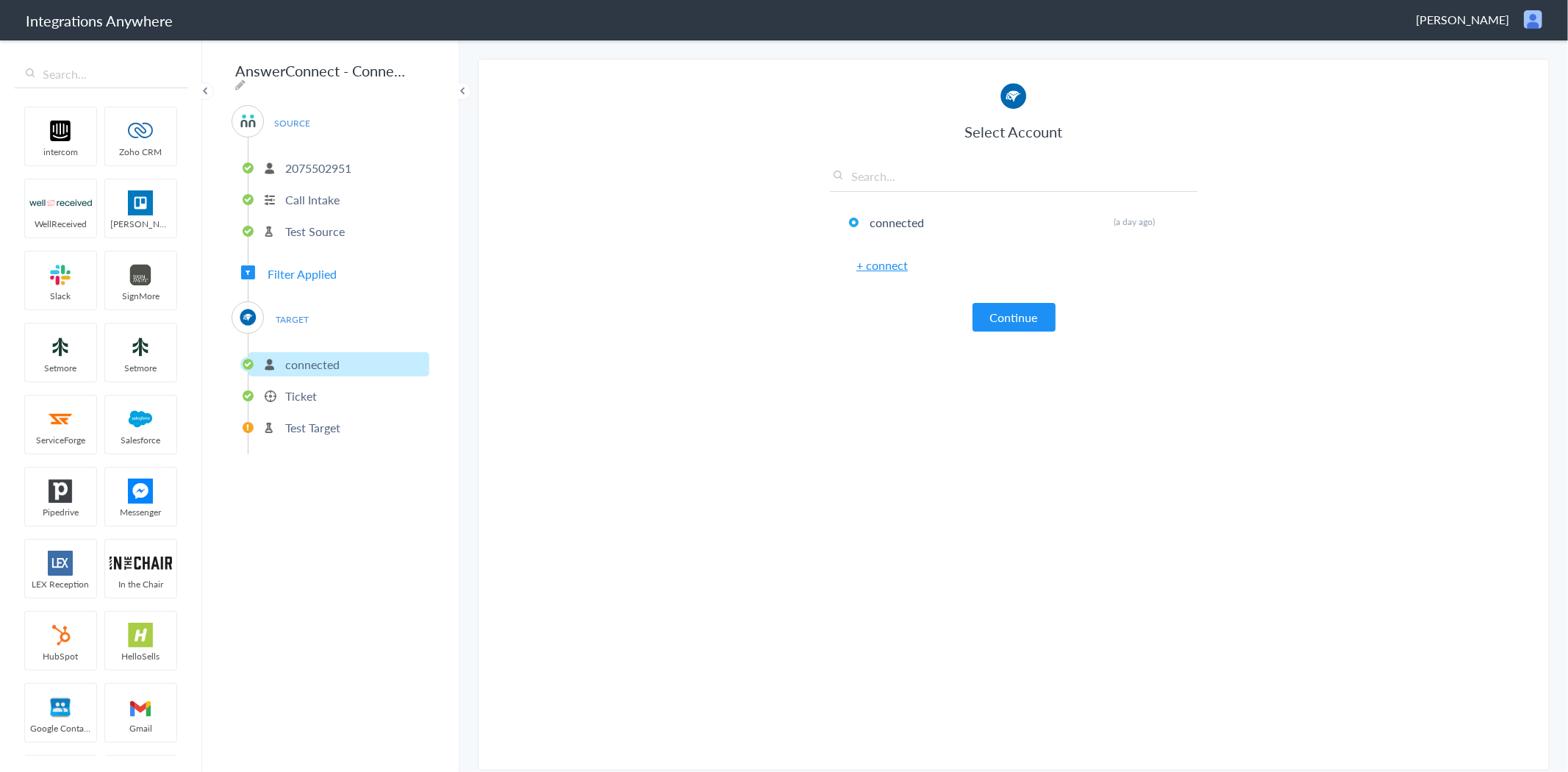
click at [302, 387] on p "Ticket" at bounding box center [300, 396] width 31 height 17
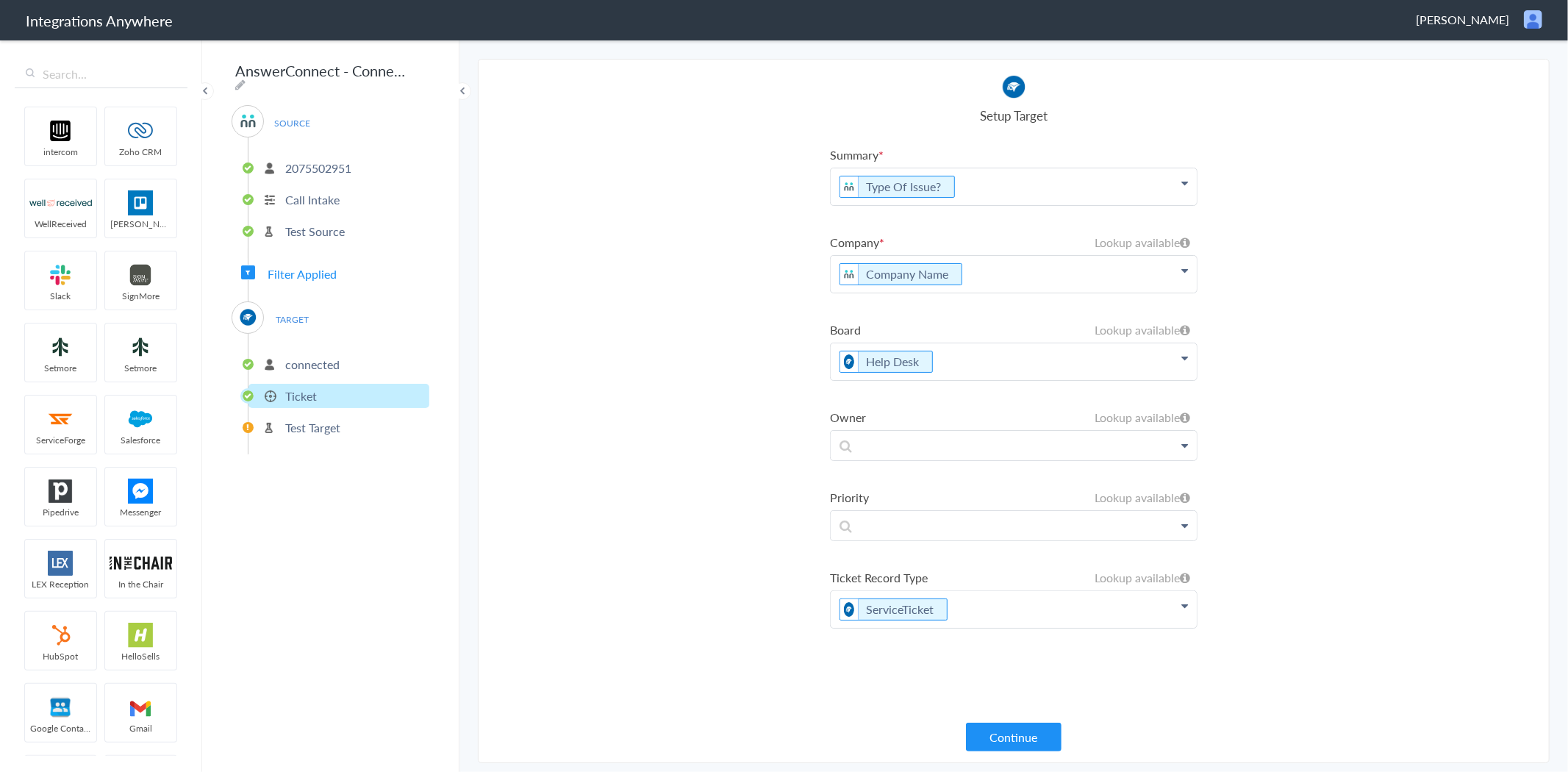
click at [1180, 205] on p "Company Name" at bounding box center [1014, 186] width 366 height 37
click at [1181, 189] on icon at bounding box center [1184, 183] width 7 height 11
click at [1185, 189] on icon at bounding box center [1184, 183] width 7 height 11
click at [1185, 244] on icon at bounding box center [1185, 242] width 10 height 11
click at [987, 273] on p "Company Name" at bounding box center [1014, 273] width 366 height 37
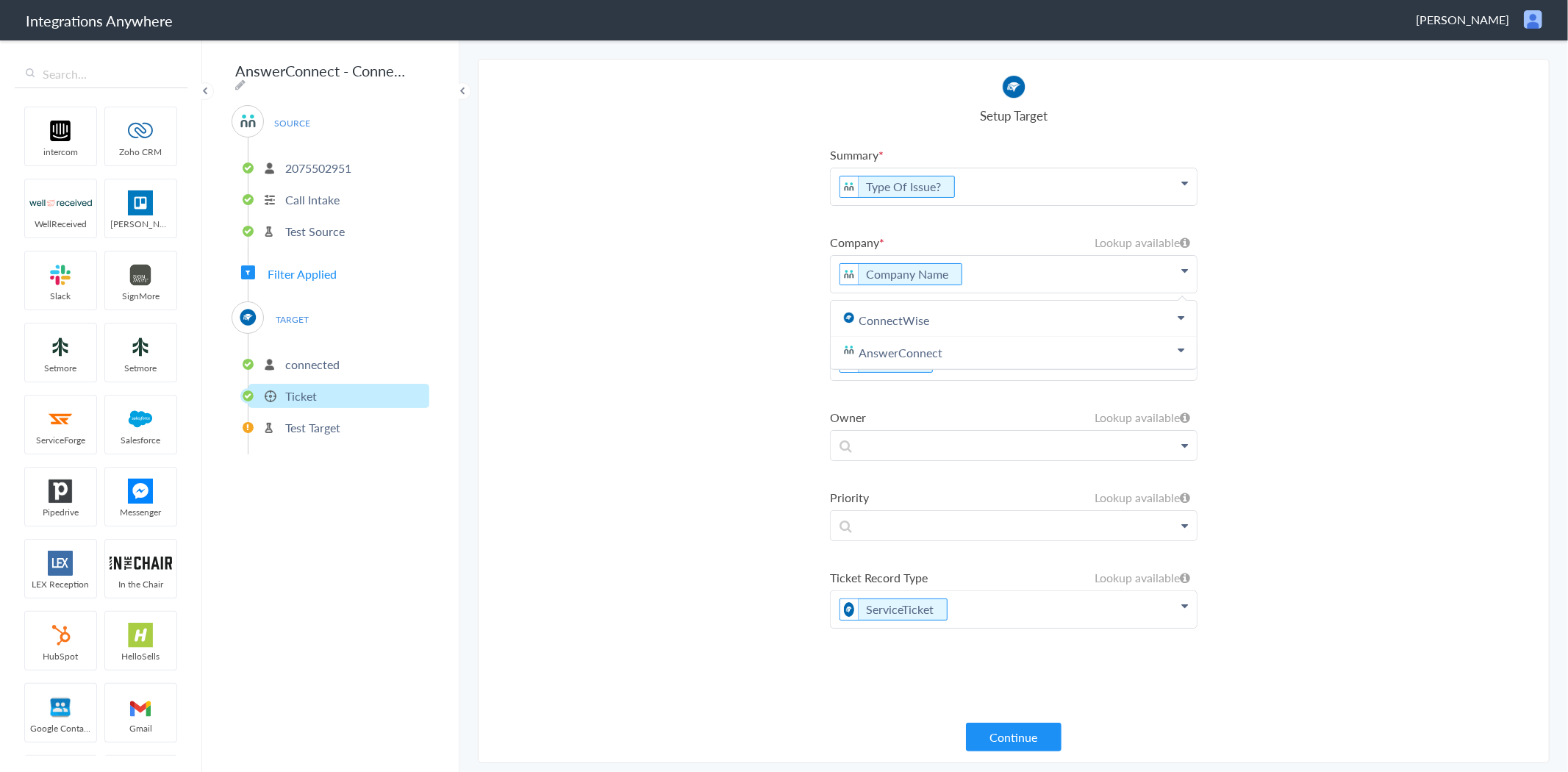
click at [1297, 260] on section "Select Account 2075502951 Rename Delete ([DATE]) + connect Continue Setup Sourc…" at bounding box center [1013, 411] width 1072 height 705
click at [1182, 237] on icon at bounding box center [1185, 242] width 10 height 11
click at [1008, 205] on p "Company Name" at bounding box center [1014, 186] width 366 height 37
click at [1184, 189] on icon at bounding box center [1184, 183] width 7 height 11
click at [1052, 259] on p "Company Name" at bounding box center [1014, 273] width 366 height 37
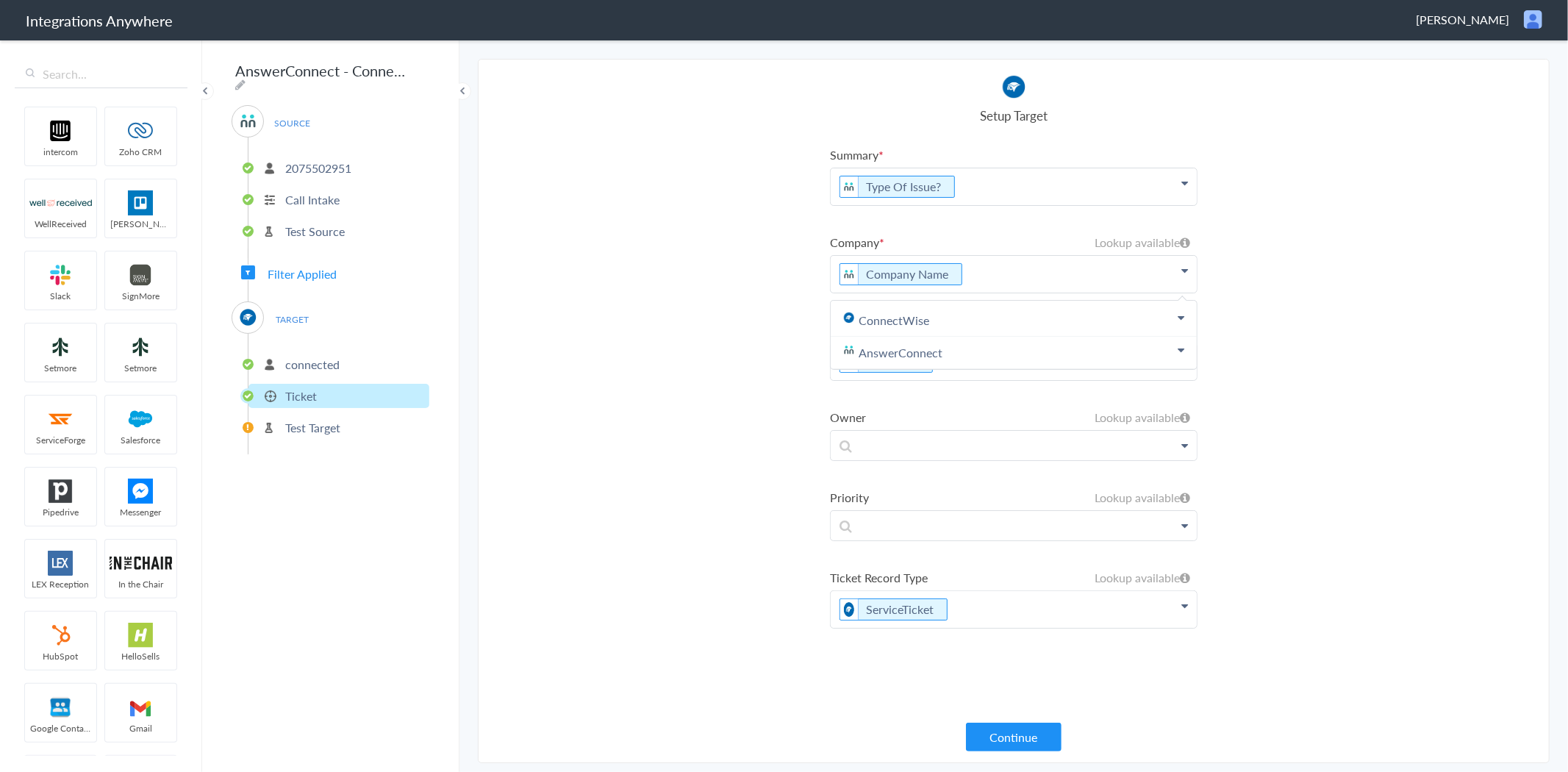
click at [672, 299] on section "Select Account 2075502951 Rename Delete ([DATE]) + connect Continue Setup Sourc…" at bounding box center [1013, 411] width 1072 height 705
click at [681, 414] on section "Select Account 2075502951 Rename Delete ([DATE]) + connect Continue Setup Sourc…" at bounding box center [1013, 411] width 1072 height 705
click at [1180, 238] on icon at bounding box center [1185, 242] width 10 height 11
click at [1018, 205] on p "Company Name" at bounding box center [1014, 186] width 366 height 37
click at [324, 160] on p "2075502951" at bounding box center [318, 168] width 66 height 17
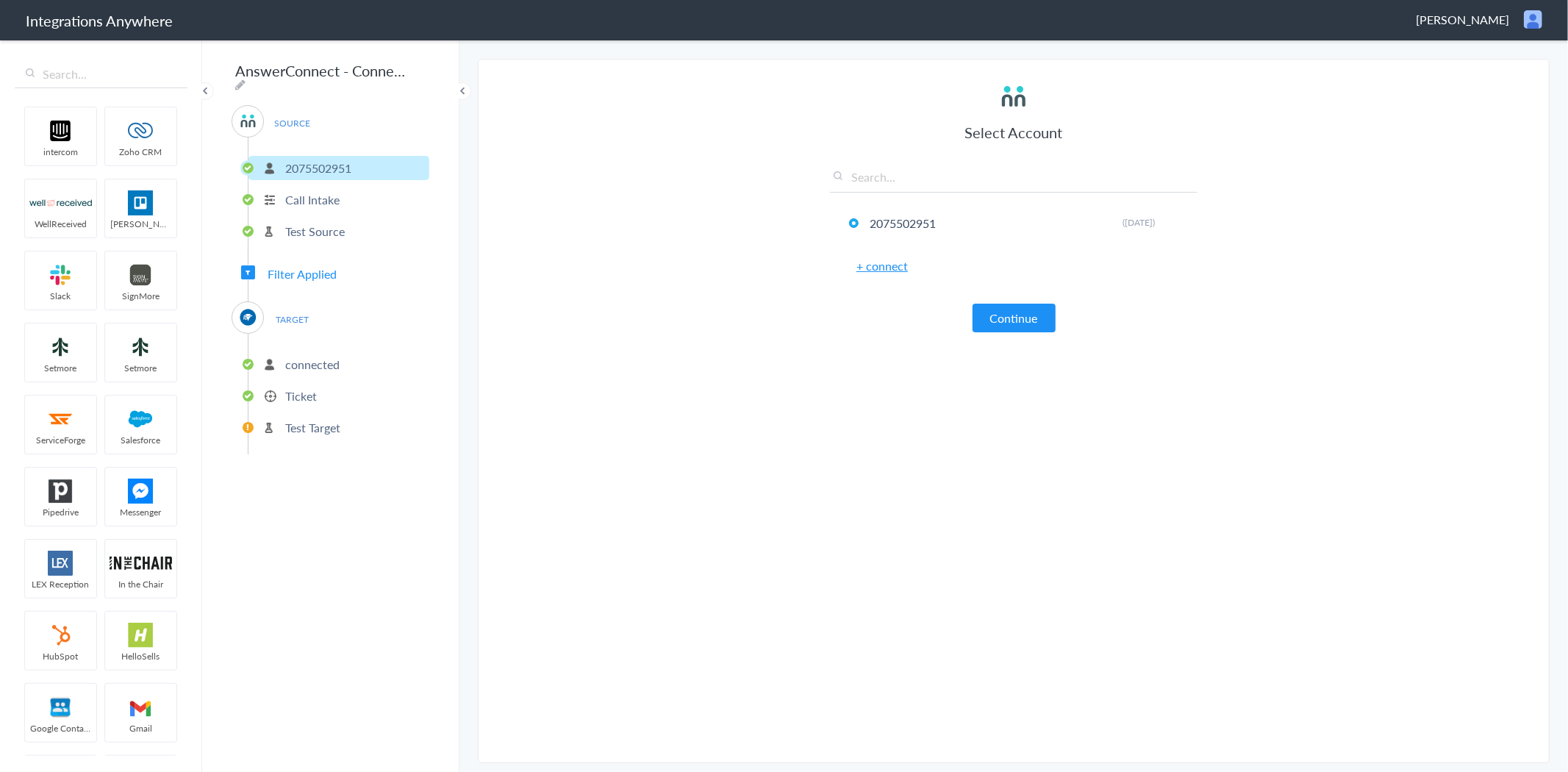
click at [319, 194] on p "Call Intake" at bounding box center [311, 199] width 54 height 17
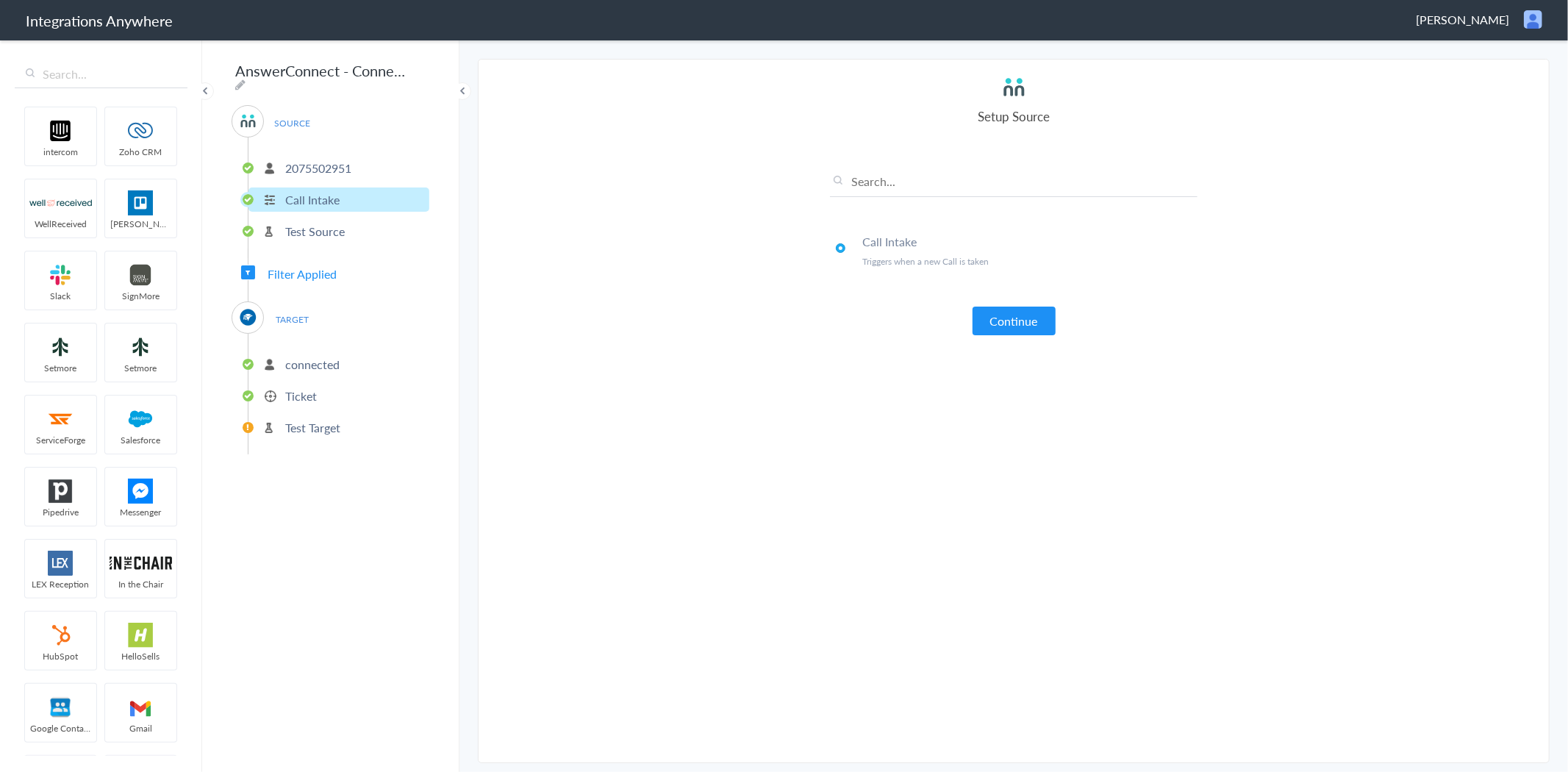
click at [330, 225] on p "Test Source" at bounding box center [314, 232] width 60 height 17
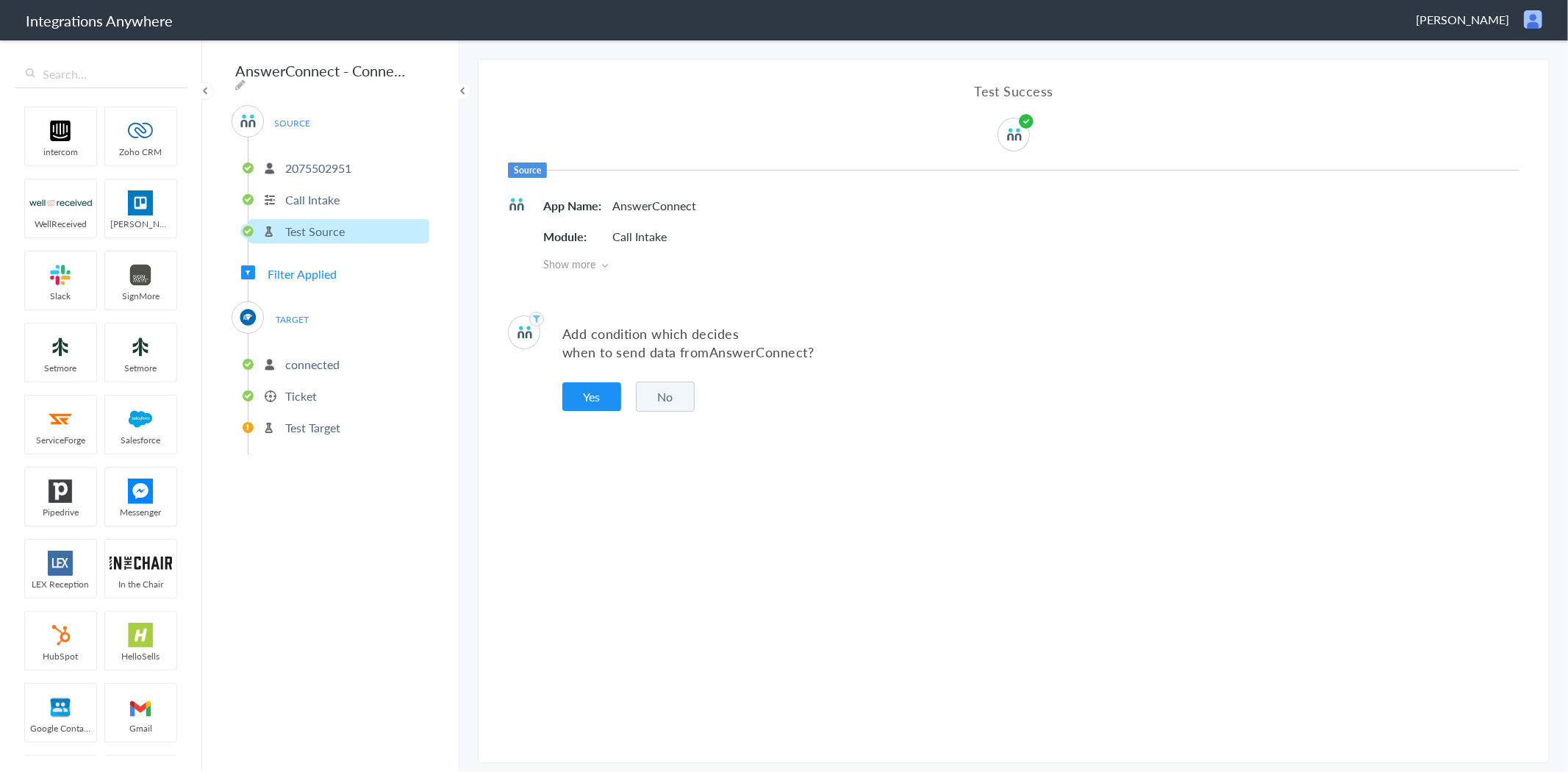
click at [330, 156] on li "2075502951" at bounding box center [339, 168] width 180 height 25
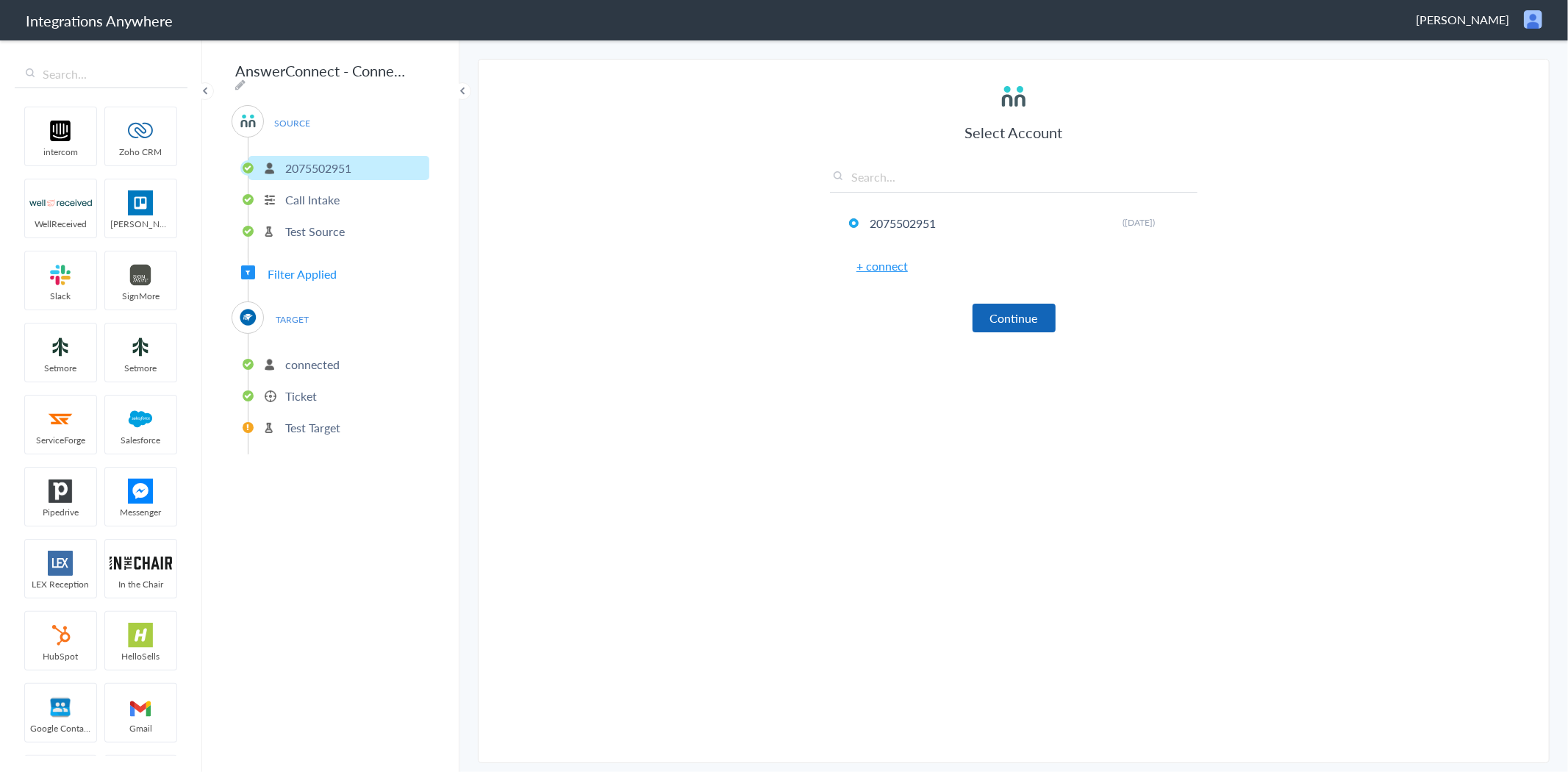
click at [1019, 313] on button "Continue" at bounding box center [1013, 318] width 83 height 28
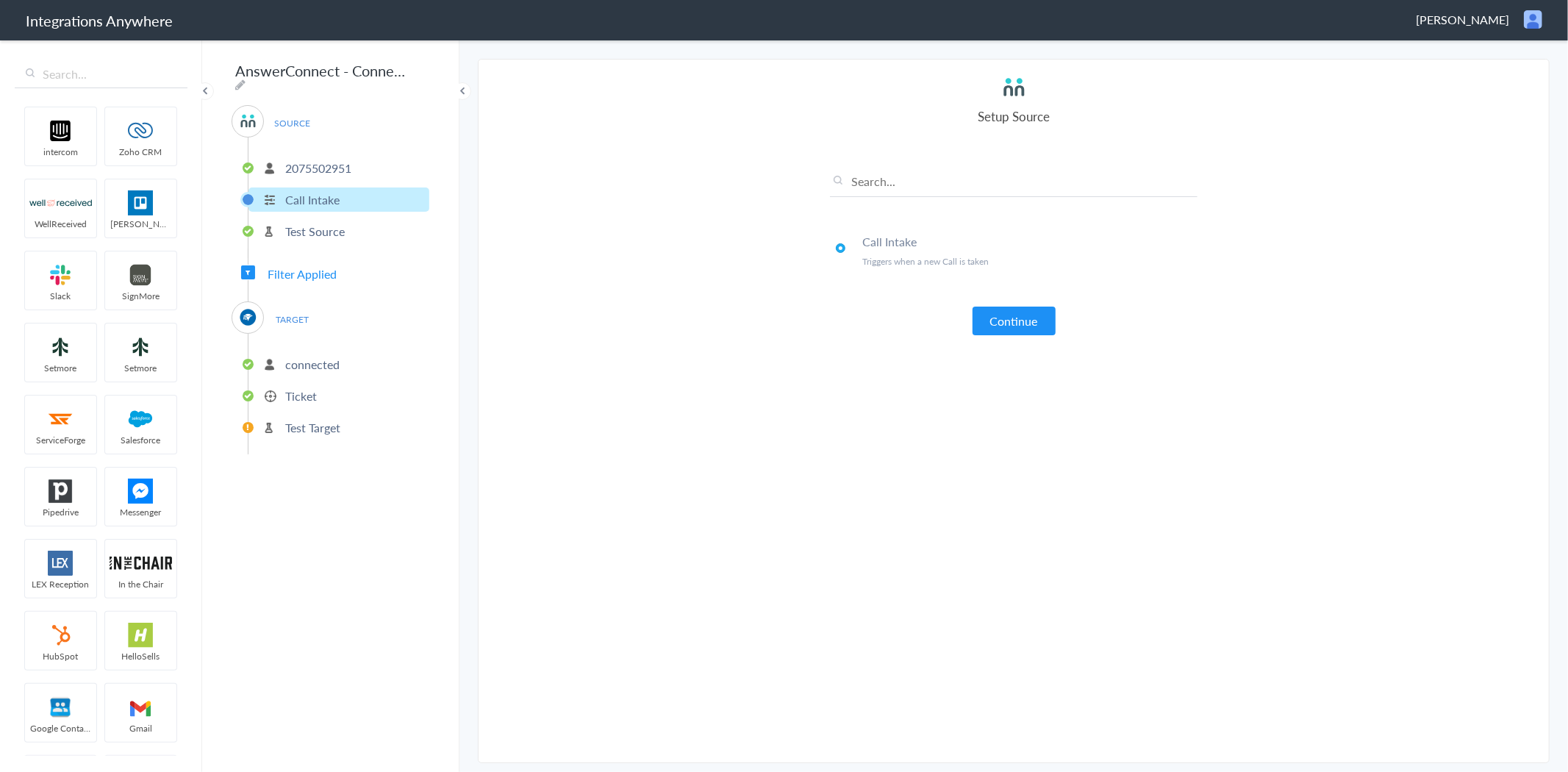
click at [1019, 314] on button "Continue" at bounding box center [1013, 321] width 83 height 28
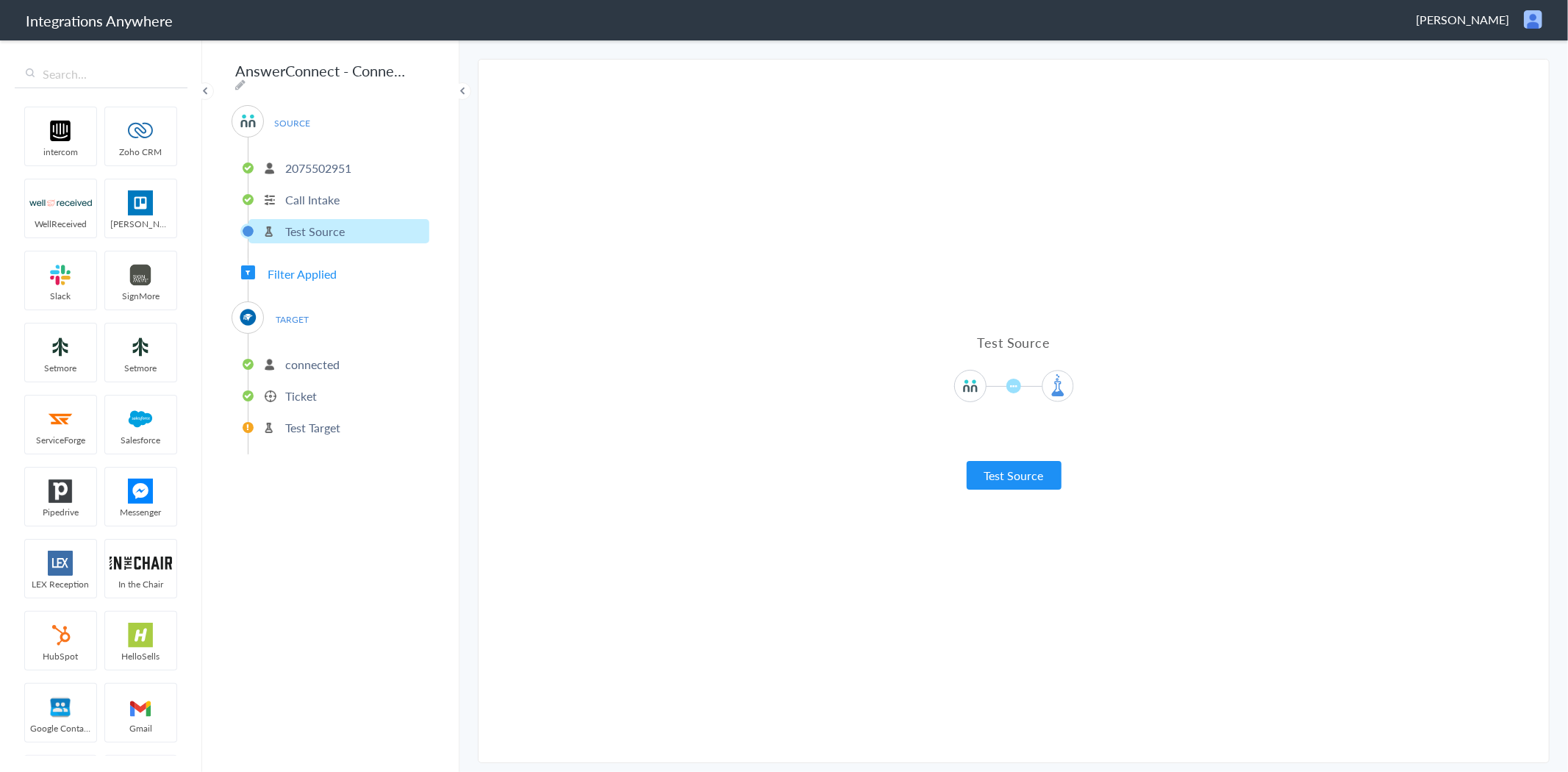
click at [1018, 477] on button "Test Source" at bounding box center [1014, 475] width 95 height 28
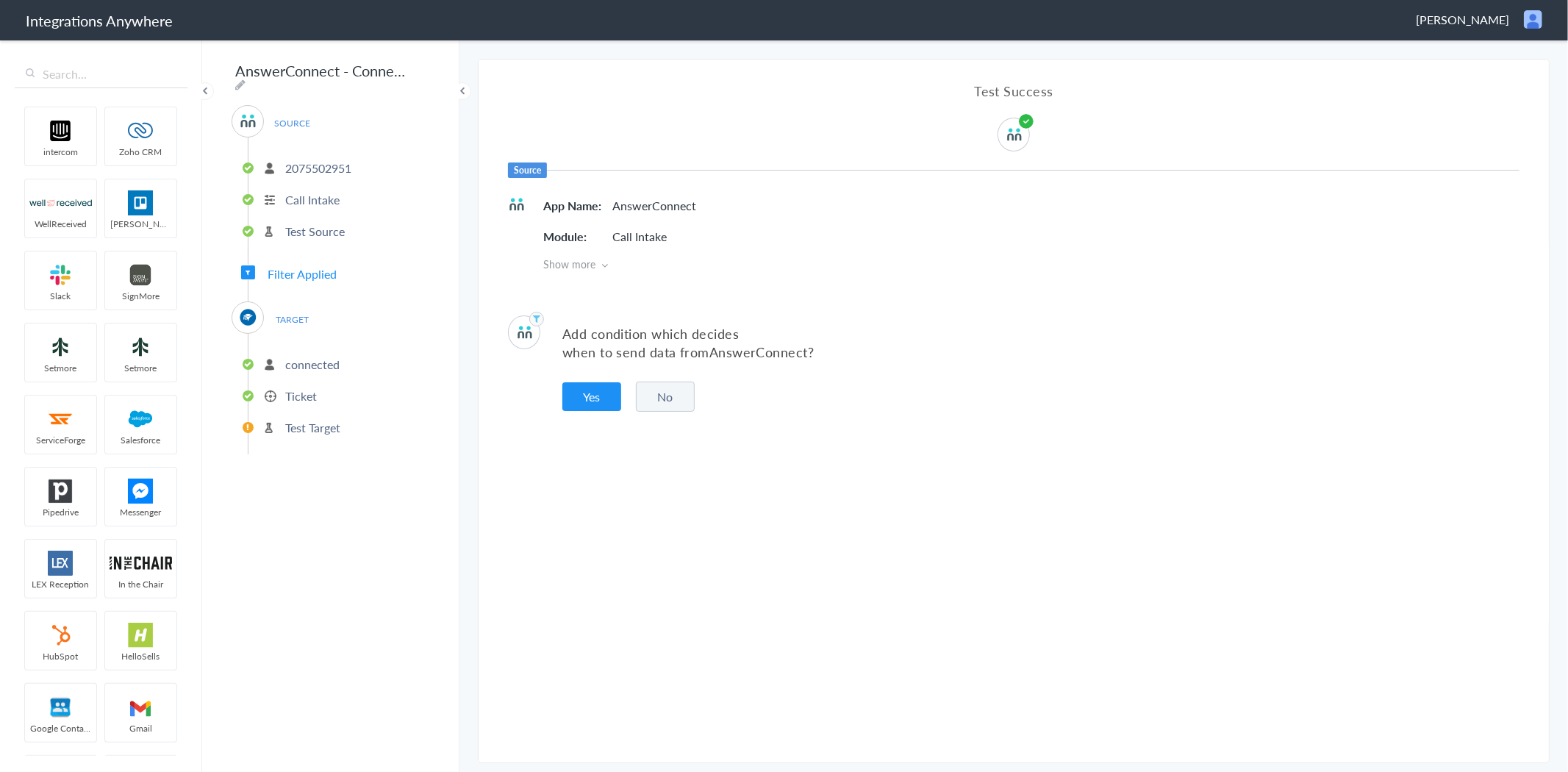
click at [291, 356] on p "connected" at bounding box center [311, 365] width 54 height 17
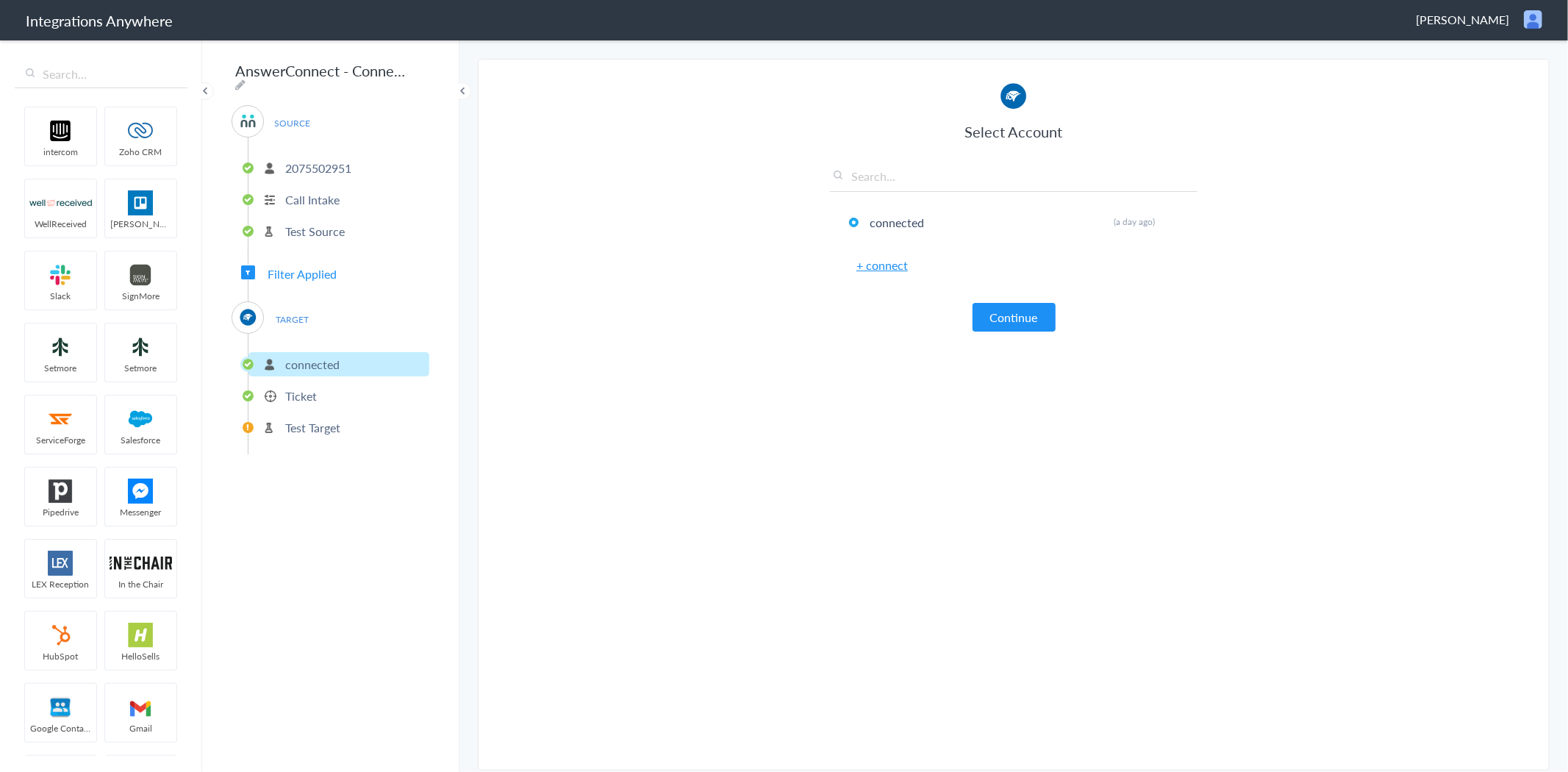
click at [302, 387] on p "Ticket" at bounding box center [300, 396] width 31 height 17
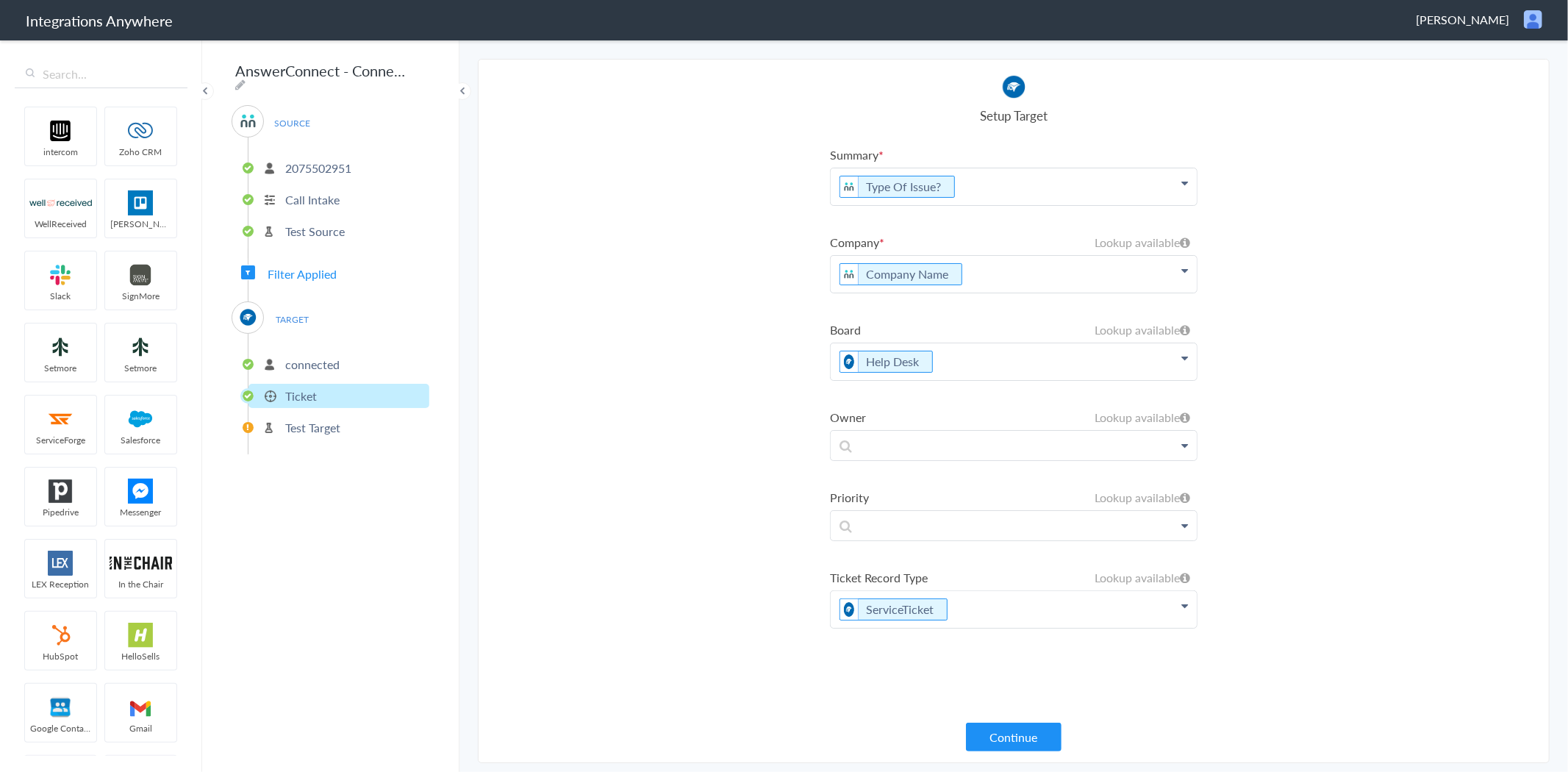
click at [1002, 205] on p "Company Name" at bounding box center [1014, 186] width 366 height 37
click at [1185, 189] on icon at bounding box center [1184, 183] width 7 height 11
click at [1186, 189] on icon at bounding box center [1184, 183] width 7 height 11
click at [1185, 189] on icon at bounding box center [1184, 183] width 7 height 11
drag, startPoint x: 644, startPoint y: 468, endPoint x: 862, endPoint y: 388, distance: 232.2
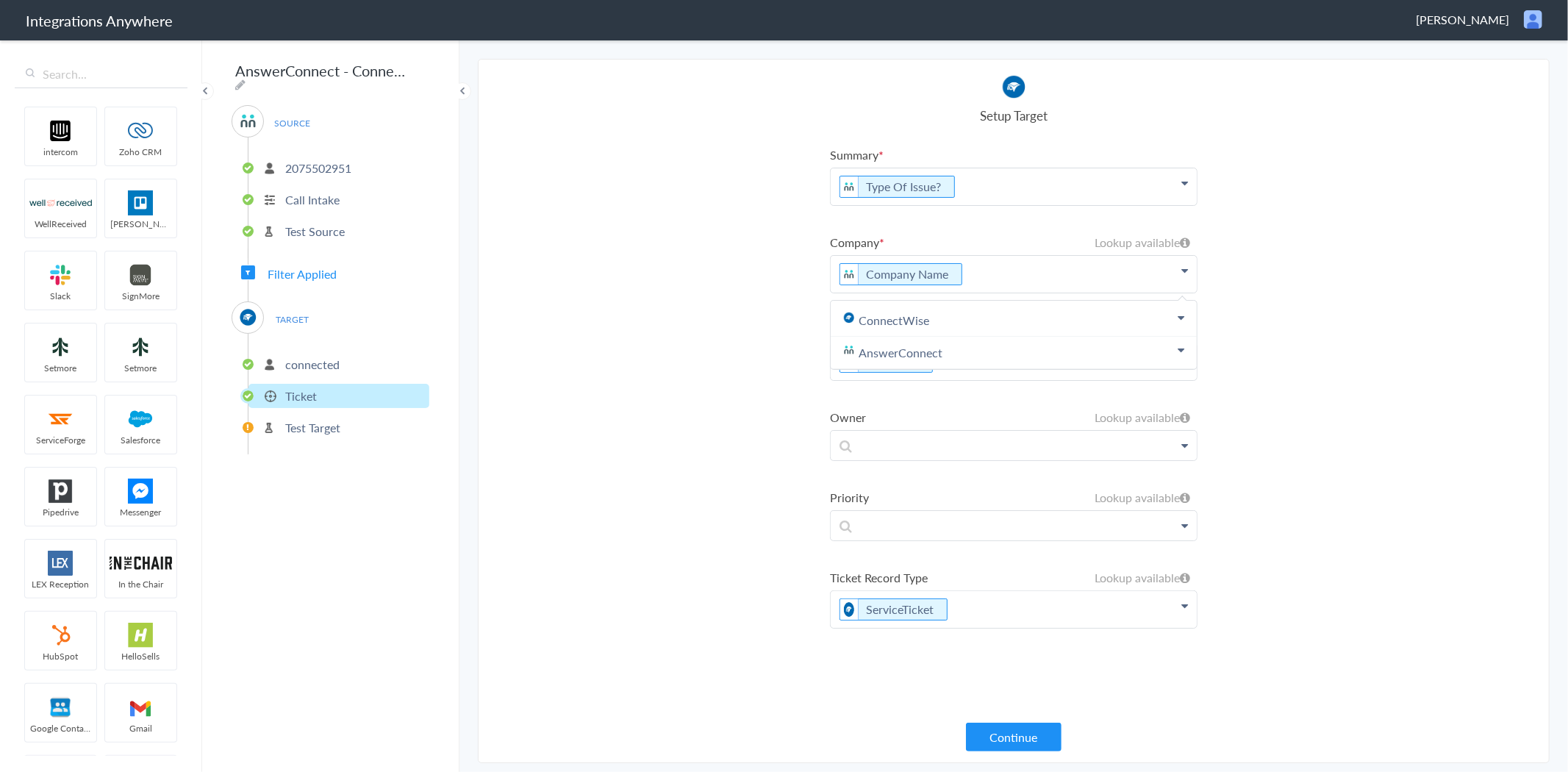
click at [643, 466] on section "Select Account 2075502951 Rename Delete ([DATE]) + connect Continue Setup Sourc…" at bounding box center [1013, 411] width 1072 height 705
click at [1182, 238] on icon at bounding box center [1185, 242] width 10 height 11
drag, startPoint x: 1137, startPoint y: 265, endPoint x: 956, endPoint y: 280, distance: 181.6
click at [1137, 205] on p "Company Name" at bounding box center [1014, 186] width 366 height 37
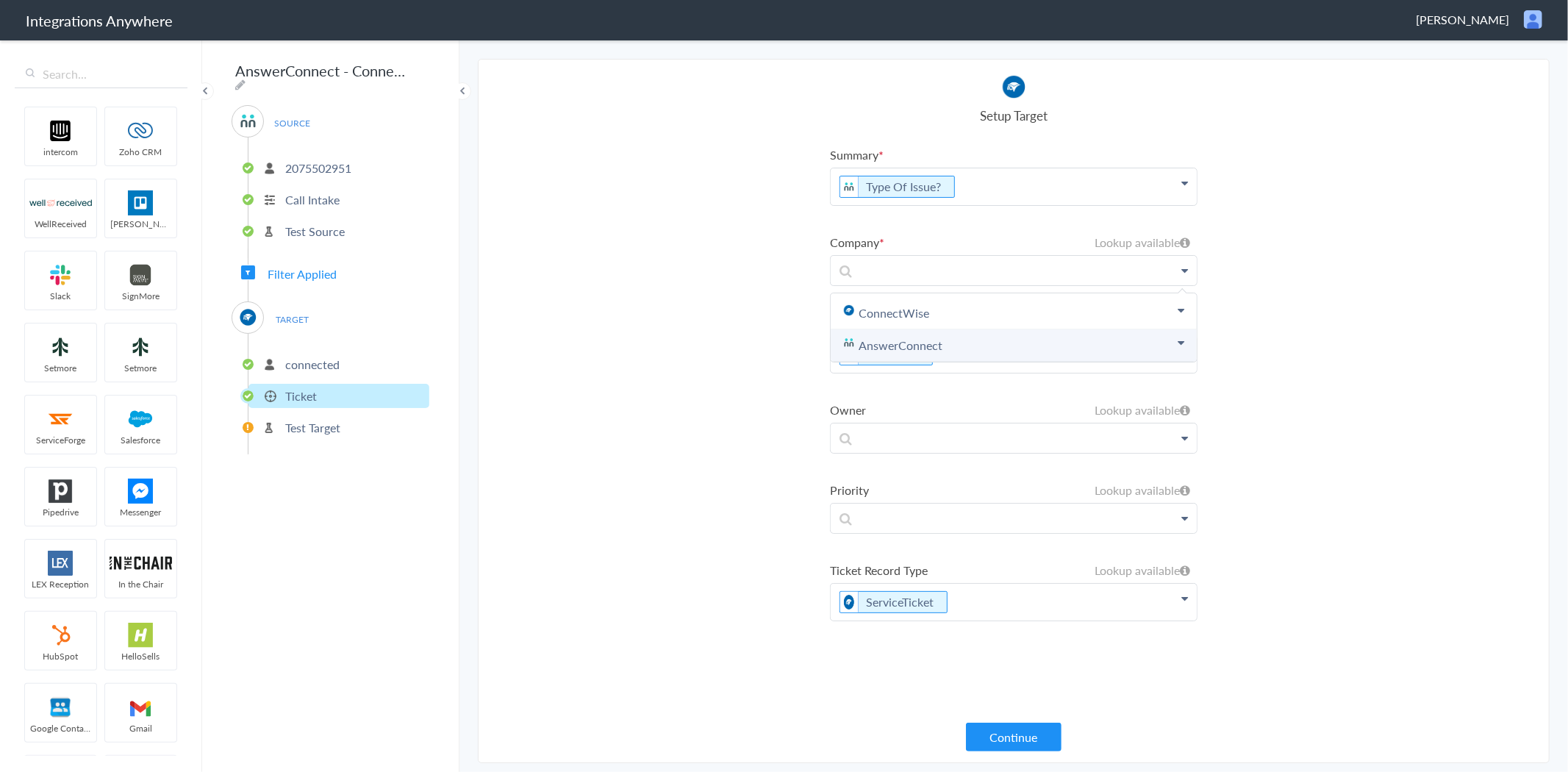
click at [945, 354] on link "AnswerConnect" at bounding box center [1014, 346] width 366 height 32
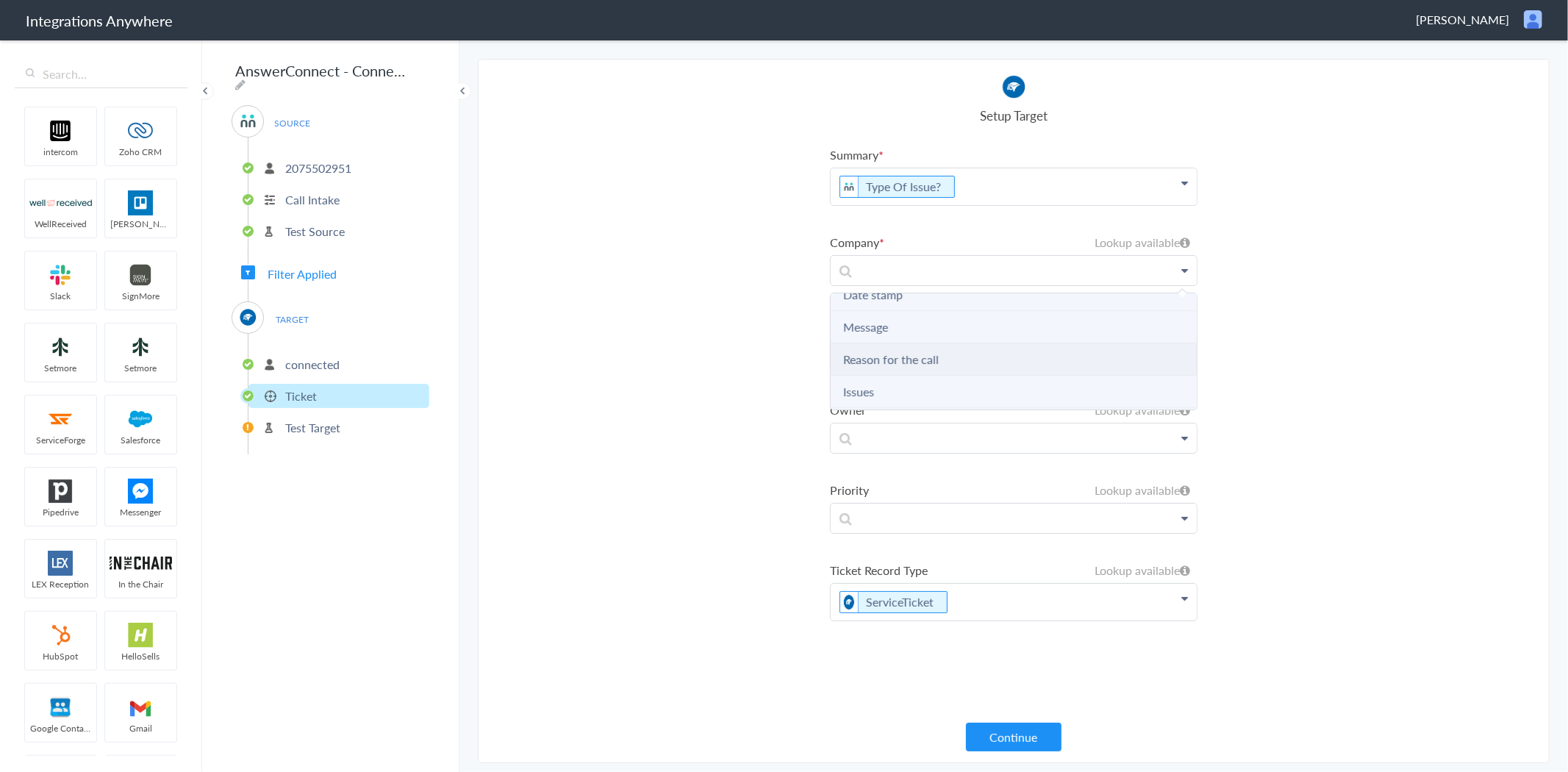
scroll to position [163, 0]
click at [900, 340] on link "Company Name" at bounding box center [884, 344] width 83 height 17
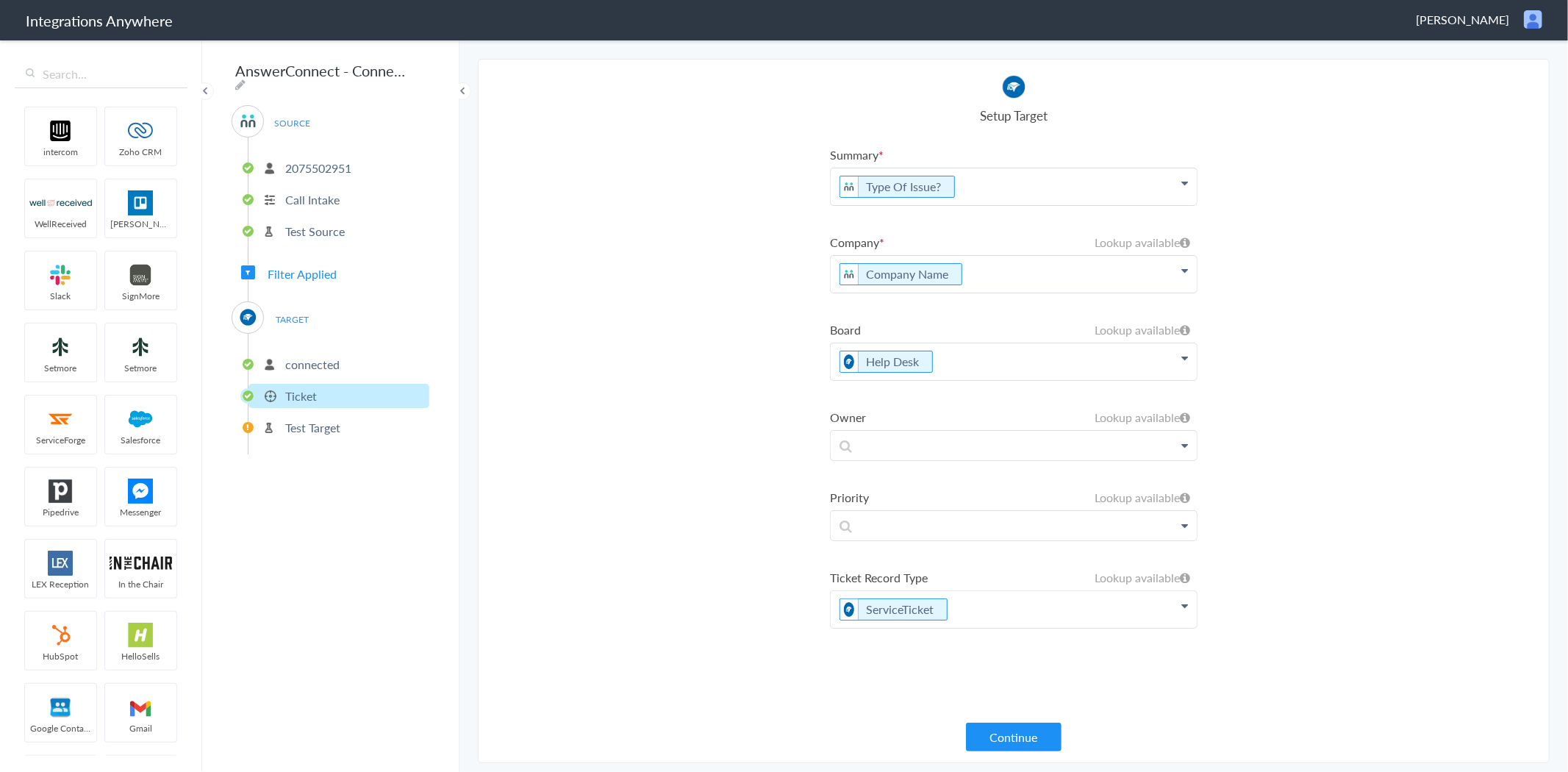
click at [1001, 205] on p "Company Name" at bounding box center [1014, 186] width 366 height 37
click at [302, 170] on p "2075502951" at bounding box center [318, 168] width 66 height 17
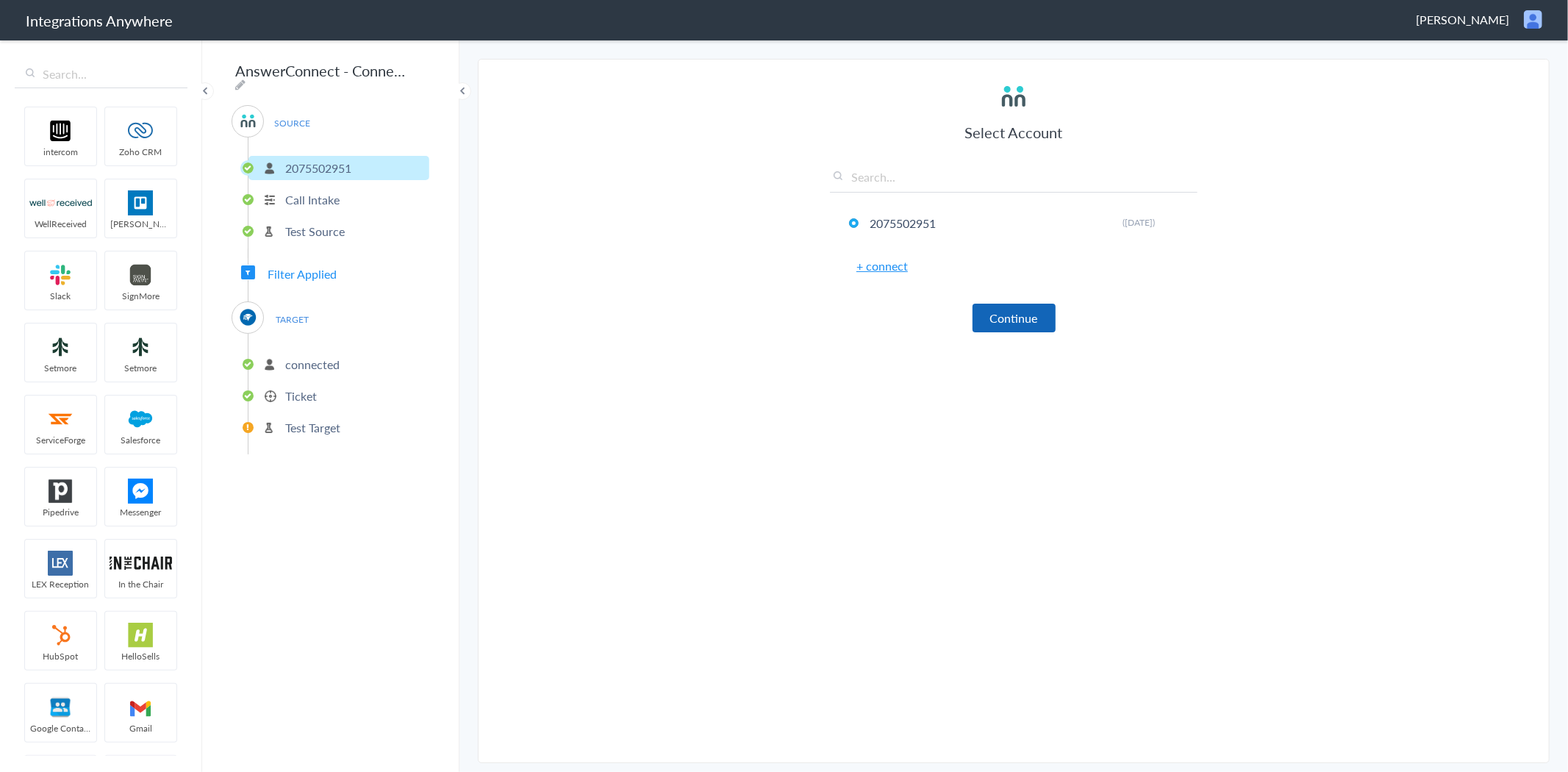
click at [1016, 314] on button "Continue" at bounding box center [1013, 318] width 83 height 28
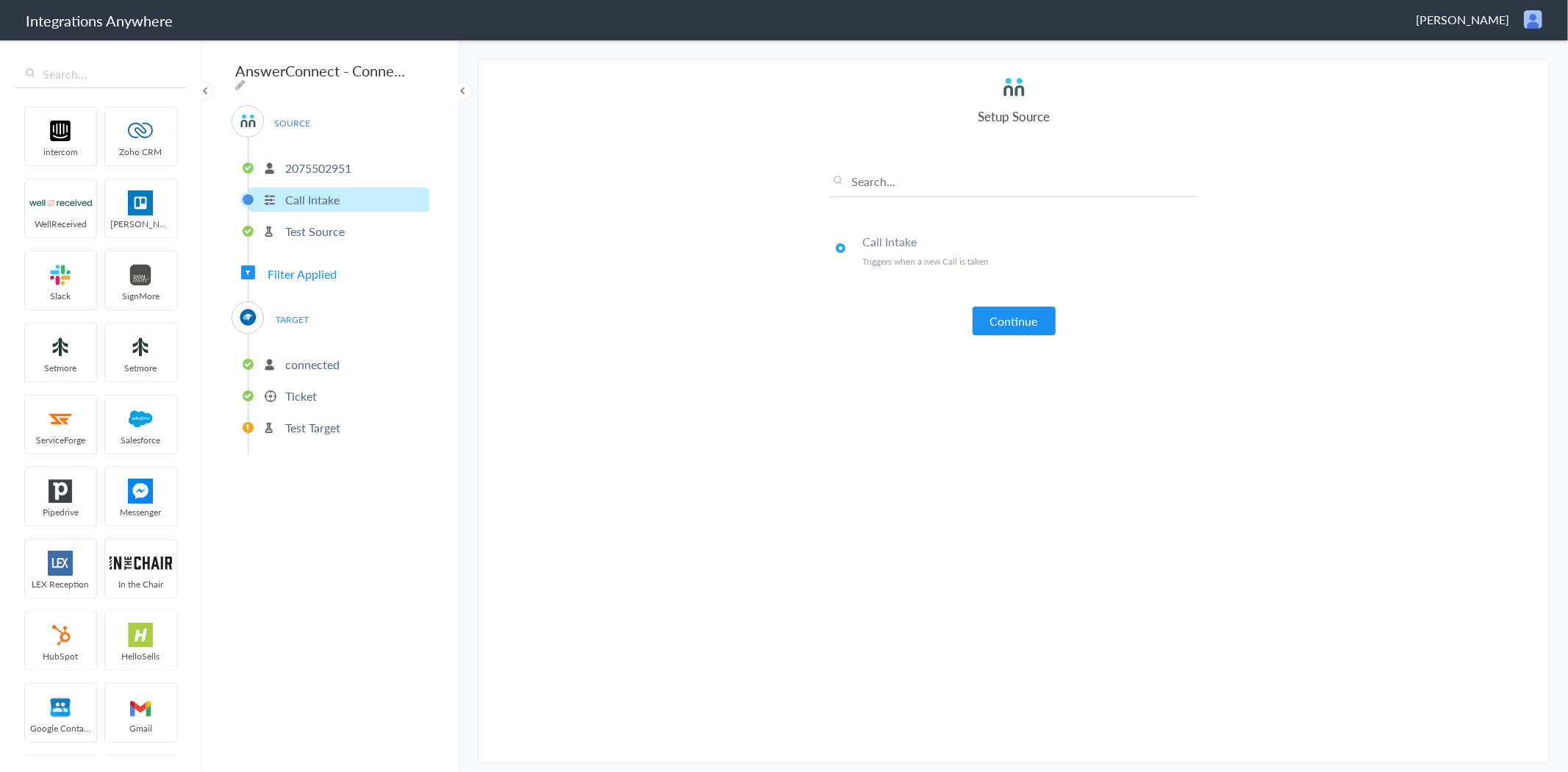
click at [1021, 321] on button "Continue" at bounding box center [1013, 321] width 83 height 28
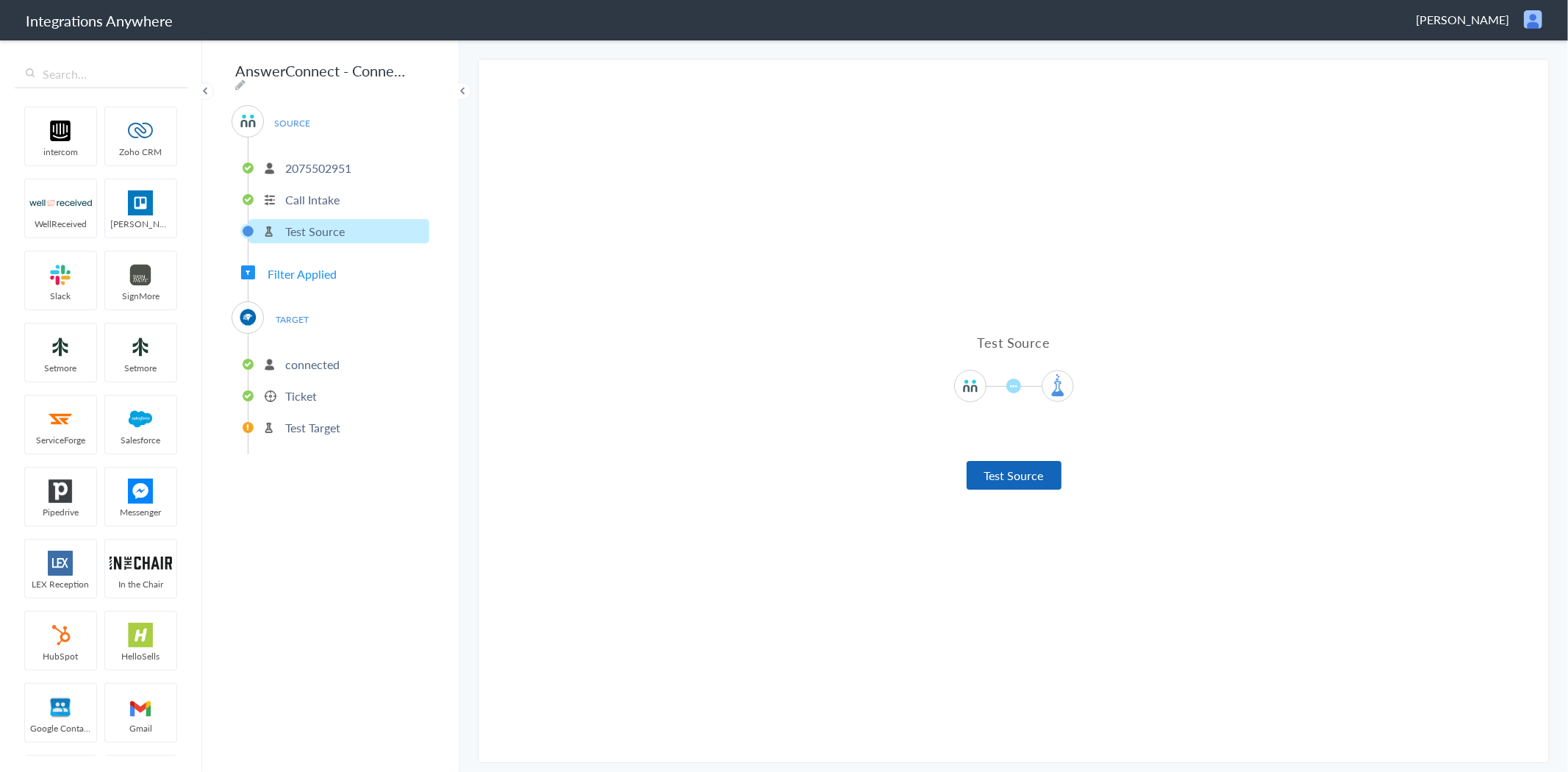
click at [1010, 479] on button "Test Source" at bounding box center [1014, 475] width 95 height 28
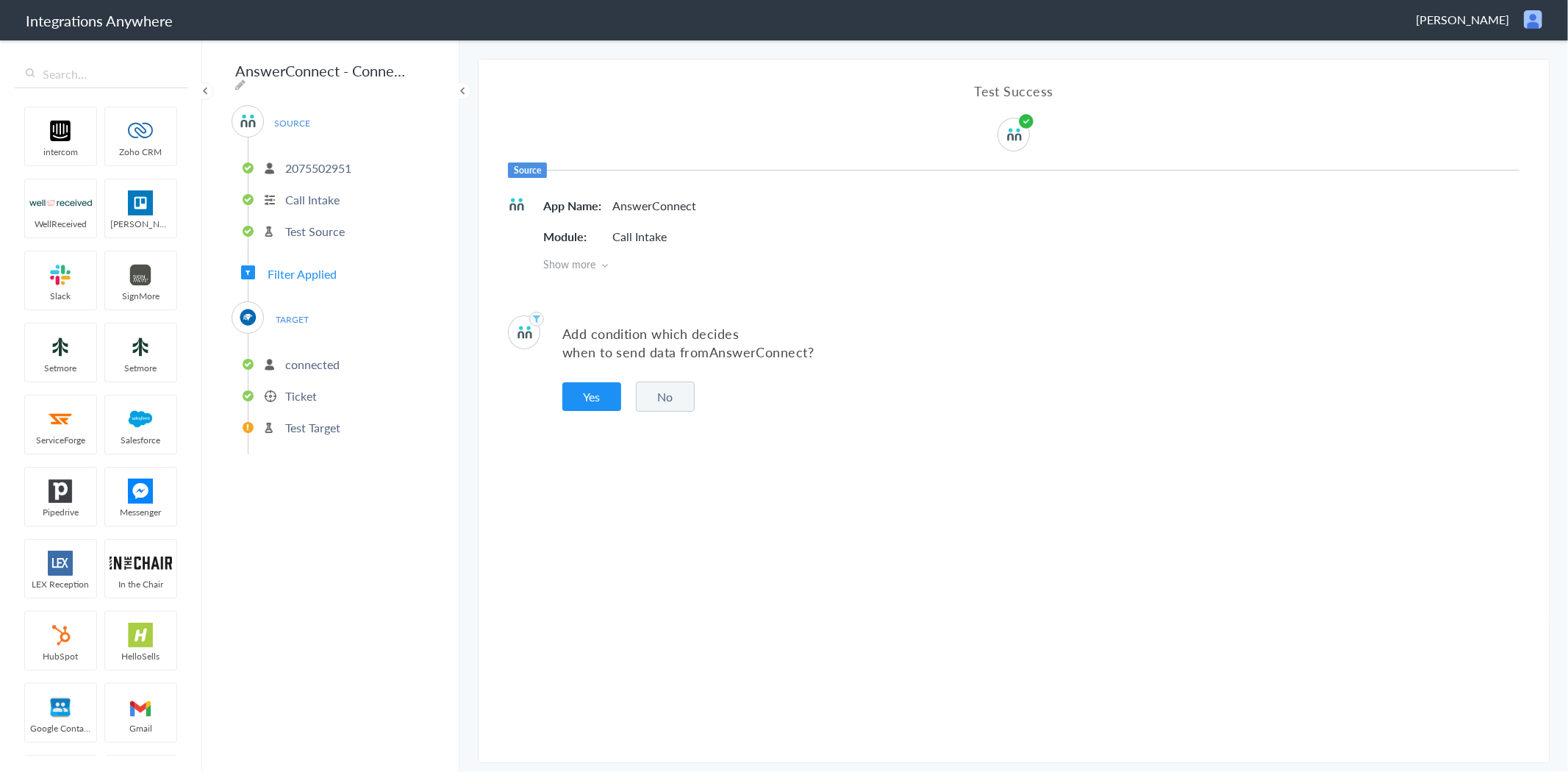
click at [292, 387] on p "Ticket" at bounding box center [300, 396] width 31 height 17
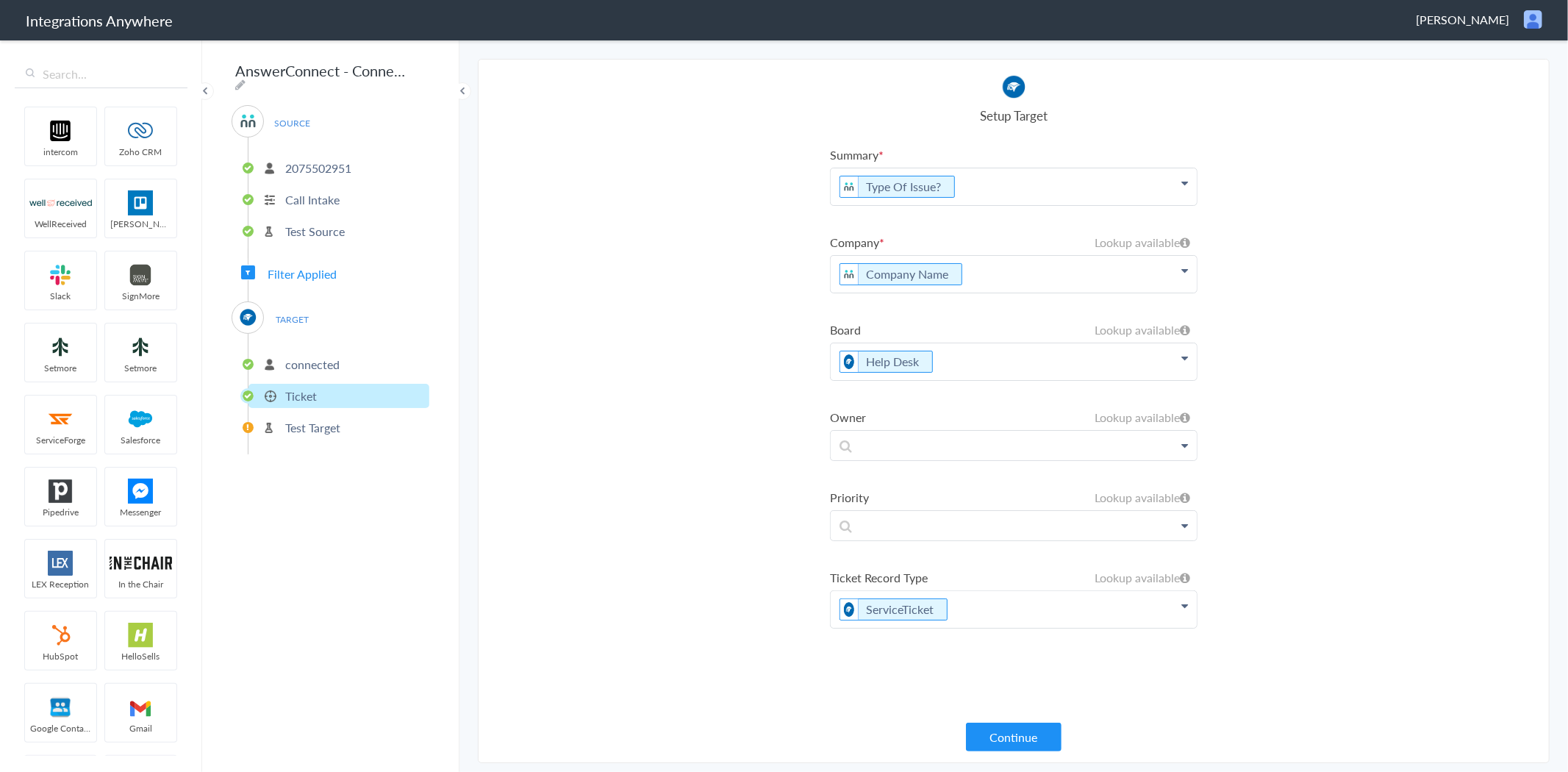
click at [1001, 205] on p "Company Name" at bounding box center [1014, 186] width 366 height 37
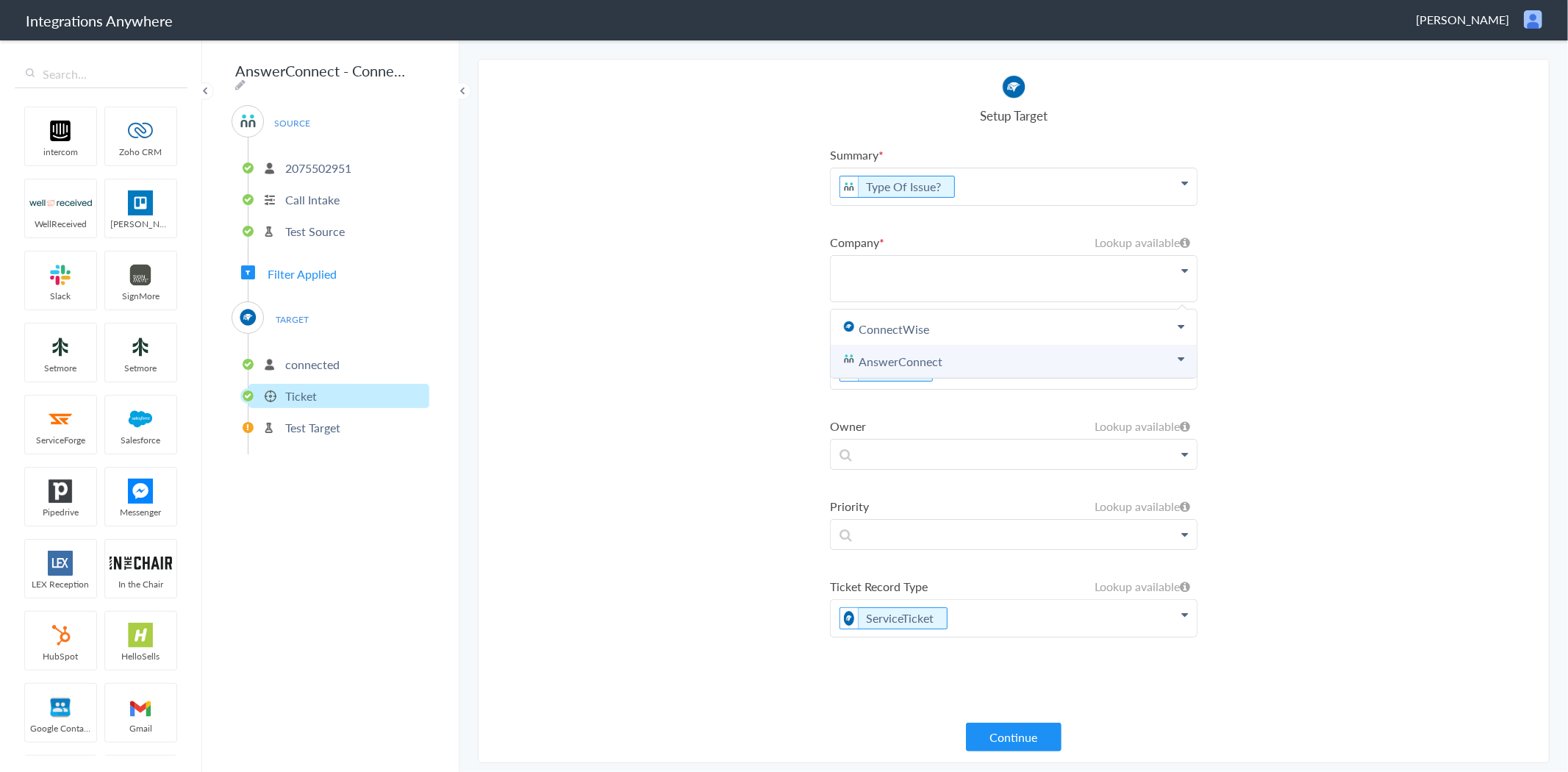
click at [958, 357] on link "AnswerConnect" at bounding box center [1014, 362] width 366 height 32
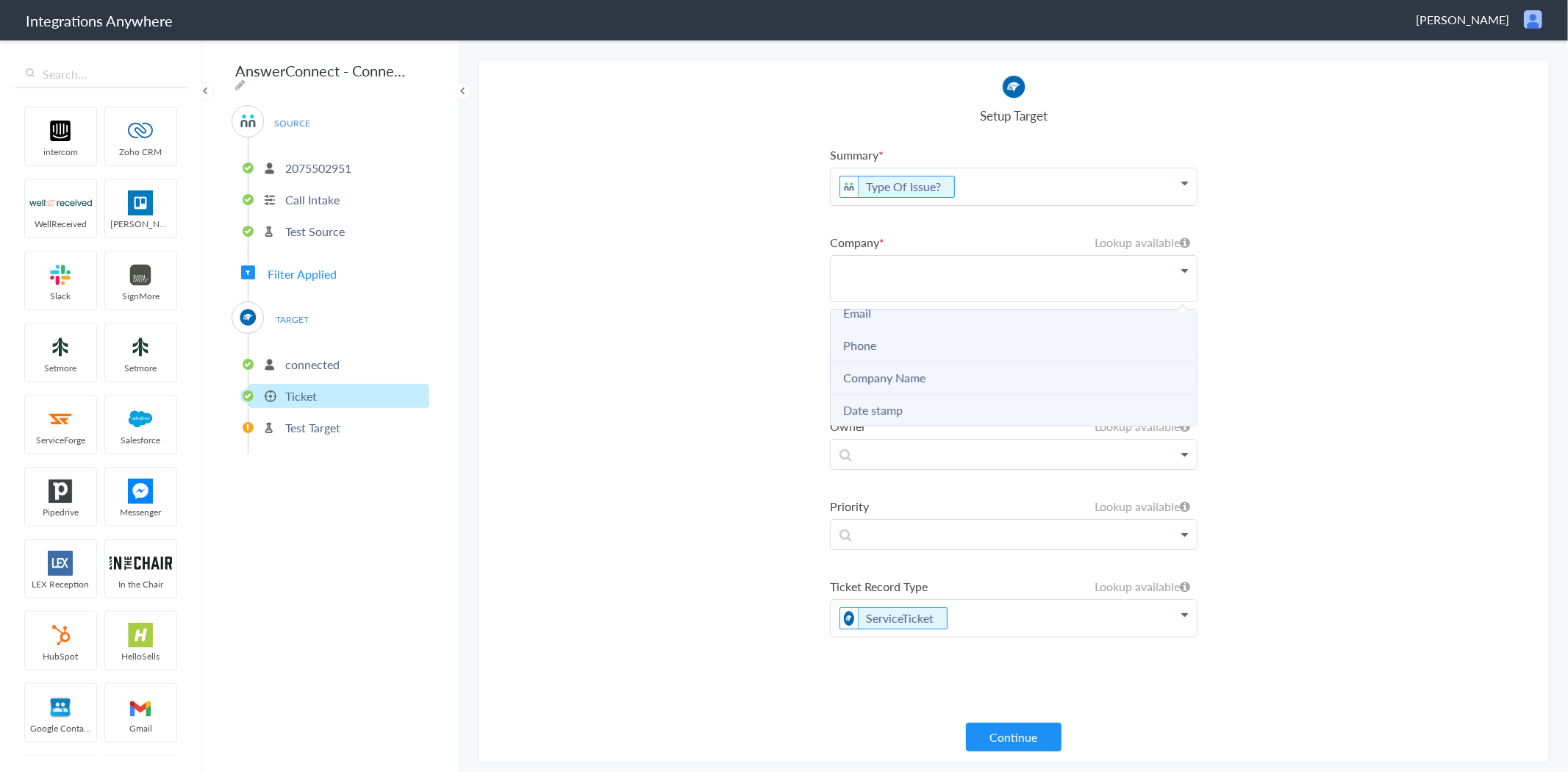
scroll to position [163, 0]
click at [902, 355] on link "Company Name" at bounding box center [884, 360] width 83 height 17
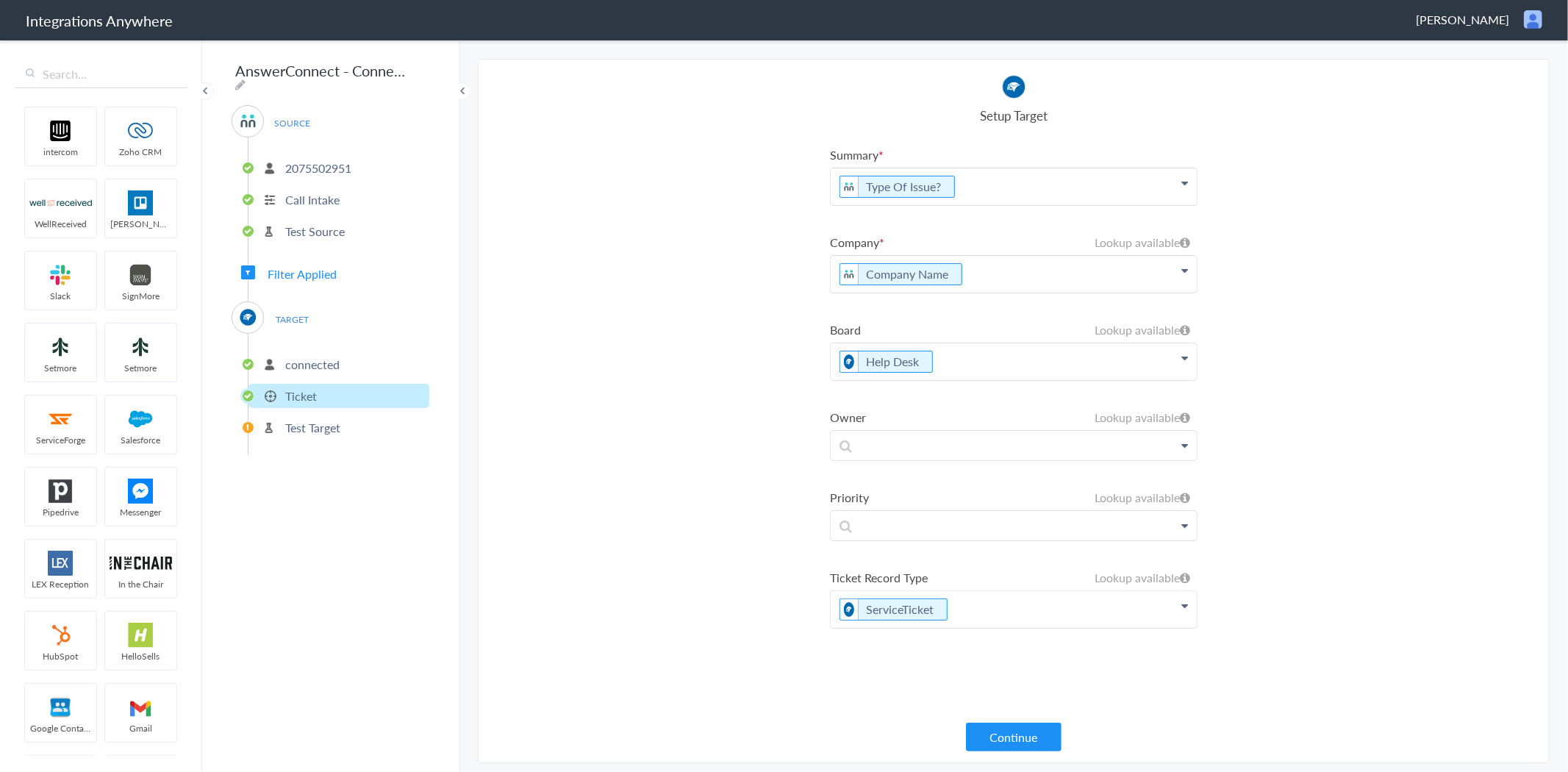
click at [1079, 205] on p "Company Name" at bounding box center [1014, 186] width 366 height 37
click at [1466, 298] on section "Select Account 2075502951 Rename Delete ([DATE]) + connect Continue Setup Sourc…" at bounding box center [1013, 411] width 1072 height 705
click at [295, 356] on p "connected" at bounding box center [311, 365] width 54 height 17
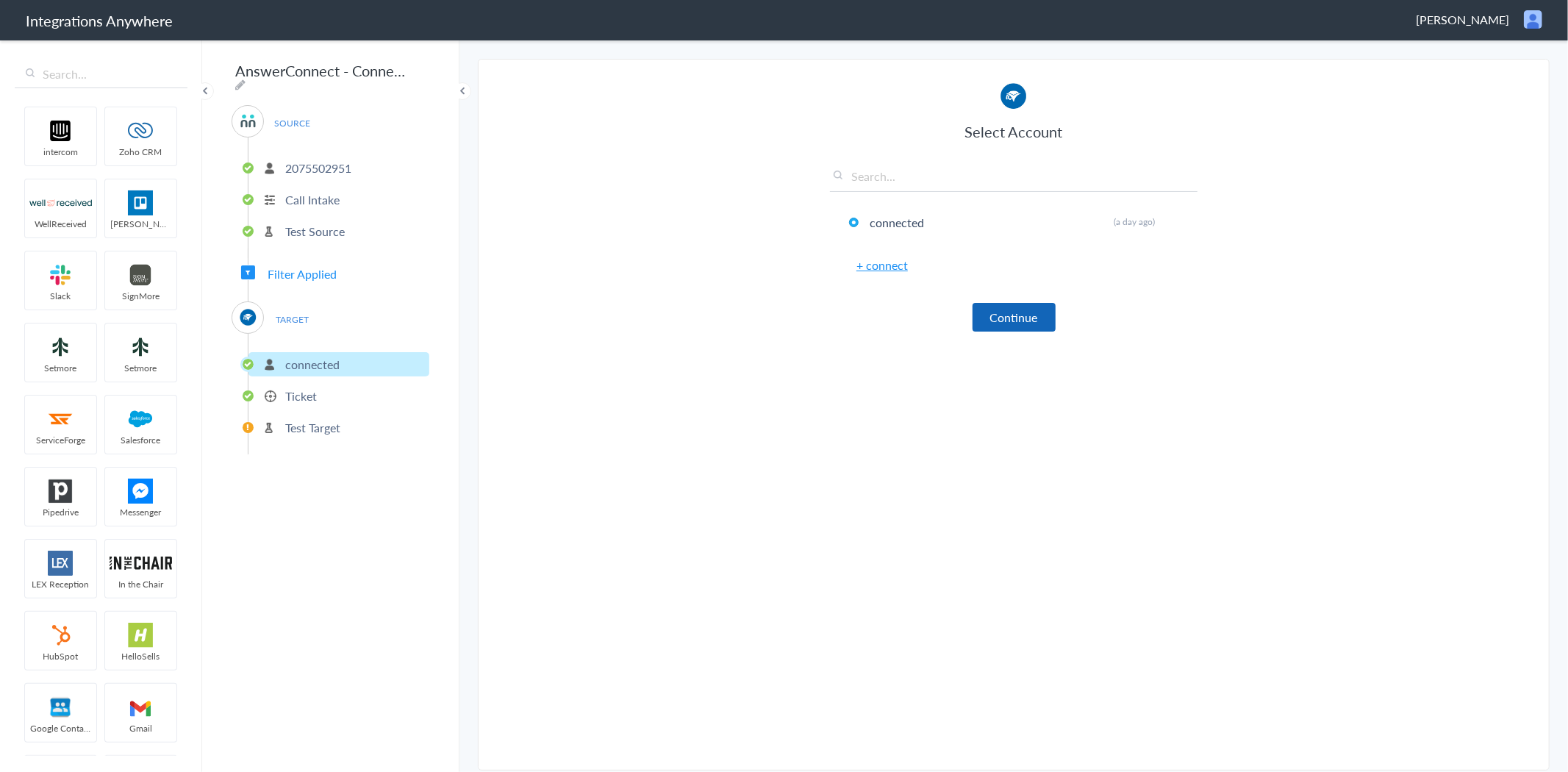
click at [1014, 309] on button "Continue" at bounding box center [1013, 317] width 83 height 28
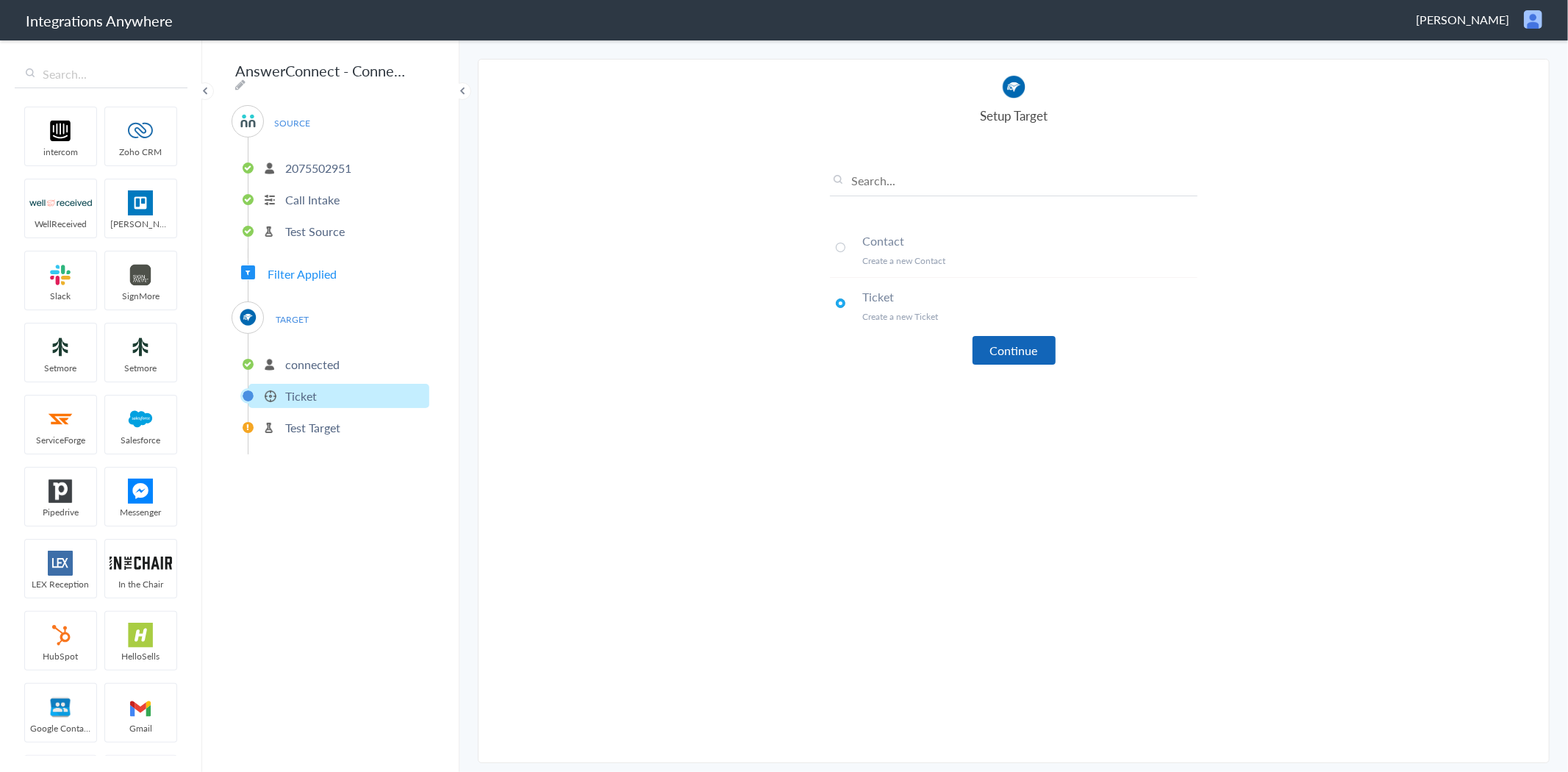
click at [1022, 350] on button "Continue" at bounding box center [1013, 350] width 83 height 28
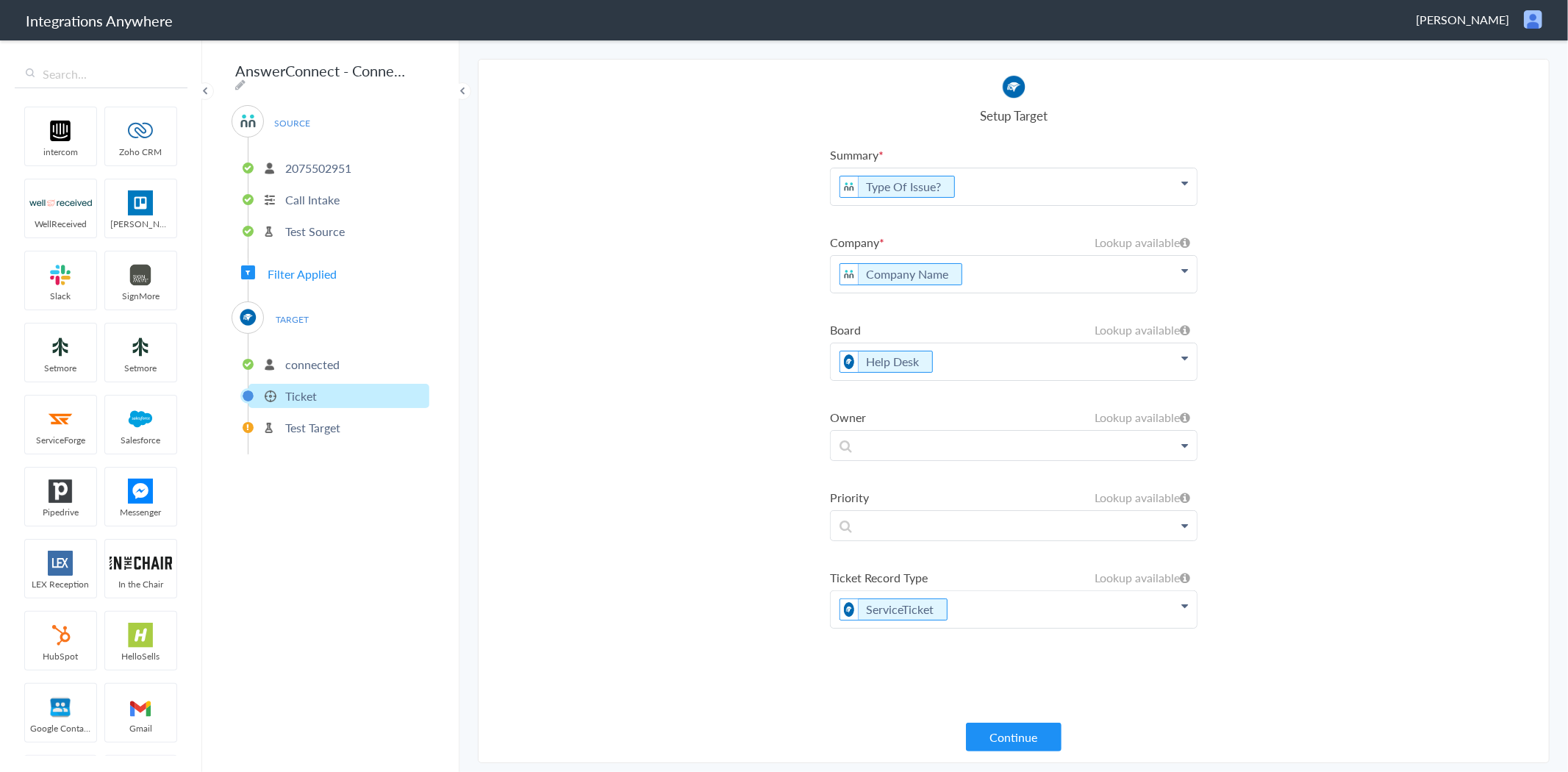
click at [1012, 205] on p "Company Name" at bounding box center [1014, 186] width 366 height 37
click at [1401, 307] on section "Select Account 2075502951 Rename Delete ([DATE]) + connect Continue Setup Sourc…" at bounding box center [1013, 411] width 1072 height 705
click at [1186, 240] on icon at bounding box center [1185, 242] width 10 height 11
click at [295, 164] on p "2075502951" at bounding box center [318, 168] width 66 height 17
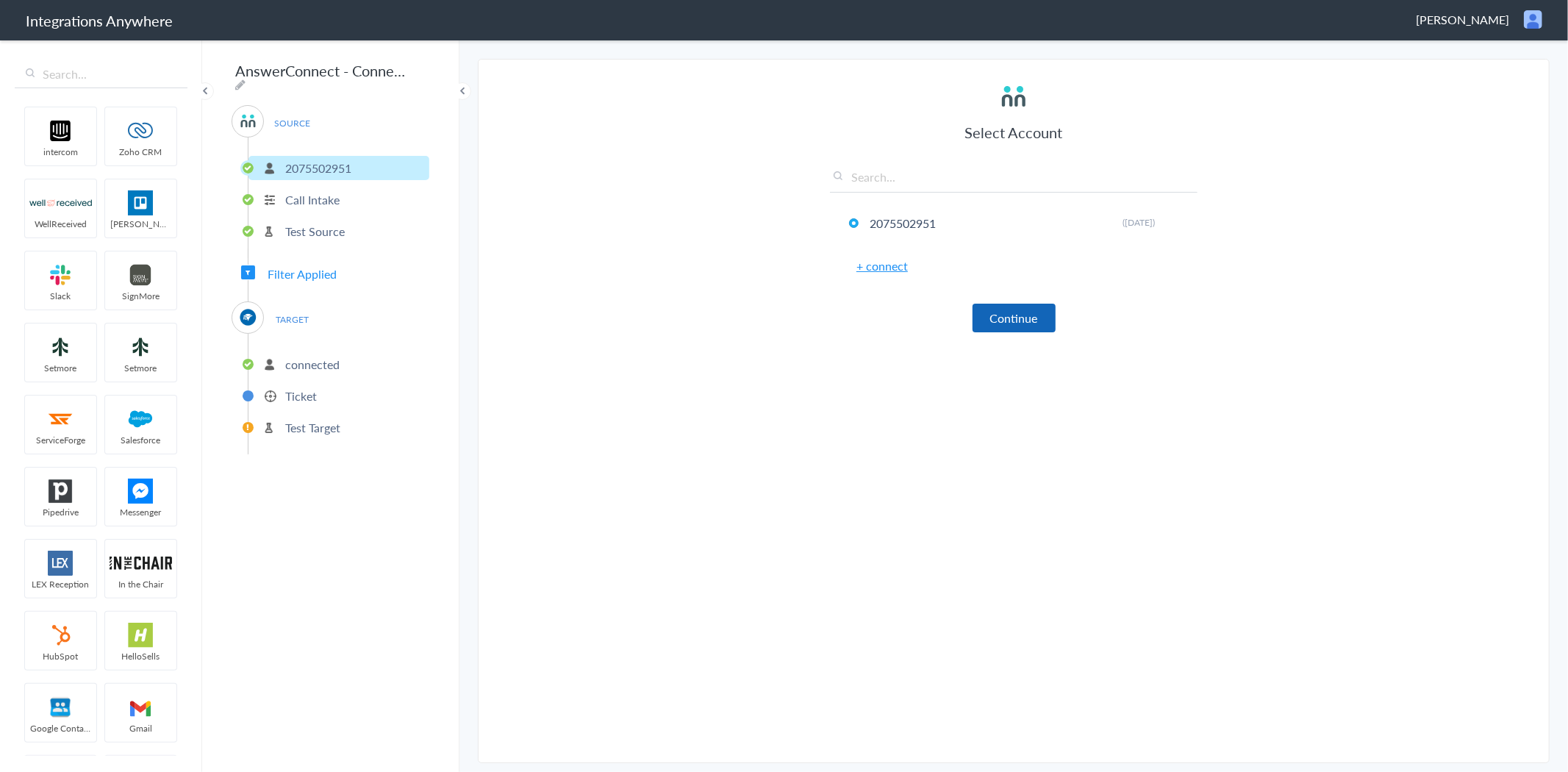
click at [1011, 314] on button "Continue" at bounding box center [1013, 318] width 83 height 28
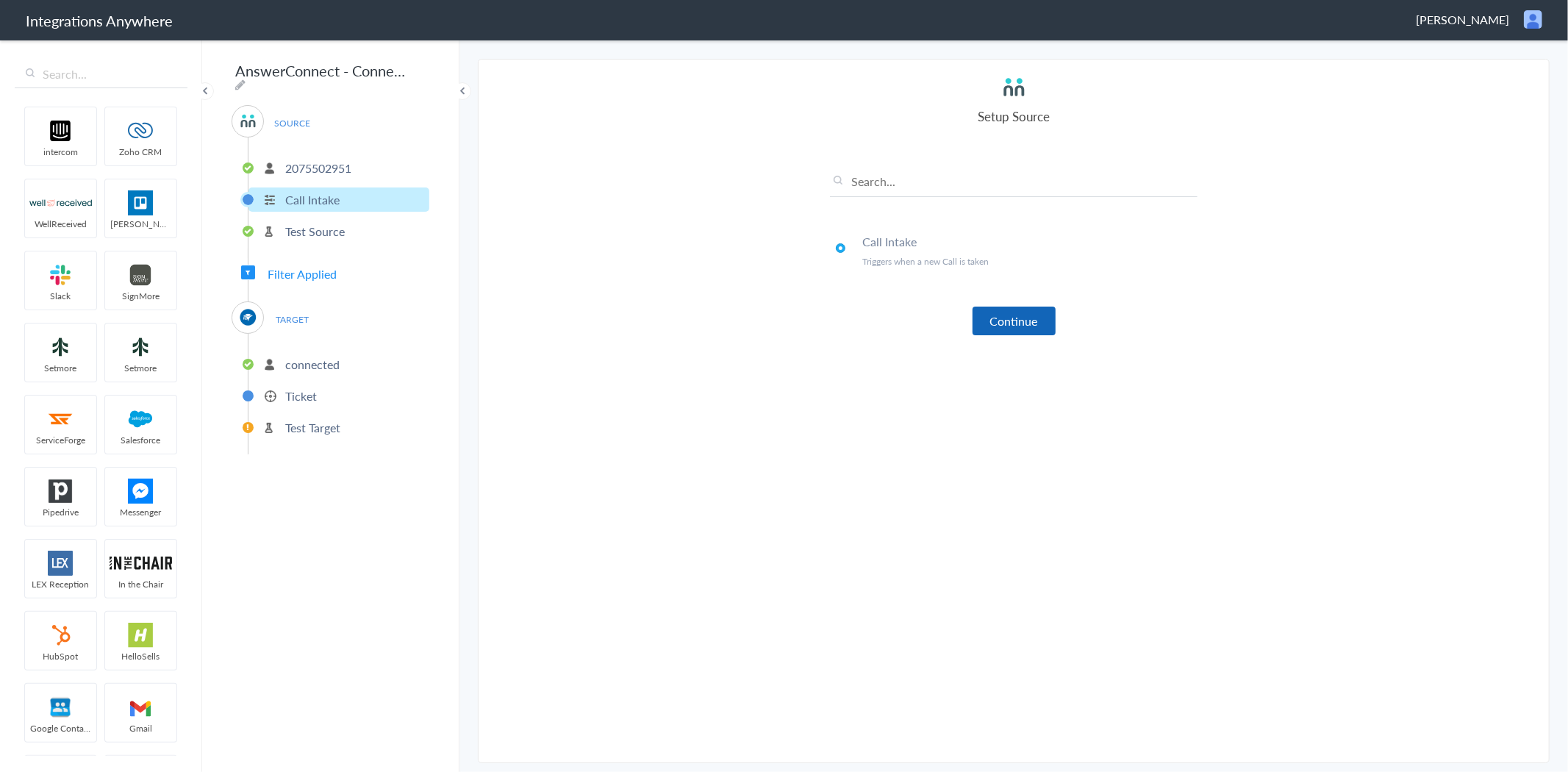
click at [1017, 322] on button "Continue" at bounding box center [1013, 321] width 83 height 28
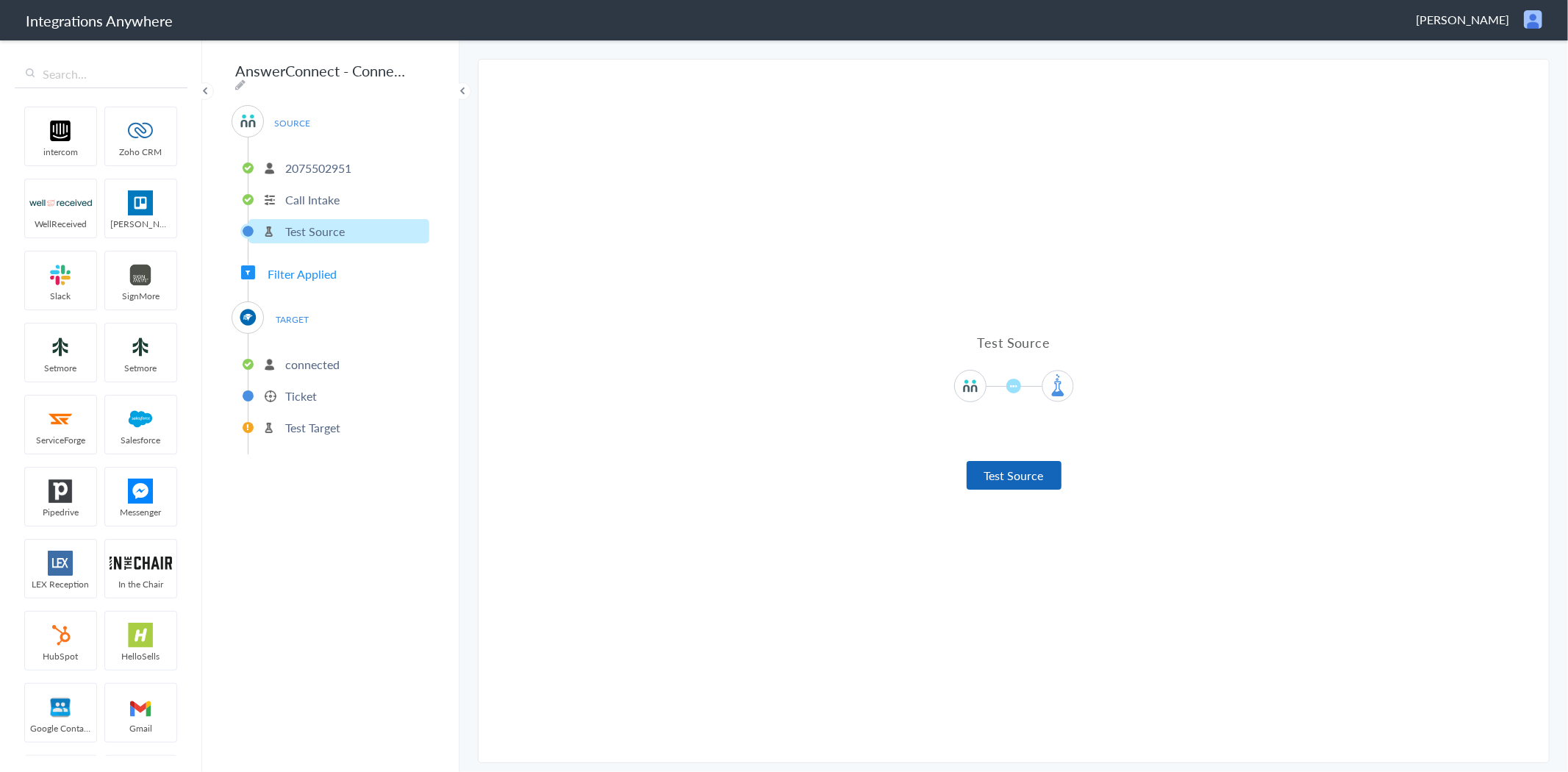
click at [1031, 480] on button "Test Source" at bounding box center [1014, 475] width 95 height 28
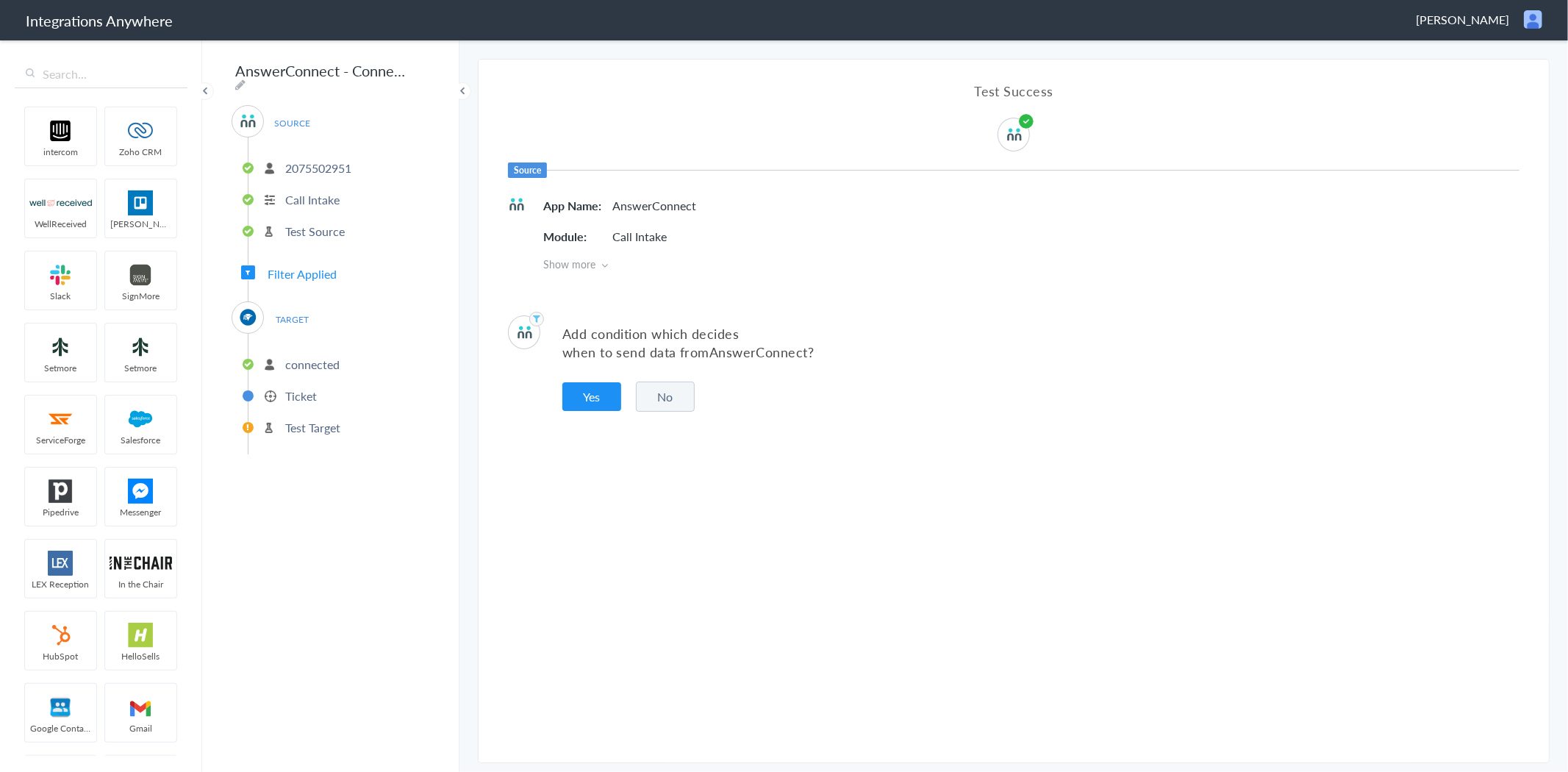
click at [301, 356] on p "connected" at bounding box center [311, 365] width 54 height 17
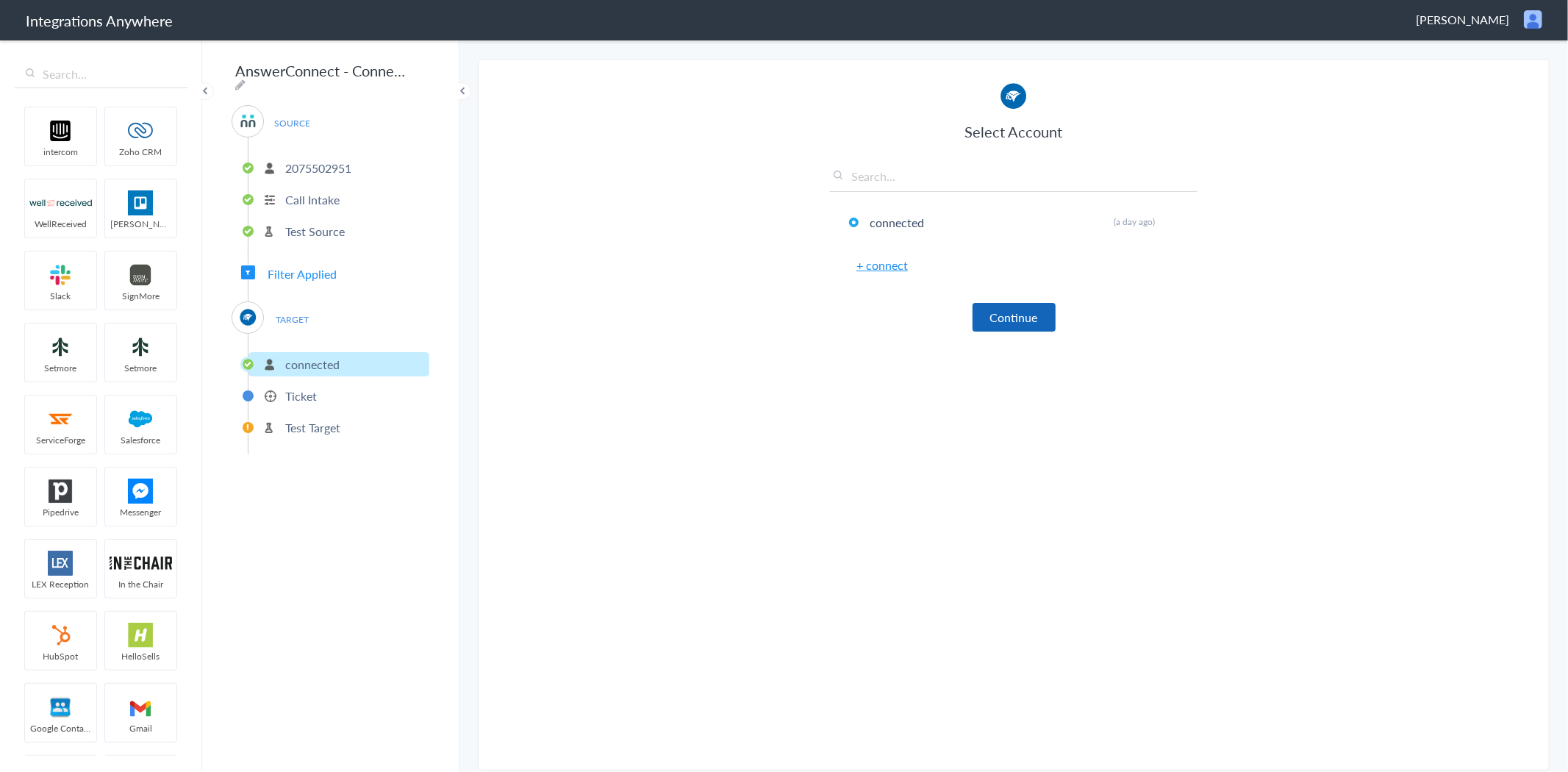
click at [1047, 314] on button "Continue" at bounding box center [1013, 317] width 83 height 28
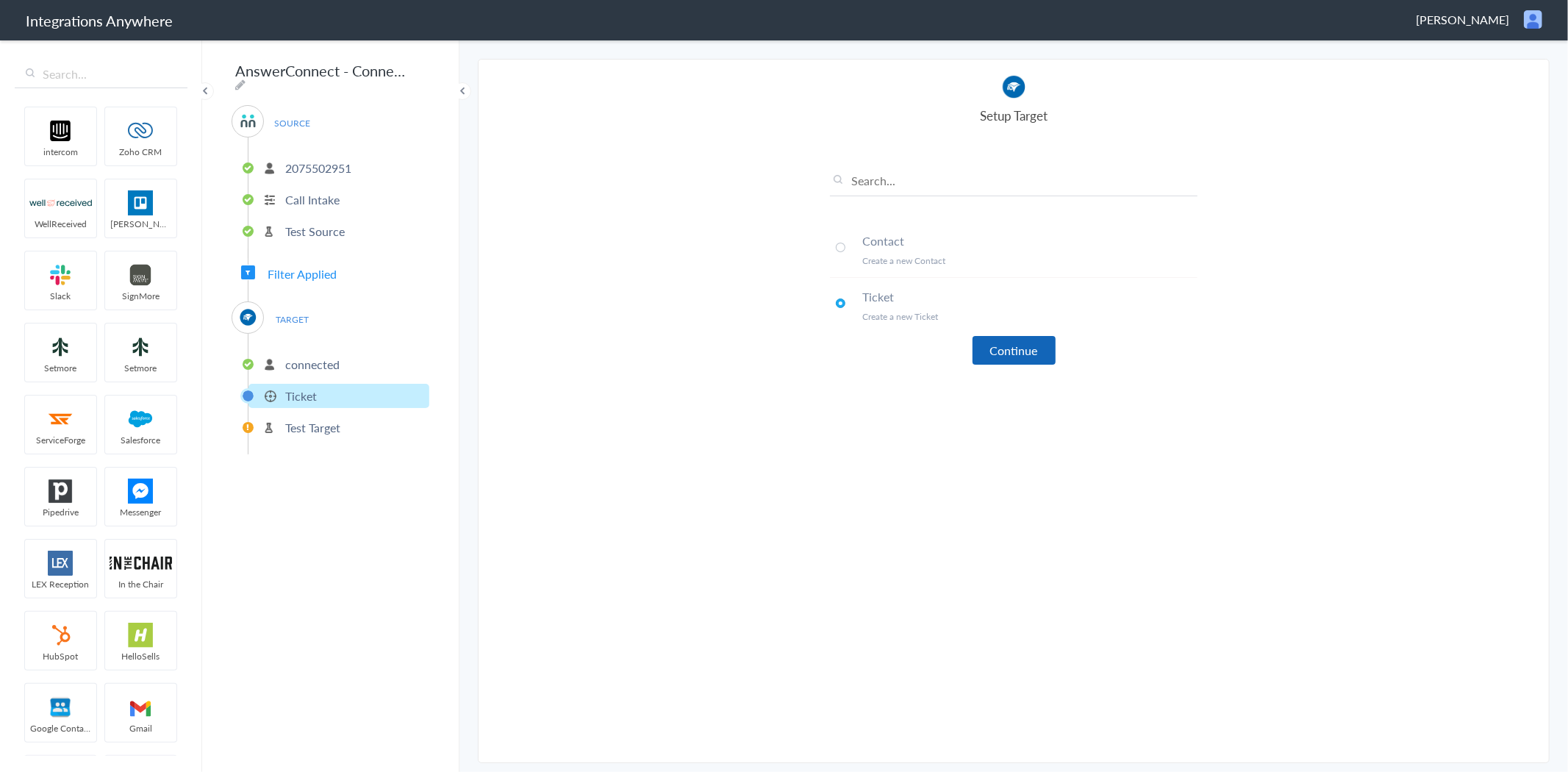
click at [1026, 361] on button "Continue" at bounding box center [1013, 350] width 83 height 28
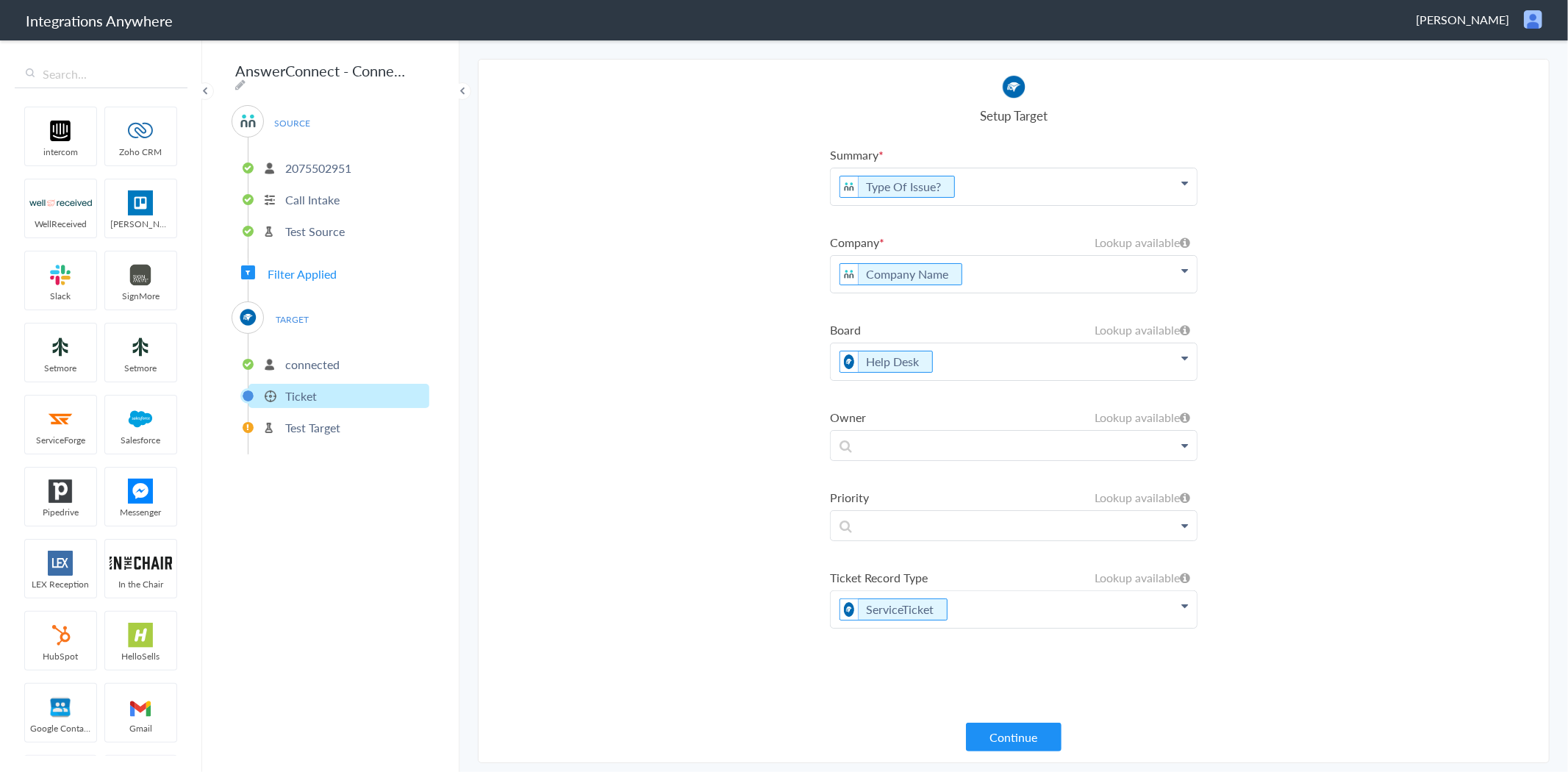
click at [985, 205] on p "Company Name" at bounding box center [1014, 186] width 366 height 37
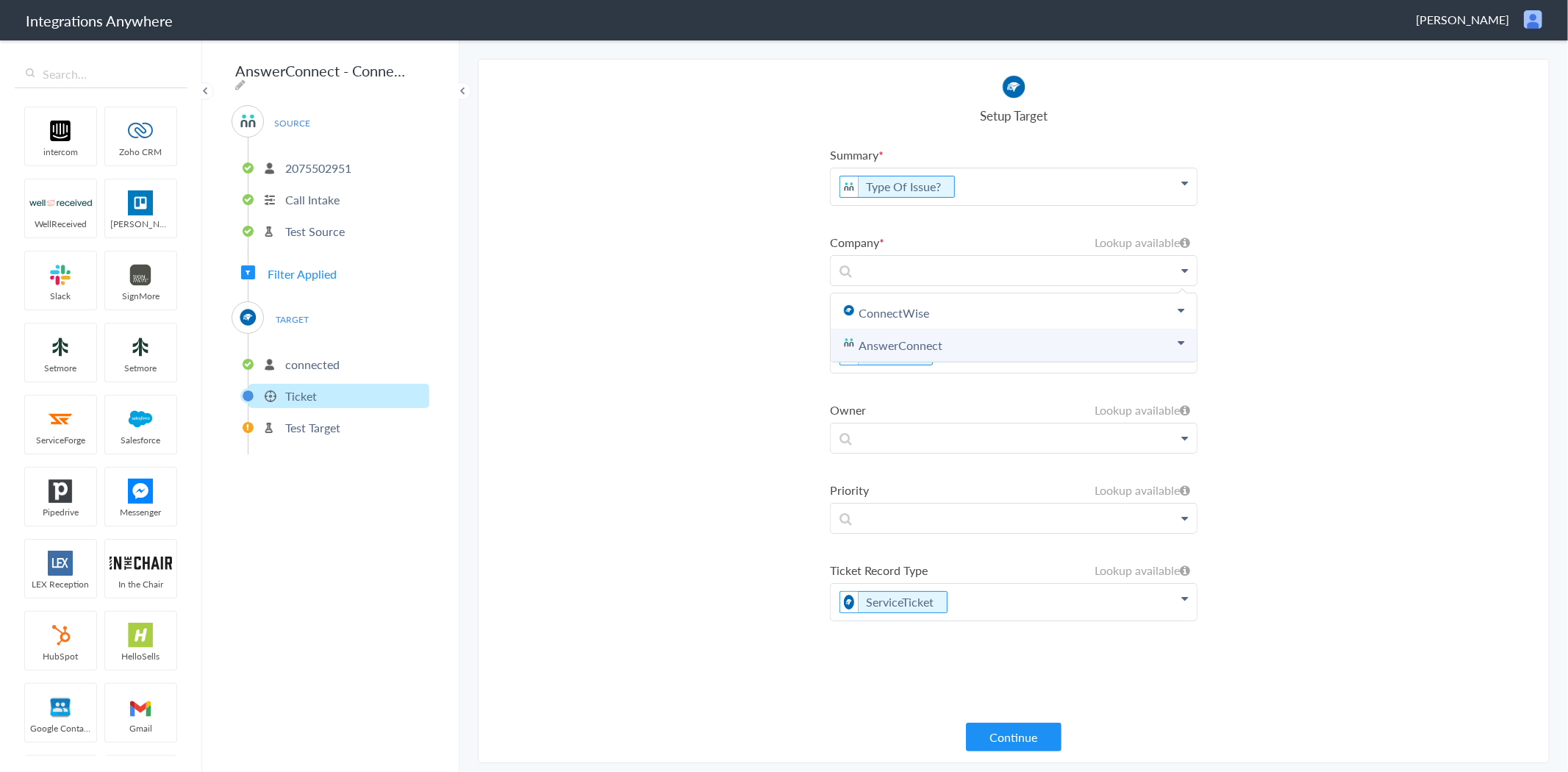
click at [912, 349] on link "AnswerConnect" at bounding box center [1014, 346] width 366 height 32
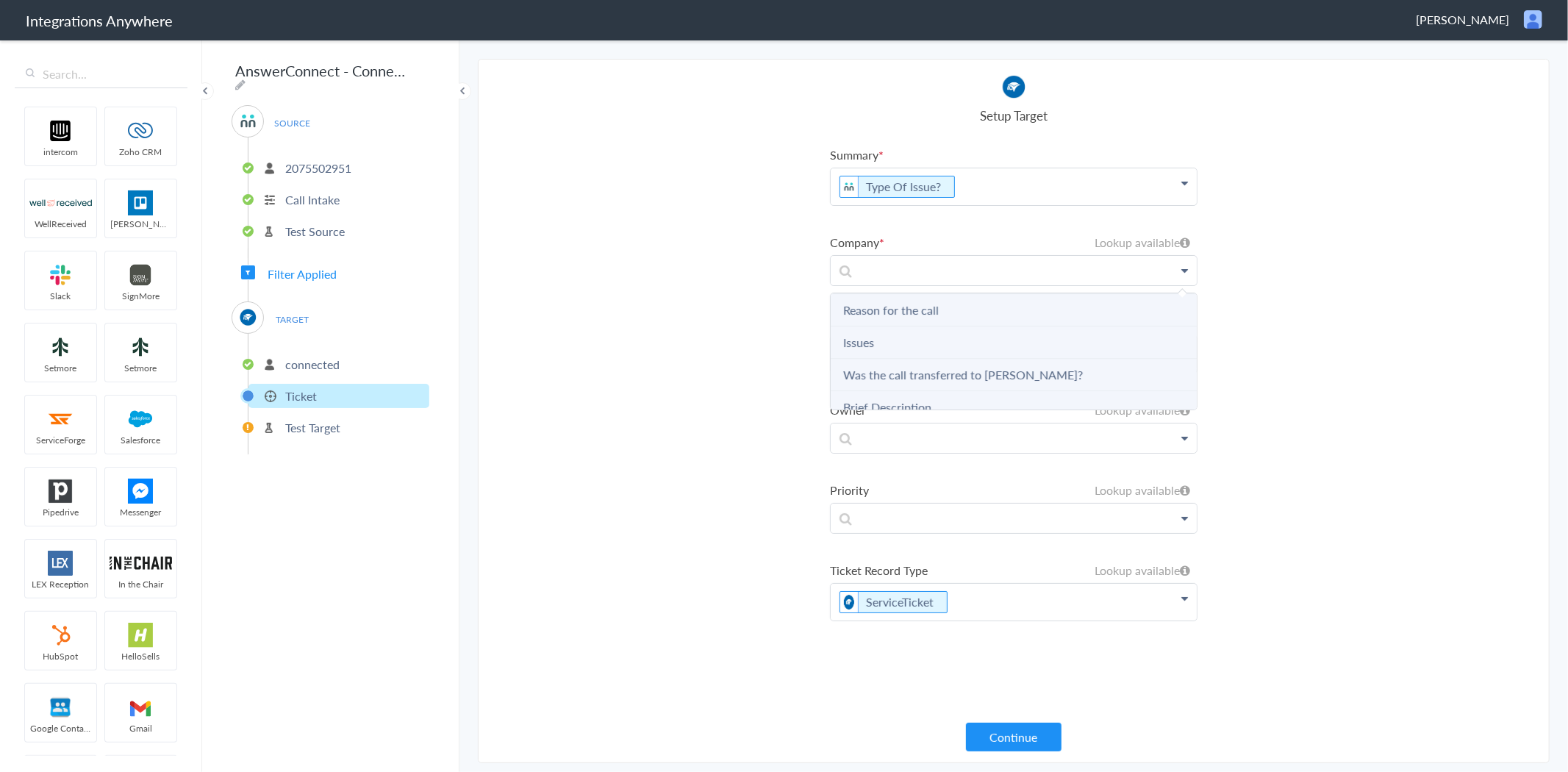
scroll to position [245, 0]
click at [893, 330] on li "Company" at bounding box center [1014, 328] width 366 height 32
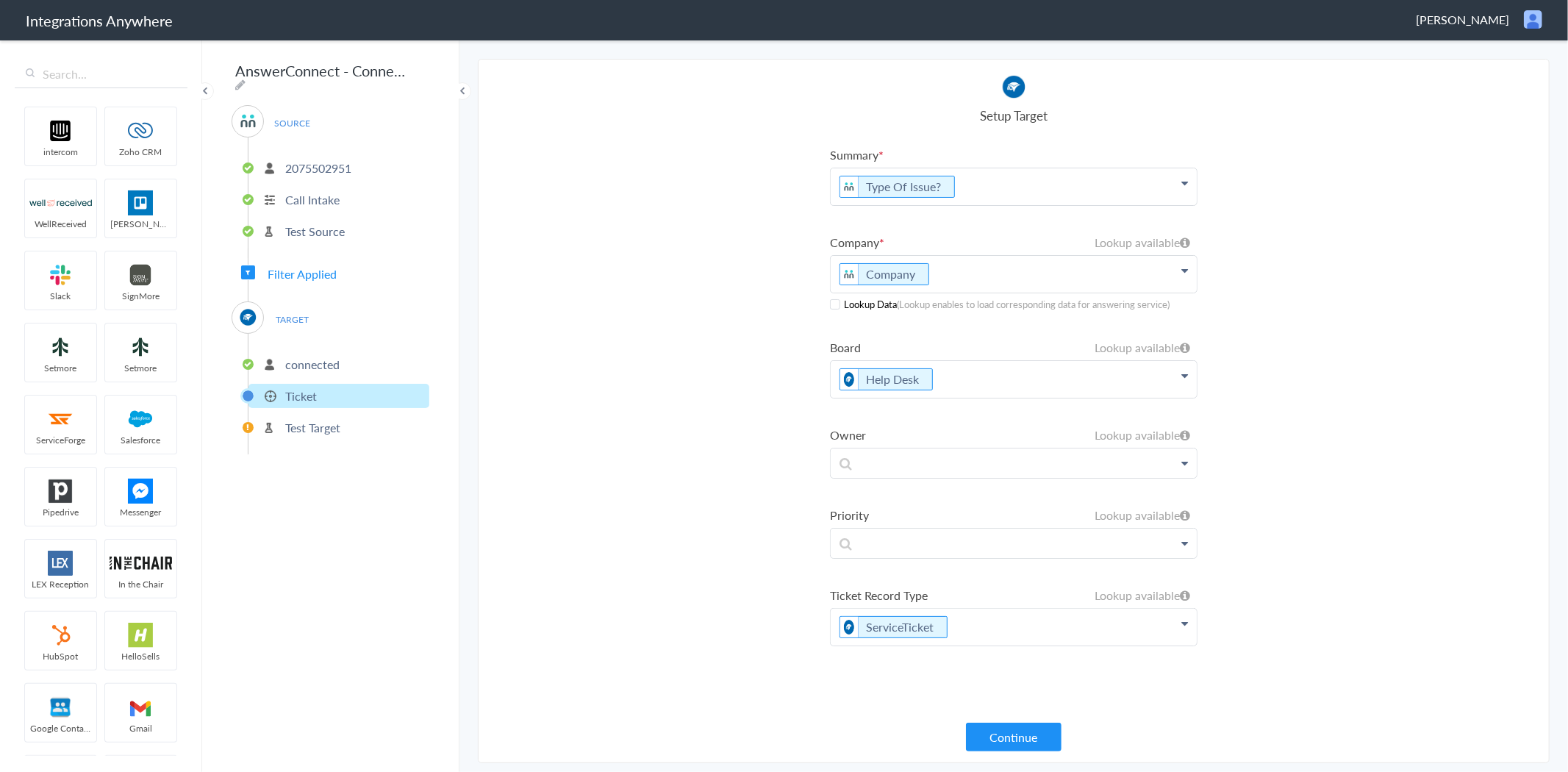
click at [836, 304] on span at bounding box center [834, 304] width 10 height 10
click at [1005, 731] on button "Continue" at bounding box center [1013, 737] width 96 height 28
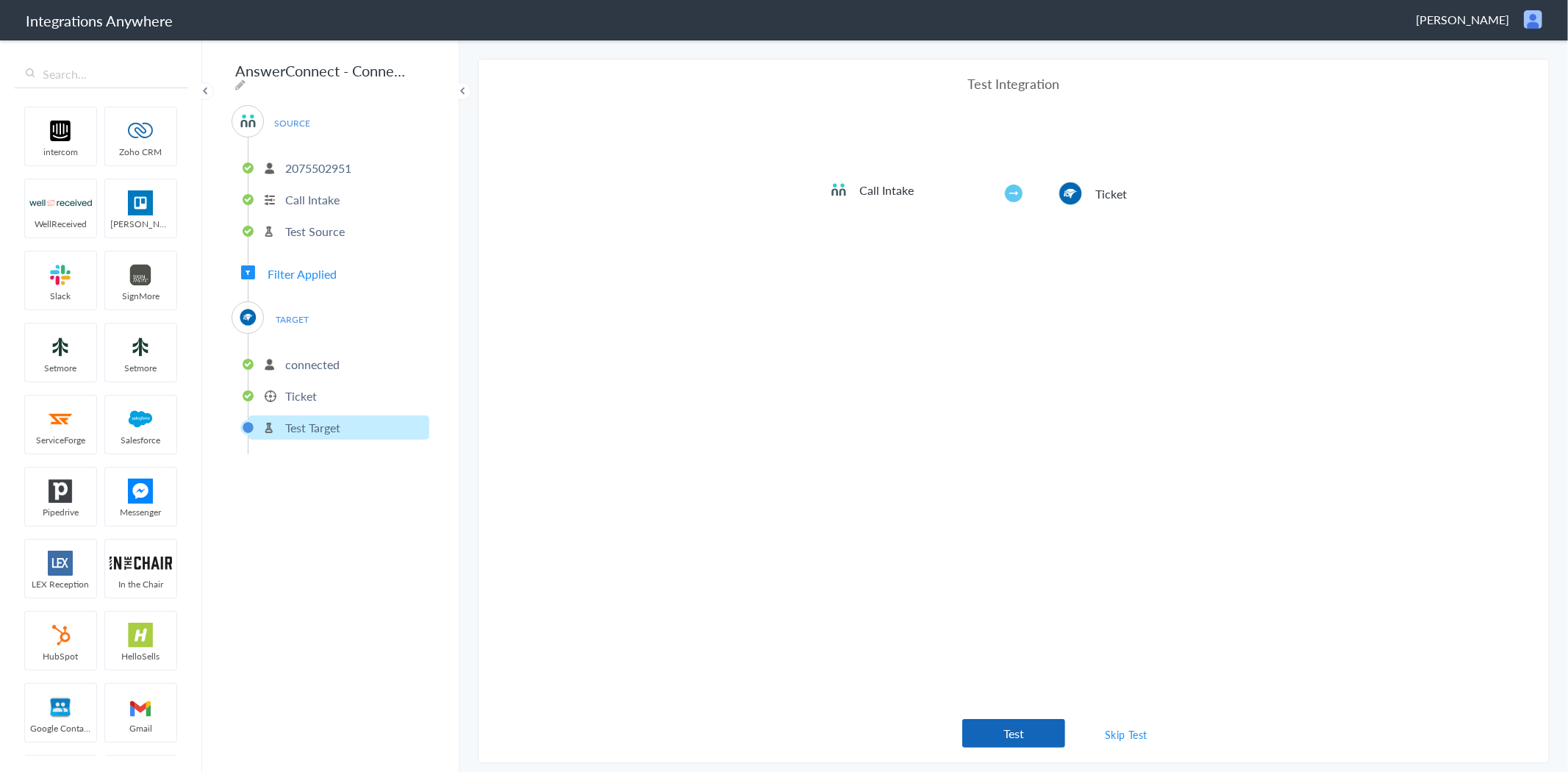
click at [1018, 732] on button "Test" at bounding box center [1014, 733] width 103 height 28
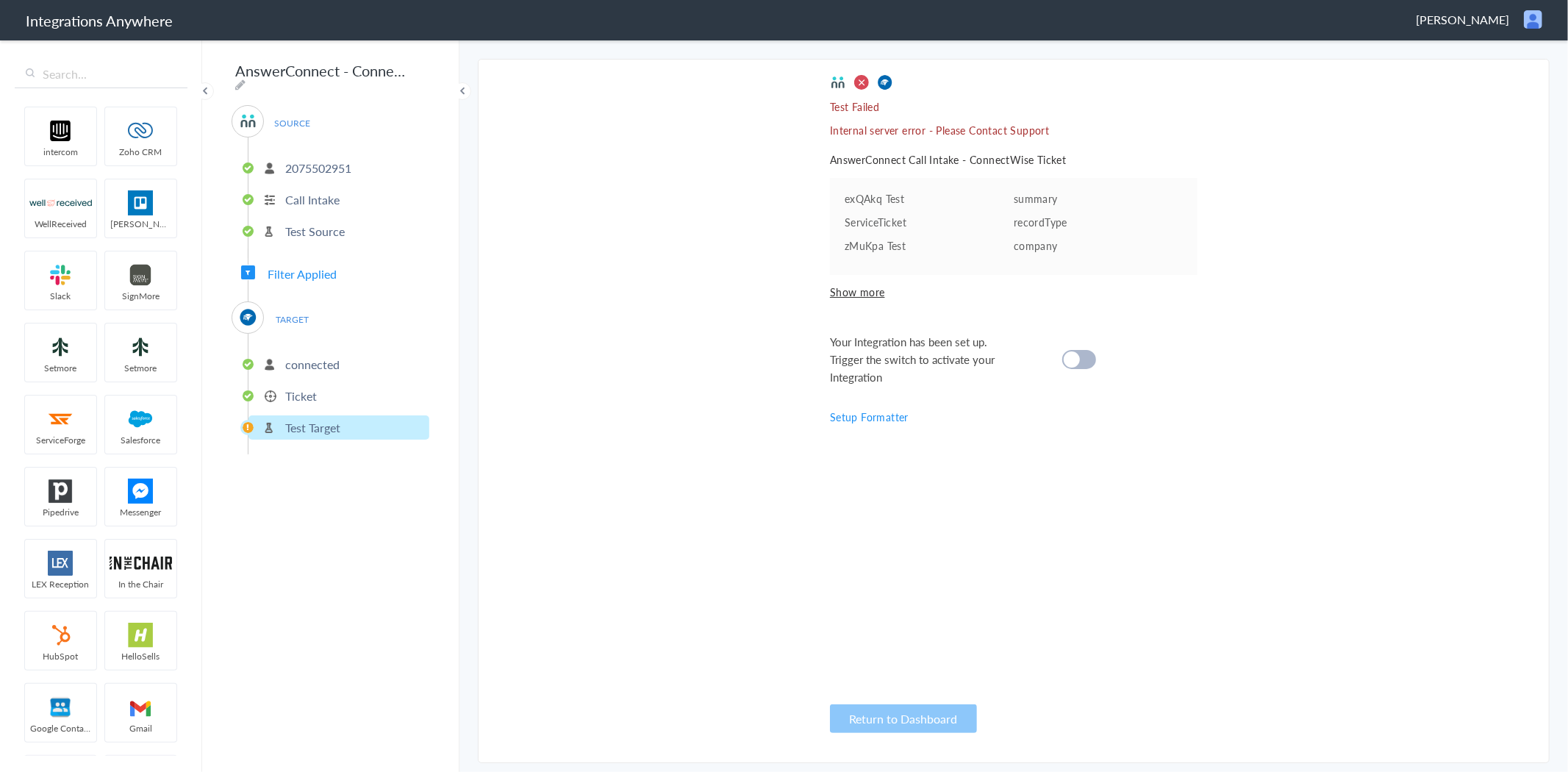
click at [1086, 357] on div at bounding box center [1079, 360] width 34 height 19
click at [1089, 356] on div at bounding box center [1079, 360] width 34 height 19
click at [862, 419] on link "Setup Formatter" at bounding box center [868, 416] width 79 height 14
click at [322, 419] on p "Test Target" at bounding box center [312, 427] width 55 height 17
click at [308, 392] on p "Ticket" at bounding box center [300, 396] width 31 height 17
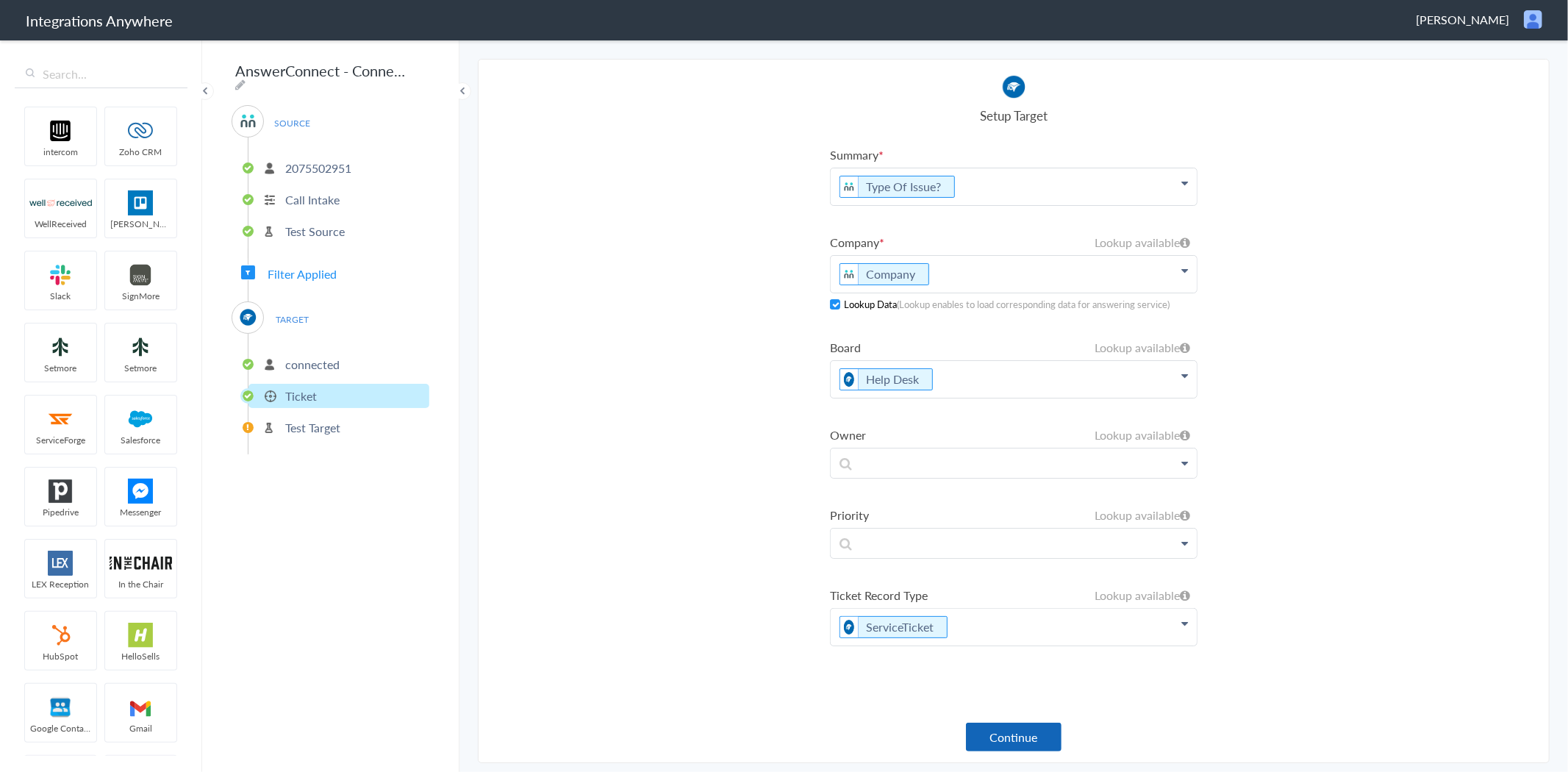
click at [1032, 736] on button "Continue" at bounding box center [1013, 737] width 96 height 28
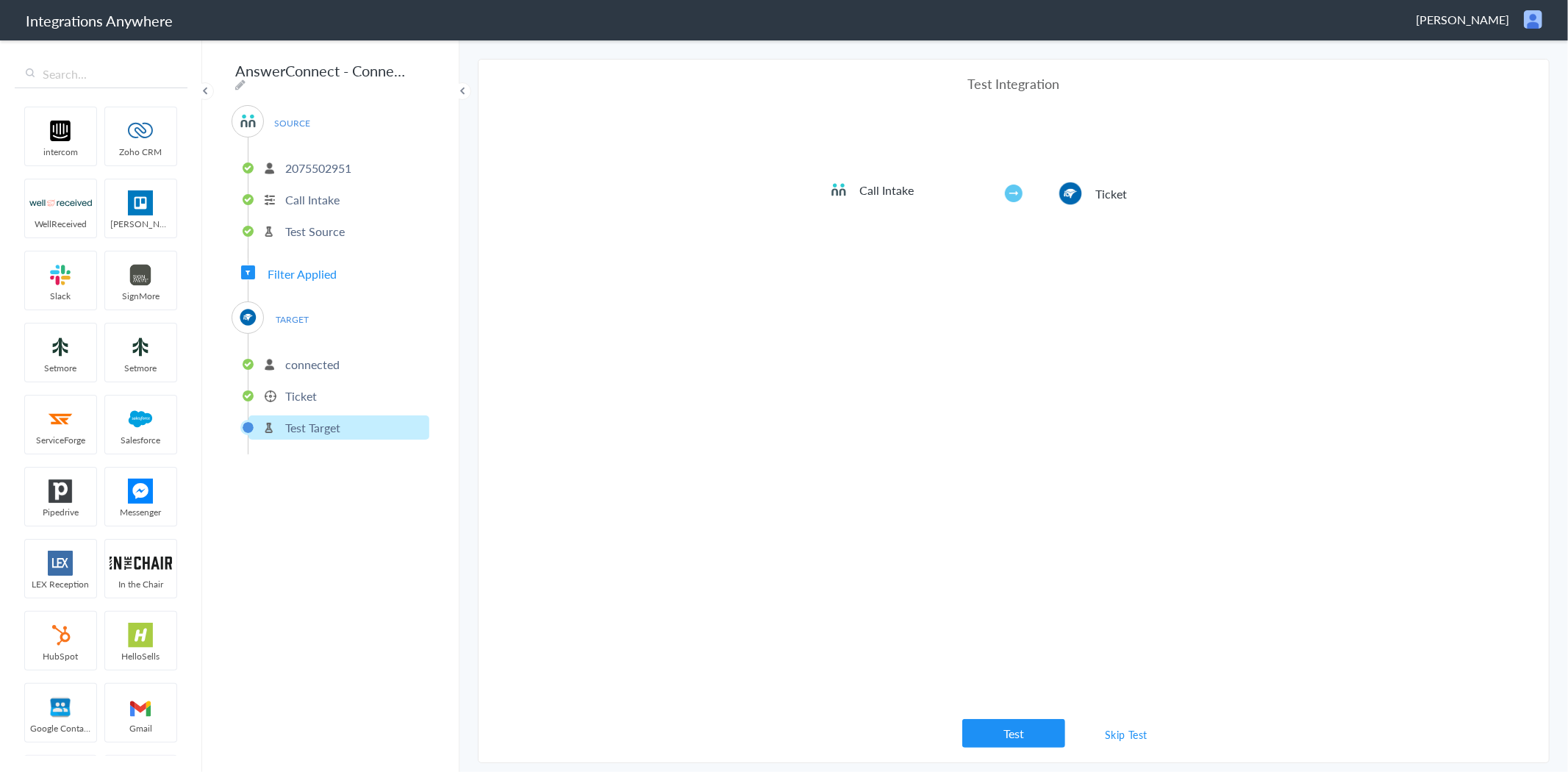
click at [1141, 738] on link "Skip Test" at bounding box center [1126, 735] width 78 height 27
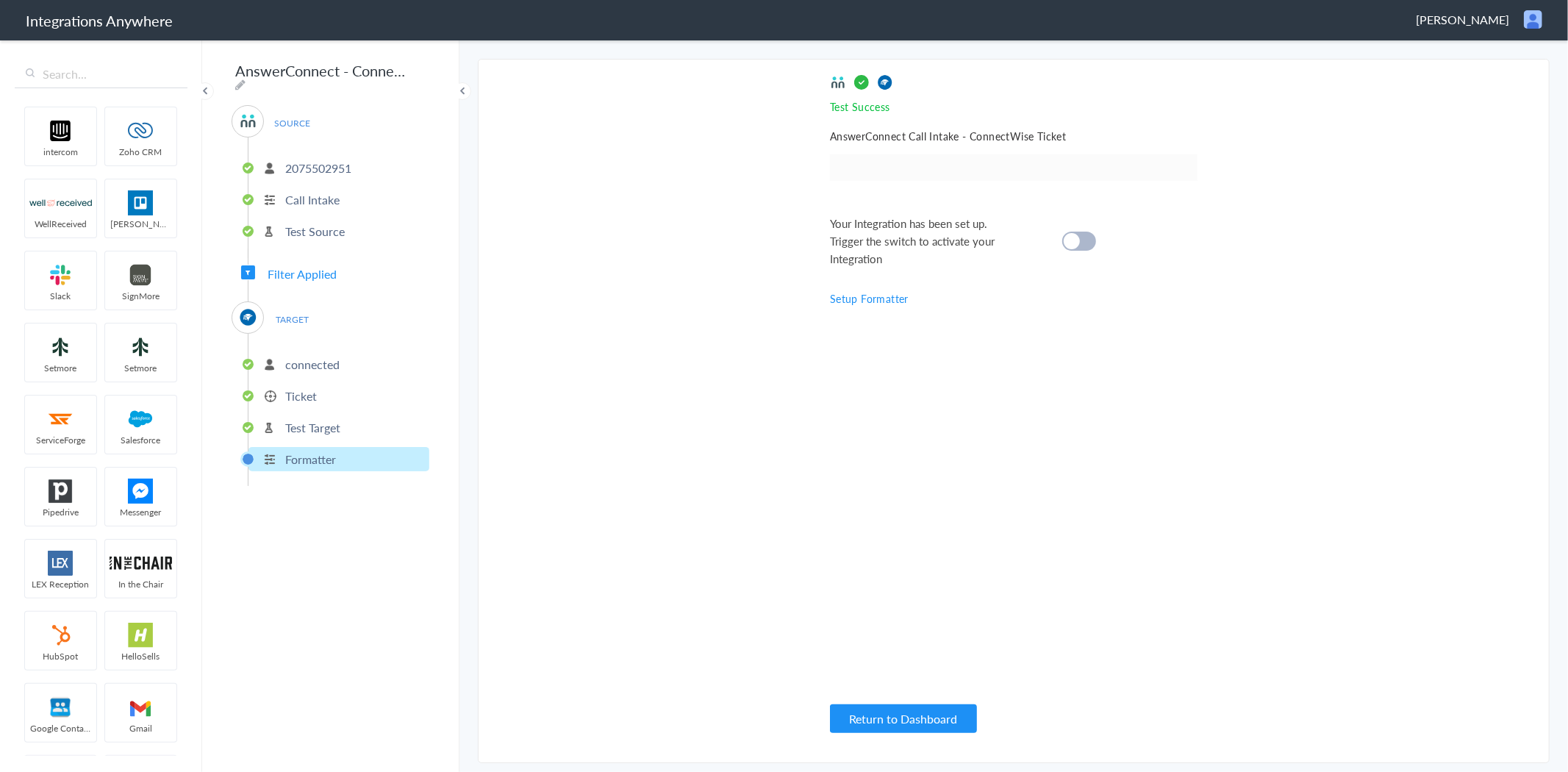
click at [1077, 239] on cite at bounding box center [1071, 240] width 16 height 16
drag, startPoint x: 287, startPoint y: 162, endPoint x: 341, endPoint y: 165, distance: 54.1
click at [348, 165] on li "2075502951" at bounding box center [339, 168] width 180 height 25
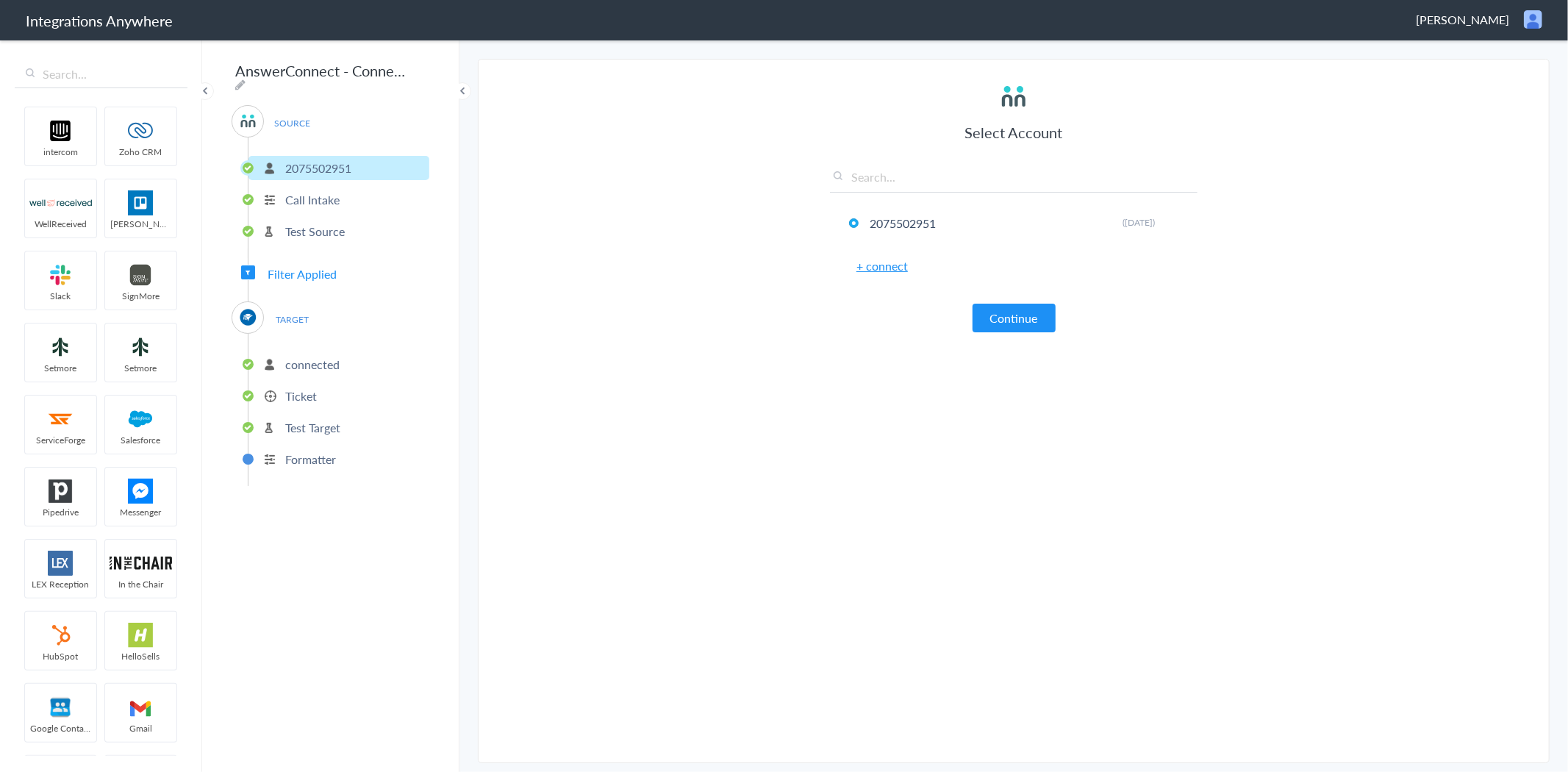
drag, startPoint x: 317, startPoint y: 149, endPoint x: 313, endPoint y: 157, distance: 8.9
click at [316, 156] on li "2075502951" at bounding box center [339, 168] width 180 height 25
drag, startPoint x: 279, startPoint y: 160, endPoint x: 373, endPoint y: 166, distance: 94.2
click at [373, 166] on li "2075502951" at bounding box center [339, 168] width 180 height 25
copy p "2075502951"
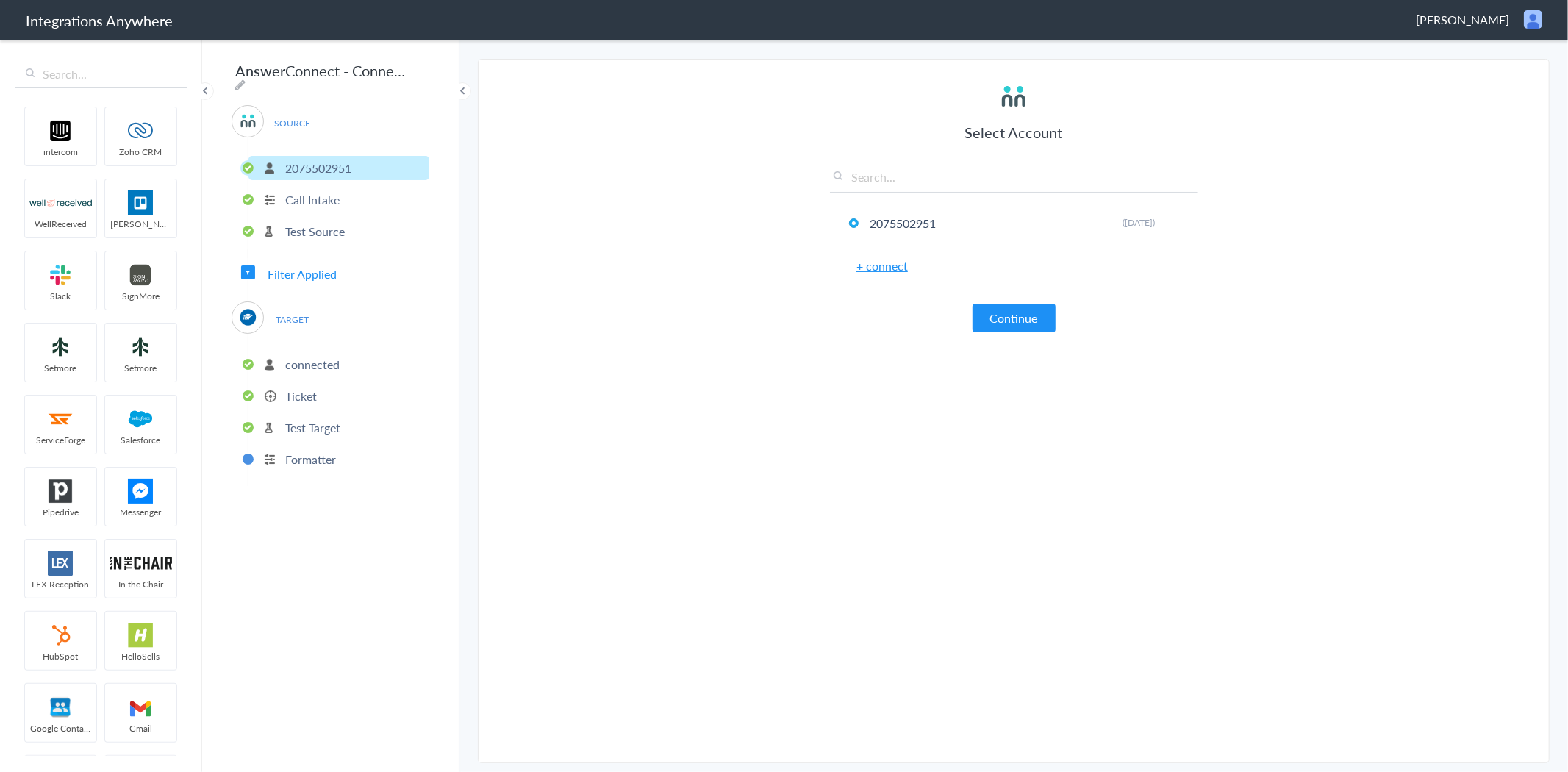
click at [1409, 252] on section "Select Account 2075502951 Rename Delete ([DATE]) + connect Continue Setup Sourc…" at bounding box center [1013, 411] width 1072 height 705
